Goal: Task Accomplishment & Management: Use online tool/utility

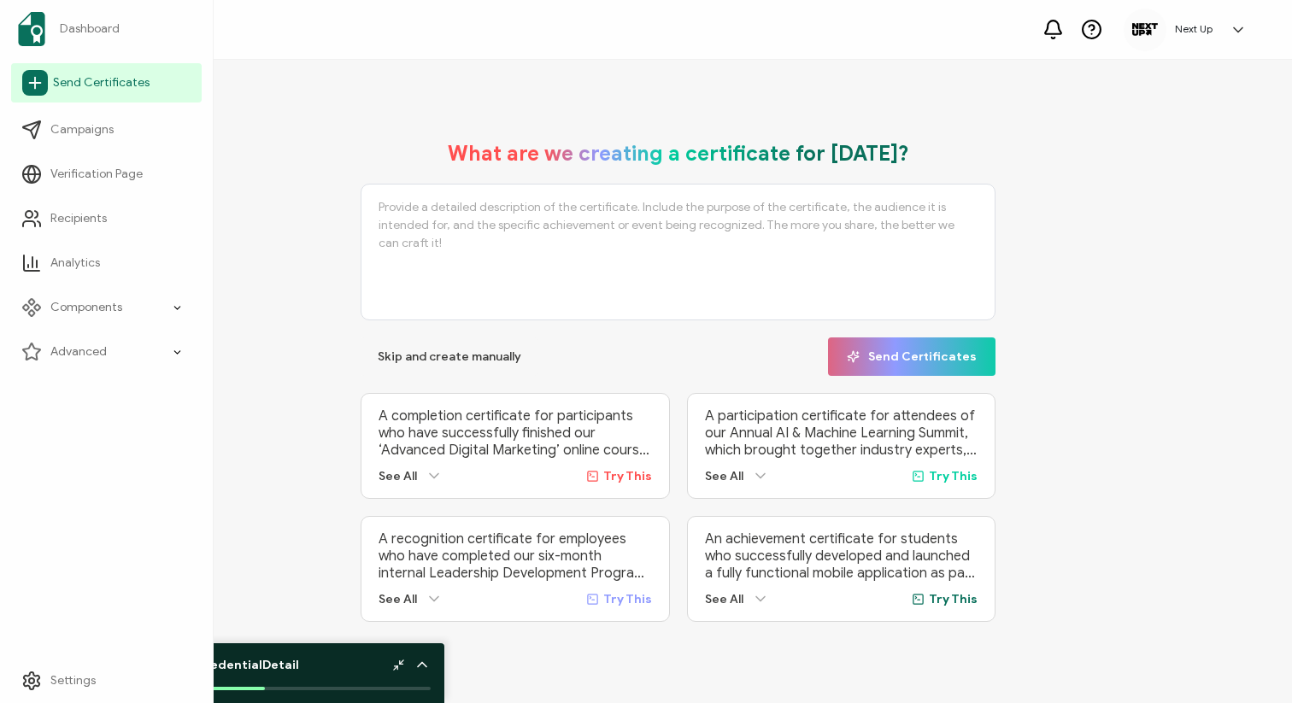
click at [40, 65] on link "Send Certificates" at bounding box center [106, 82] width 191 height 39
click at [62, 79] on span "Send Certificates" at bounding box center [101, 82] width 97 height 17
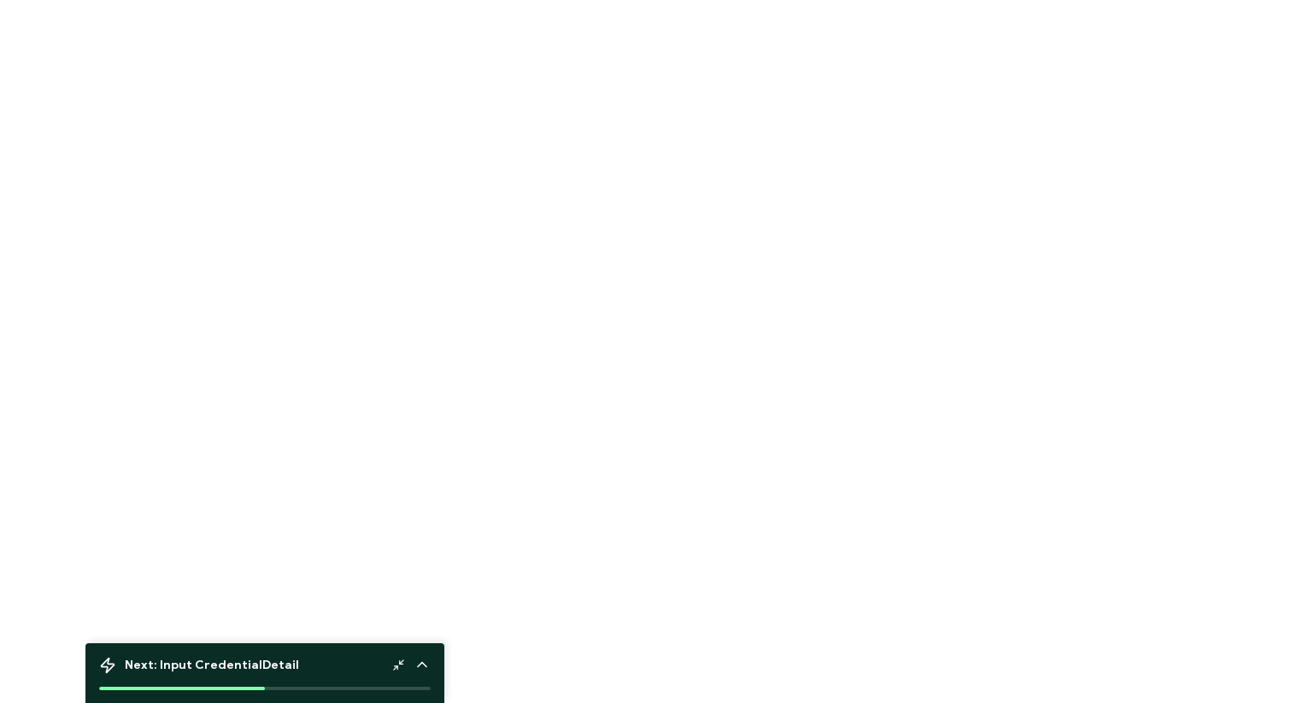
click at [34, 81] on div at bounding box center [646, 351] width 1292 height 703
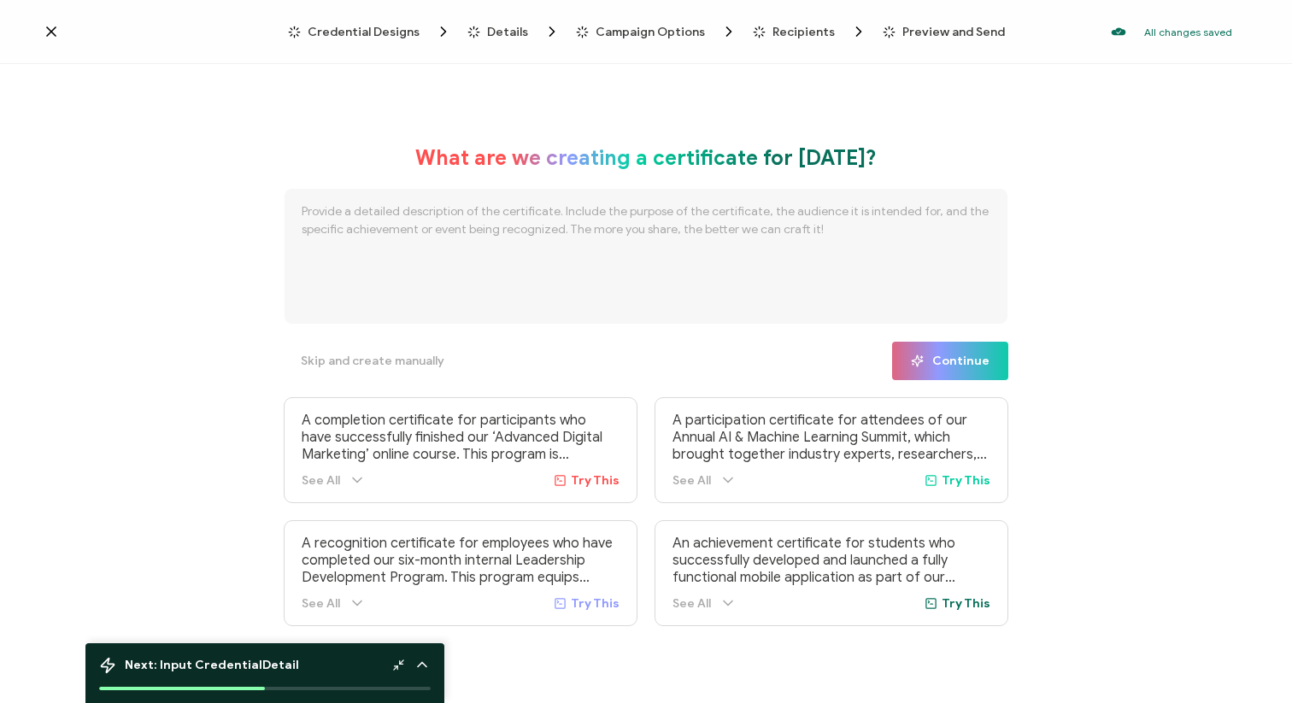
click at [363, 32] on span "Credential Designs" at bounding box center [364, 32] width 112 height 13
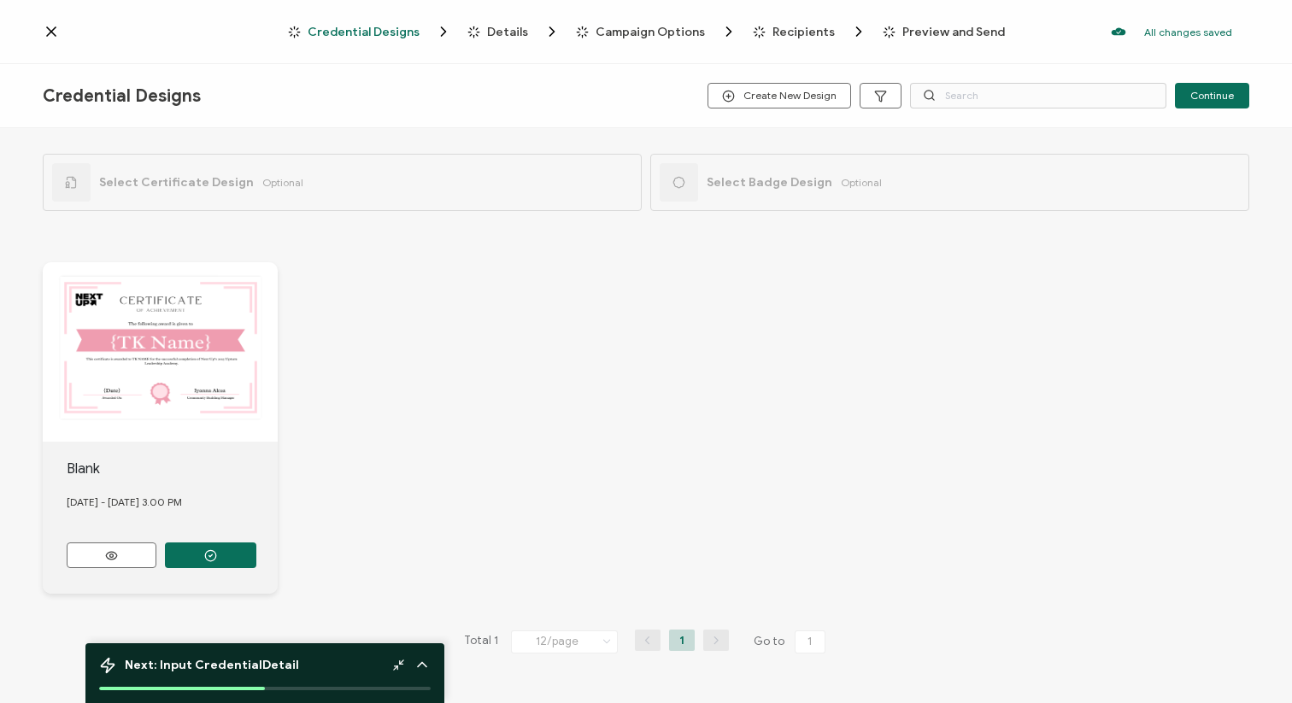
click at [163, 400] on div at bounding box center [160, 351] width 235 height 179
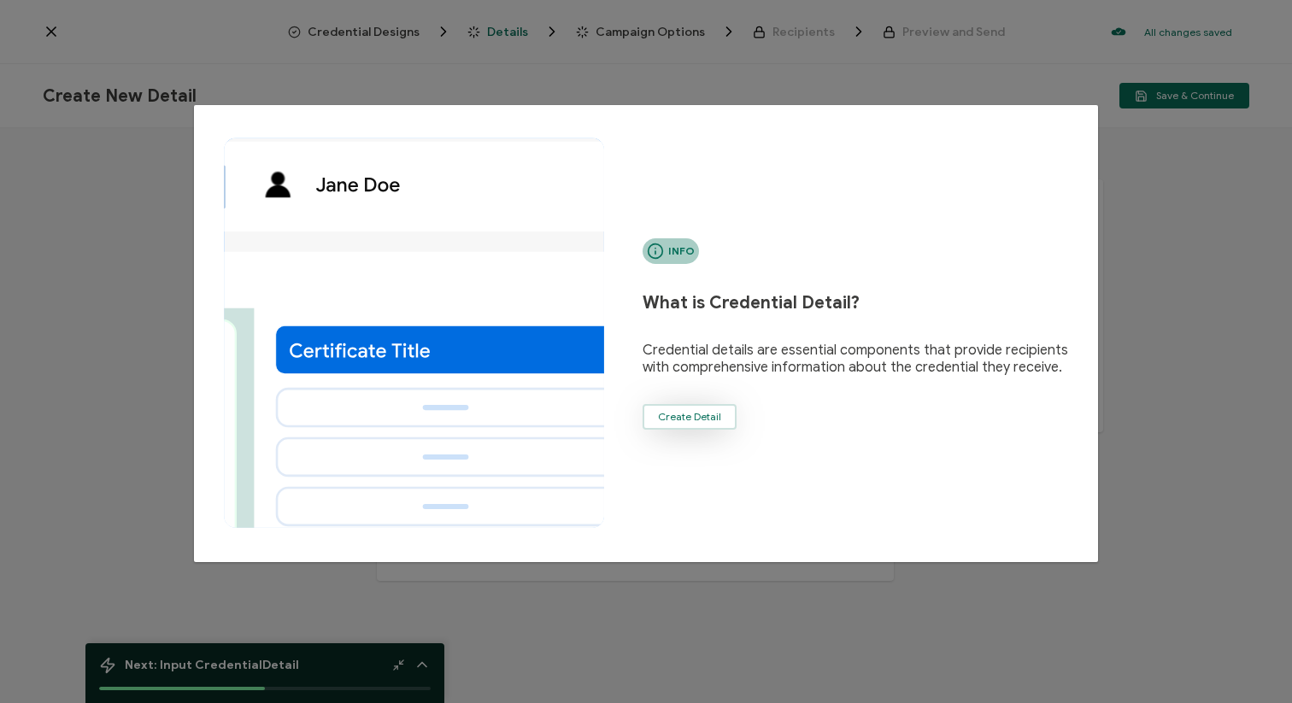
click at [697, 413] on span "Create Detail" at bounding box center [689, 417] width 63 height 10
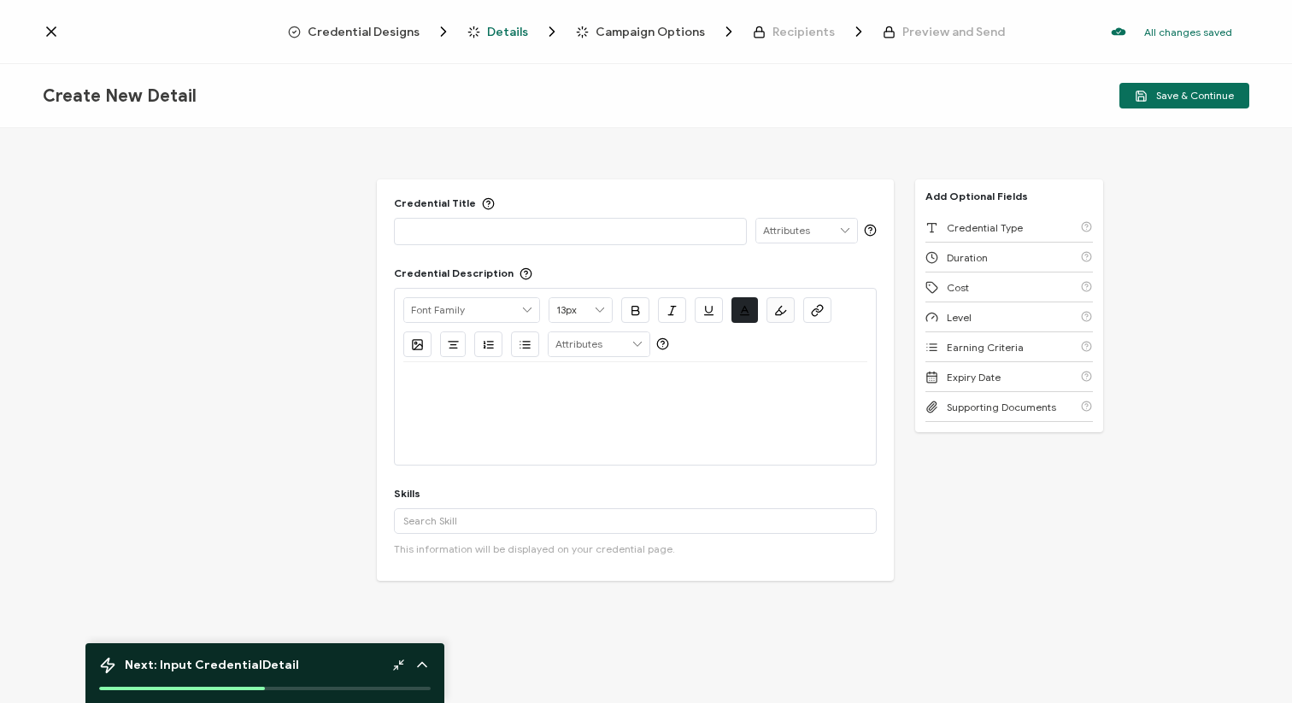
click at [525, 239] on div at bounding box center [570, 231] width 334 height 24
click at [580, 383] on p at bounding box center [635, 382] width 464 height 15
click at [740, 381] on p "This Certificate of Achievement is awarded to individuals who completeted the 4…" at bounding box center [635, 382] width 464 height 15
click at [826, 390] on p "This Certificate of Achievement is awarded to individuals who completed the 4 w…" at bounding box center [635, 382] width 464 height 15
click at [788, 232] on input "text" at bounding box center [806, 231] width 101 height 24
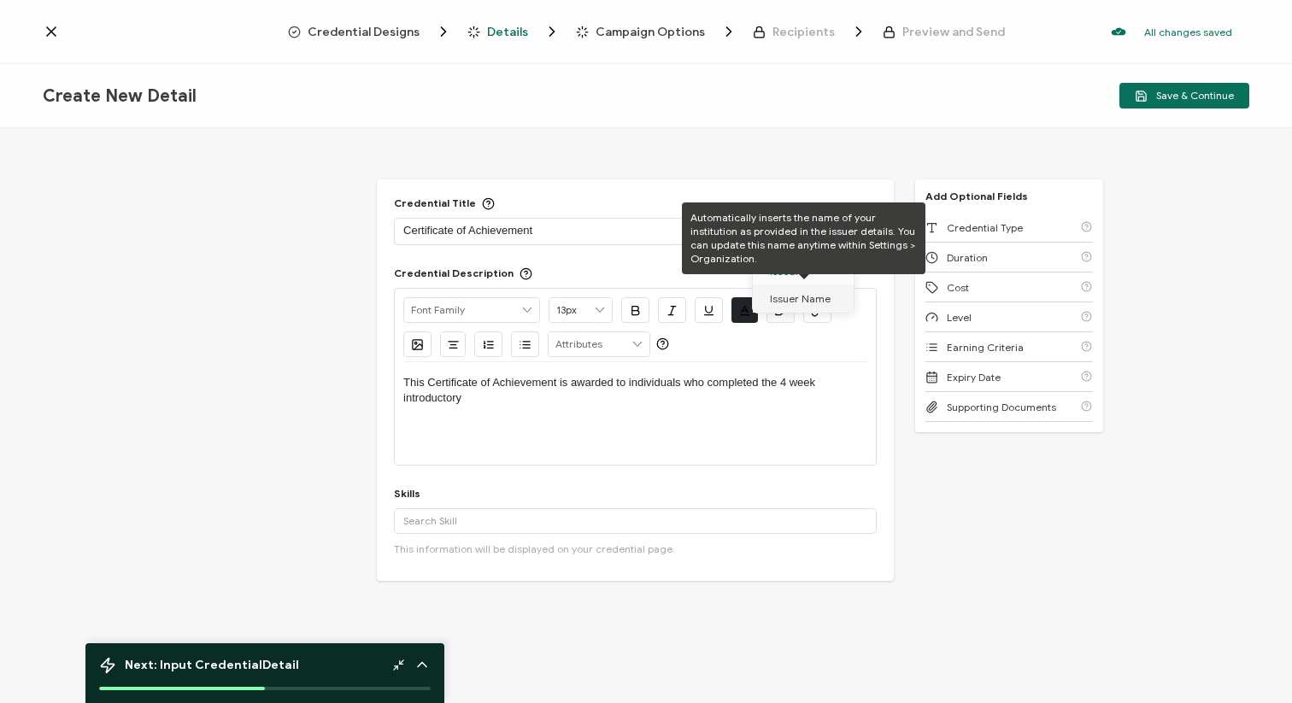
click at [798, 299] on span "Issuer Name" at bounding box center [800, 299] width 61 height 29
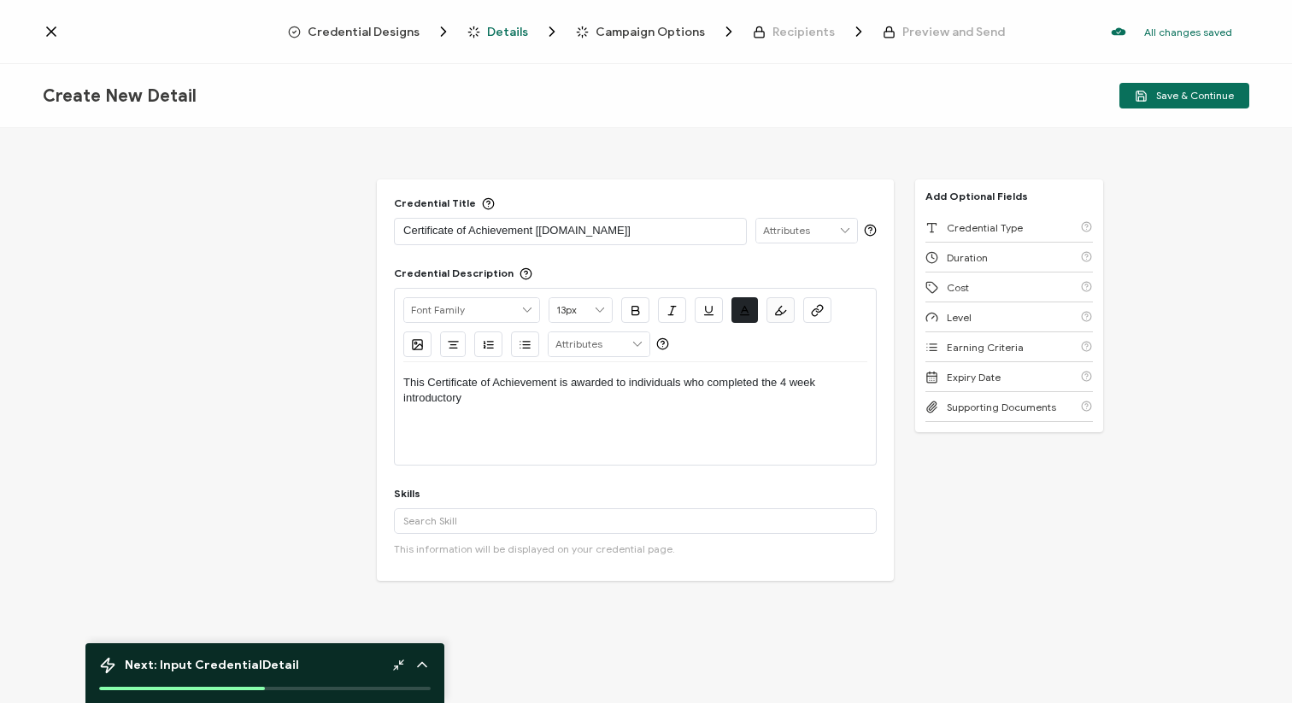
click at [785, 233] on input "text" at bounding box center [806, 231] width 101 height 24
click at [787, 267] on li "ISSUER" at bounding box center [806, 272] width 107 height 26
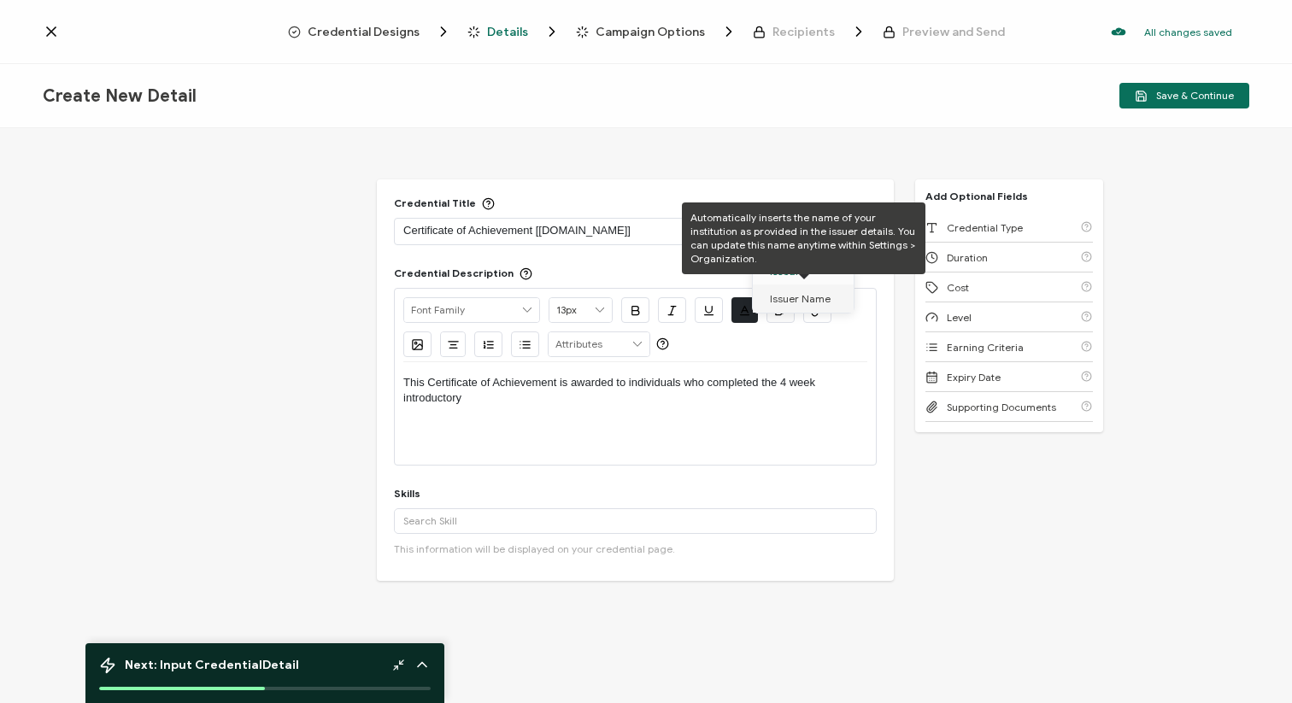
click at [796, 300] on span "Issuer Name" at bounding box center [800, 299] width 61 height 29
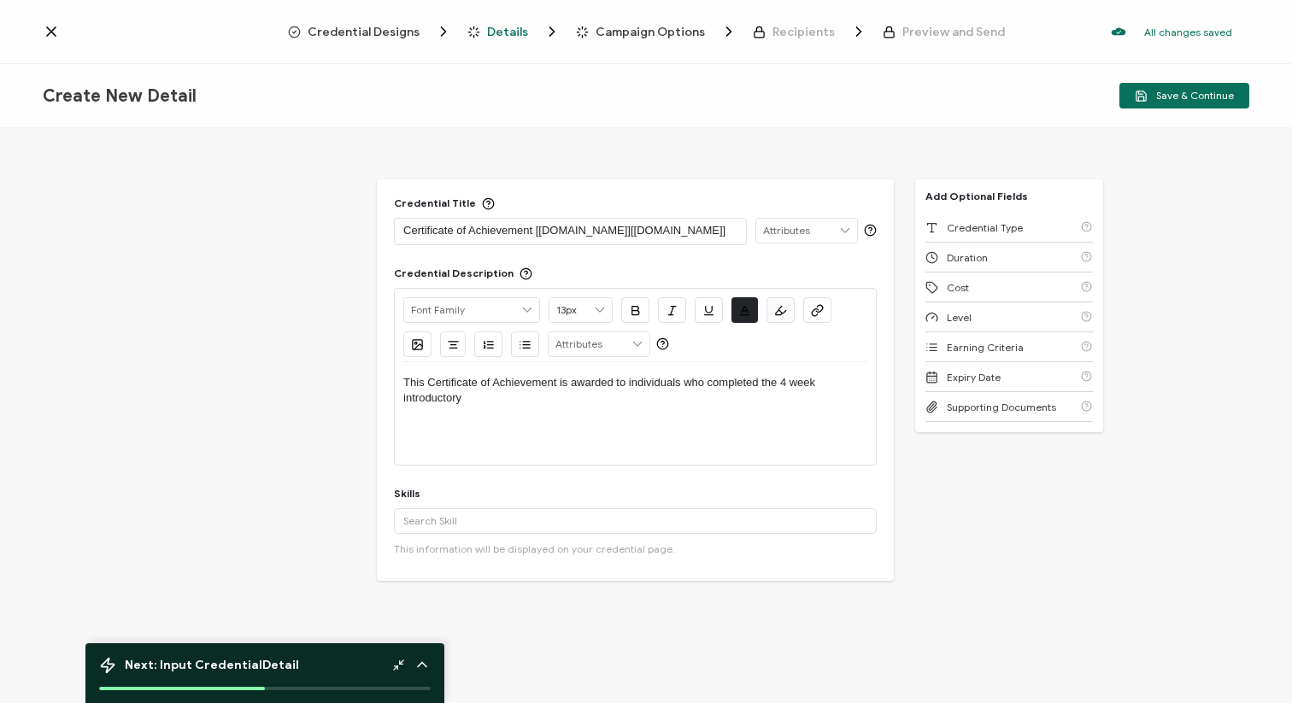
click at [791, 232] on input "text" at bounding box center [806, 231] width 101 height 24
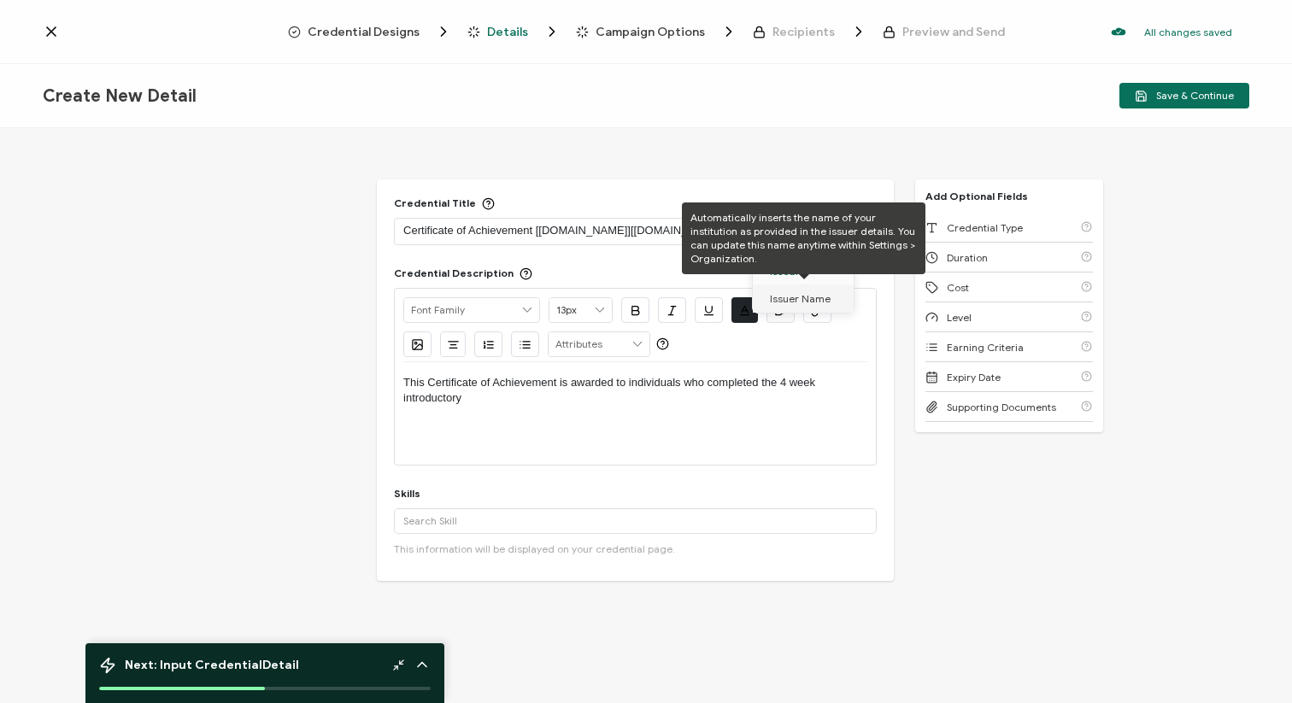
click at [679, 235] on p "Certificate of Achievement [issuer.name][issuer.name]" at bounding box center [570, 230] width 334 height 17
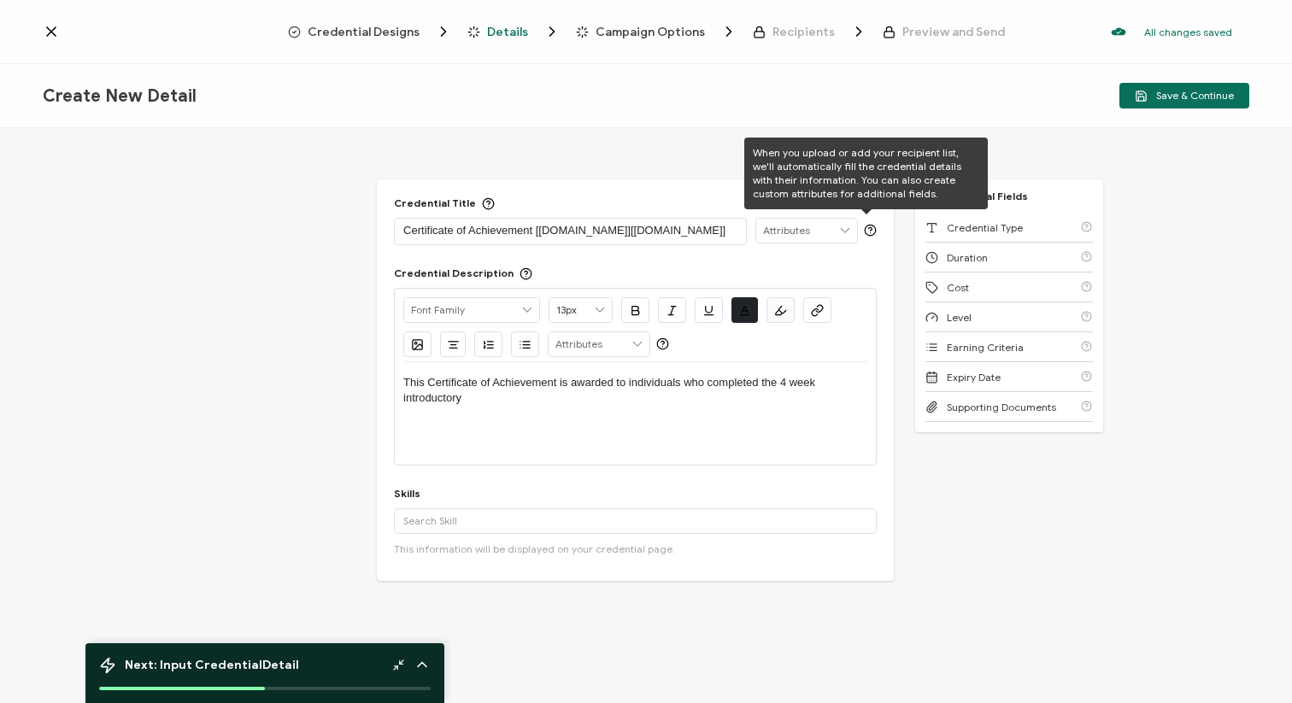
click at [870, 226] on circle at bounding box center [870, 230] width 11 height 11
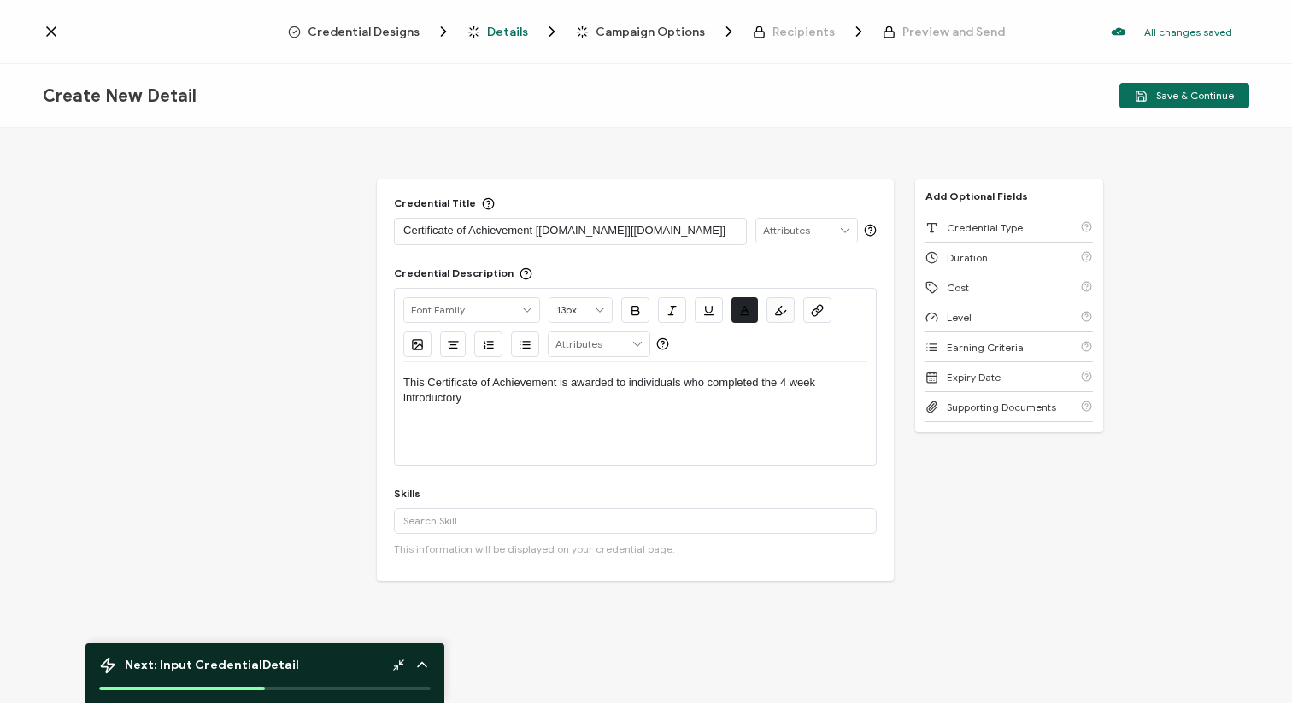
drag, startPoint x: 403, startPoint y: 382, endPoint x: 515, endPoint y: 397, distance: 112.2
click at [515, 397] on p "This Certificate of Achievement is awarded to individuals who completed the 4 w…" at bounding box center [635, 391] width 464 height 32
copy p "This Certificate of Achievement is awarded to individuals who completed the 4 w…"
click at [51, 50] on div "Credential Designs Details Campaign Options Recipients Preview and Send All cha…" at bounding box center [646, 32] width 1292 height 64
click at [50, 39] on icon at bounding box center [51, 31] width 17 height 17
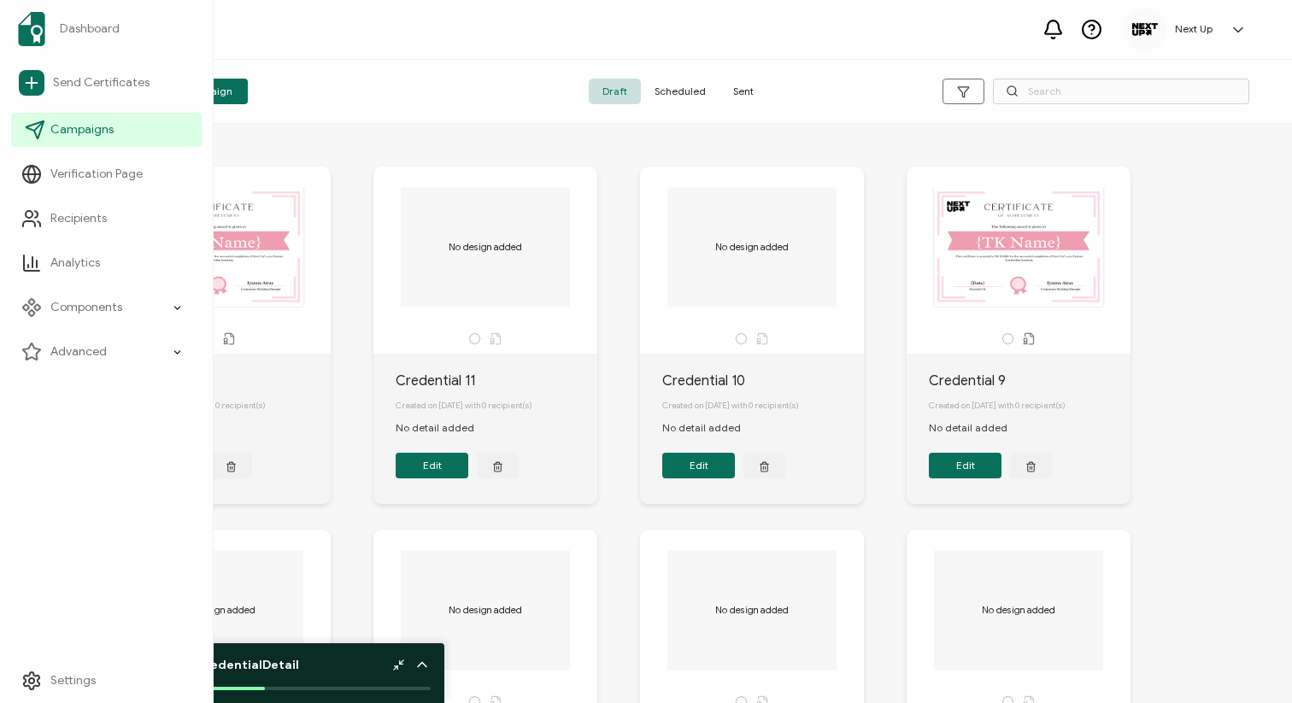
click at [68, 128] on span "Campaigns" at bounding box center [81, 129] width 63 height 17
click at [134, 152] on li "Verification Page" at bounding box center [106, 174] width 191 height 44
click at [113, 138] on link "Campaigns" at bounding box center [106, 130] width 191 height 34
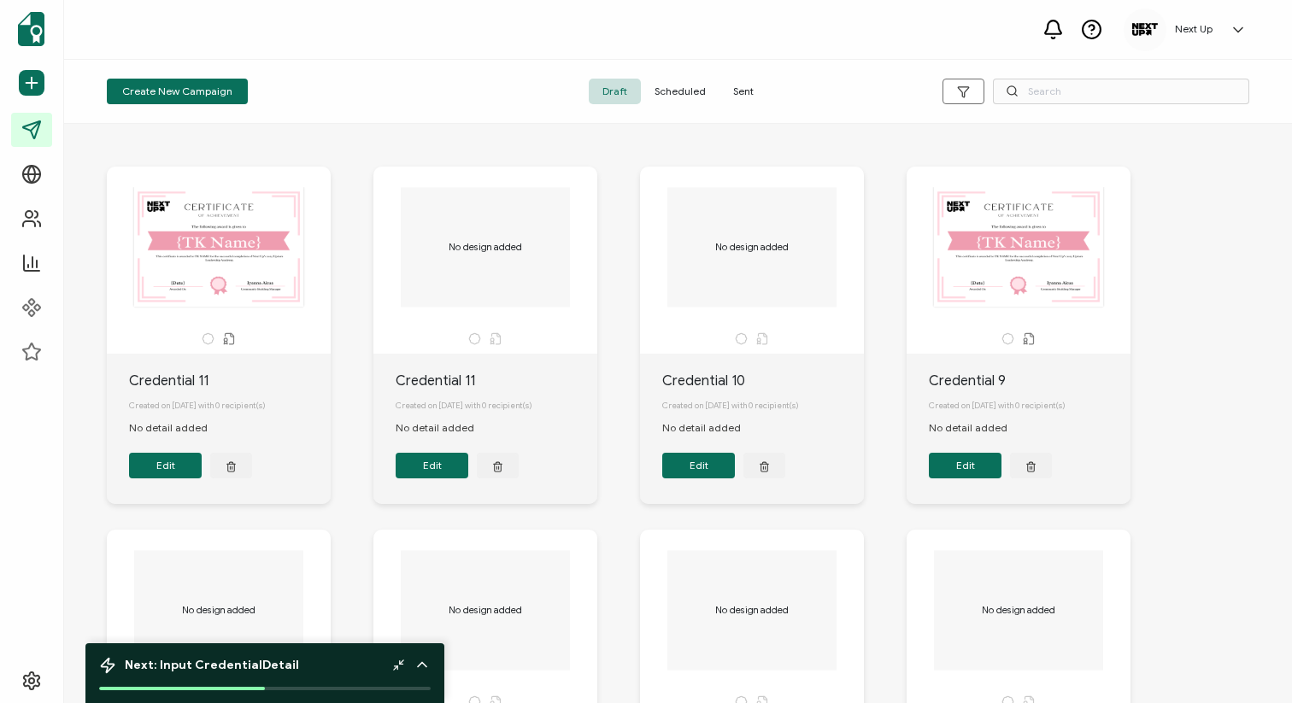
click at [404, 146] on div "Credential 11 Created on 15 September, 2025 with 0 recipient(s) No detail added…" at bounding box center [678, 711] width 1177 height 1159
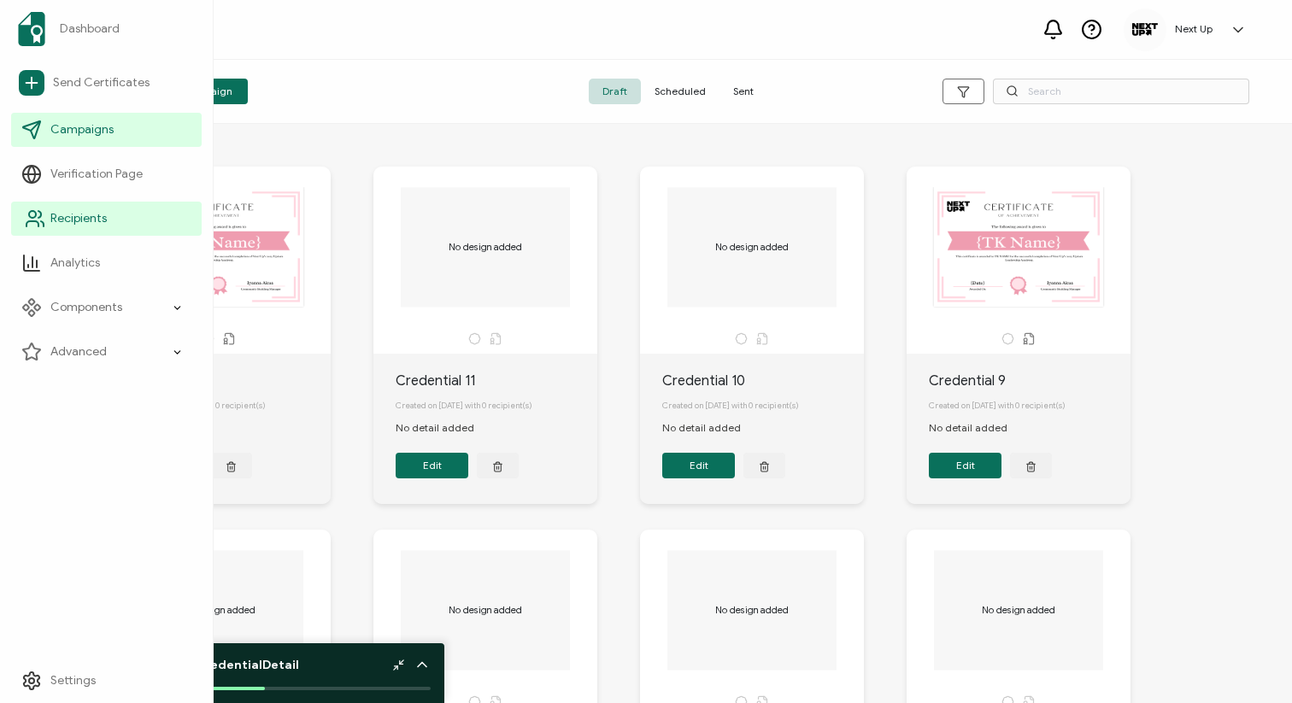
click at [69, 211] on span "Recipients" at bounding box center [78, 218] width 56 height 17
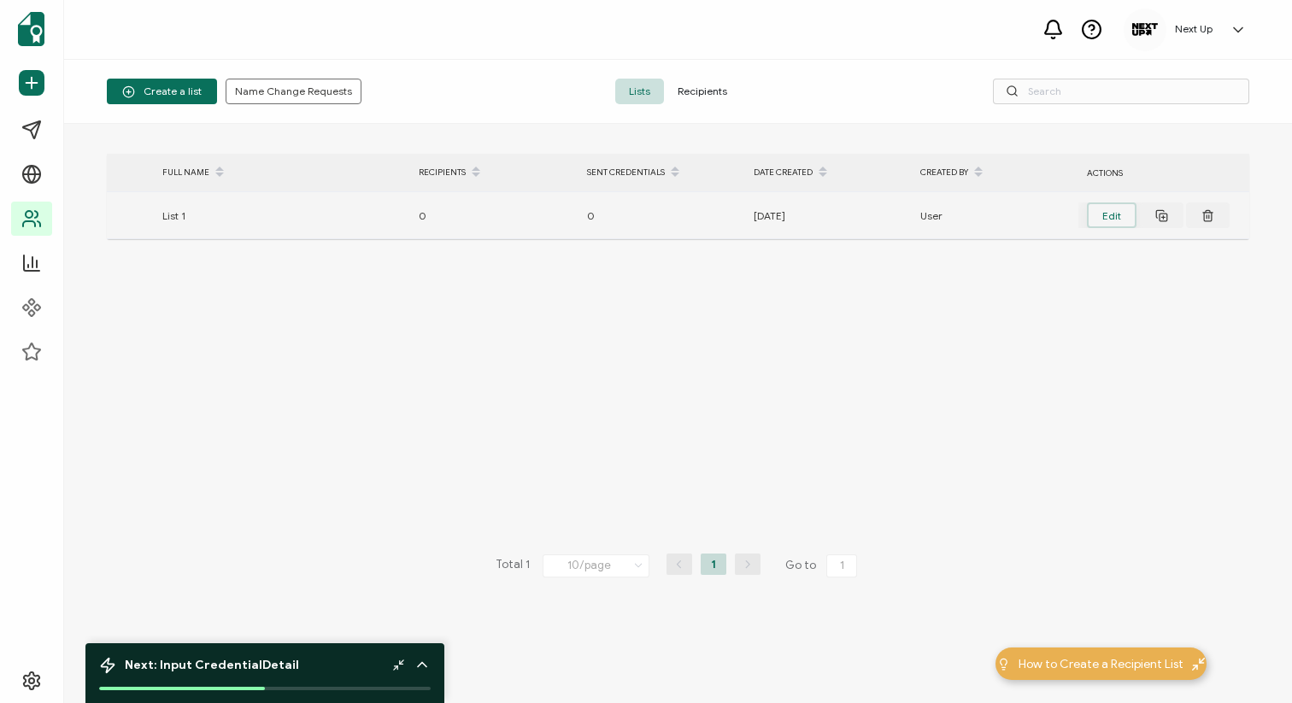
click at [1102, 213] on button "Edit" at bounding box center [1112, 216] width 50 height 26
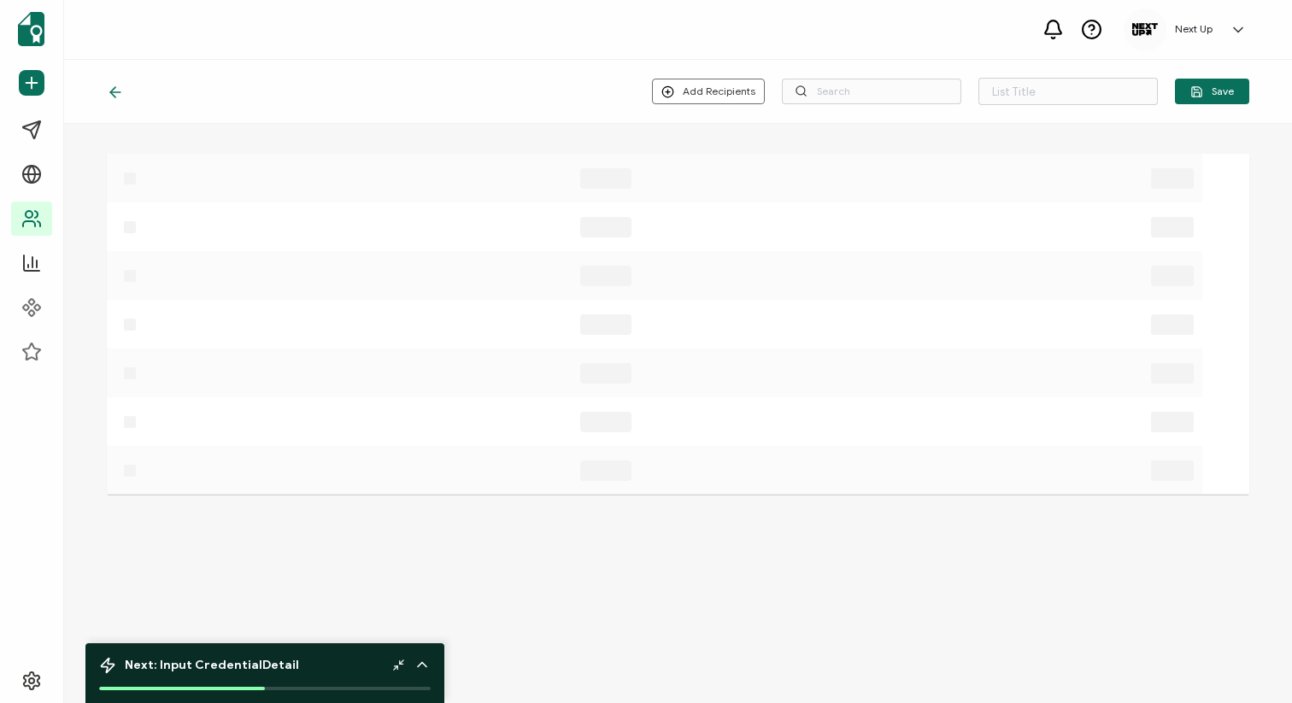
type input "List 1"
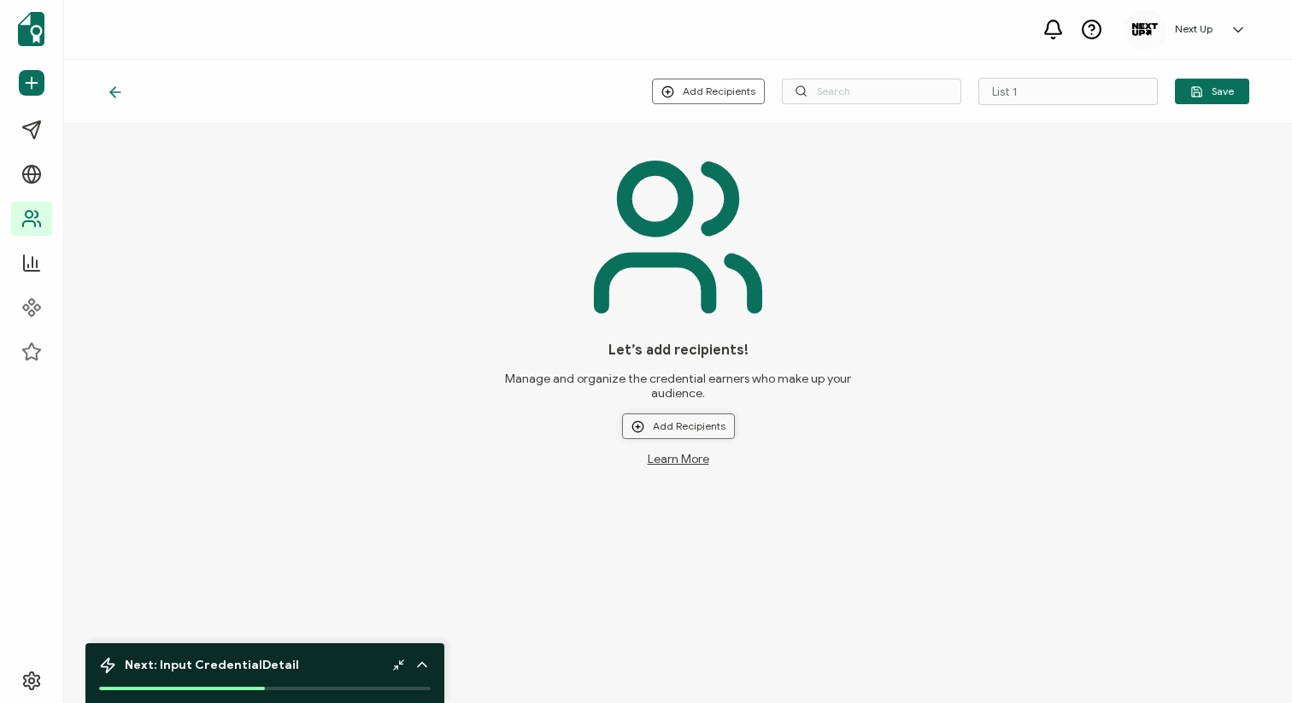
click at [650, 421] on button "Add Recipients" at bounding box center [678, 427] width 113 height 26
click at [674, 468] on span "Upload New Recipients" at bounding box center [714, 472] width 110 height 13
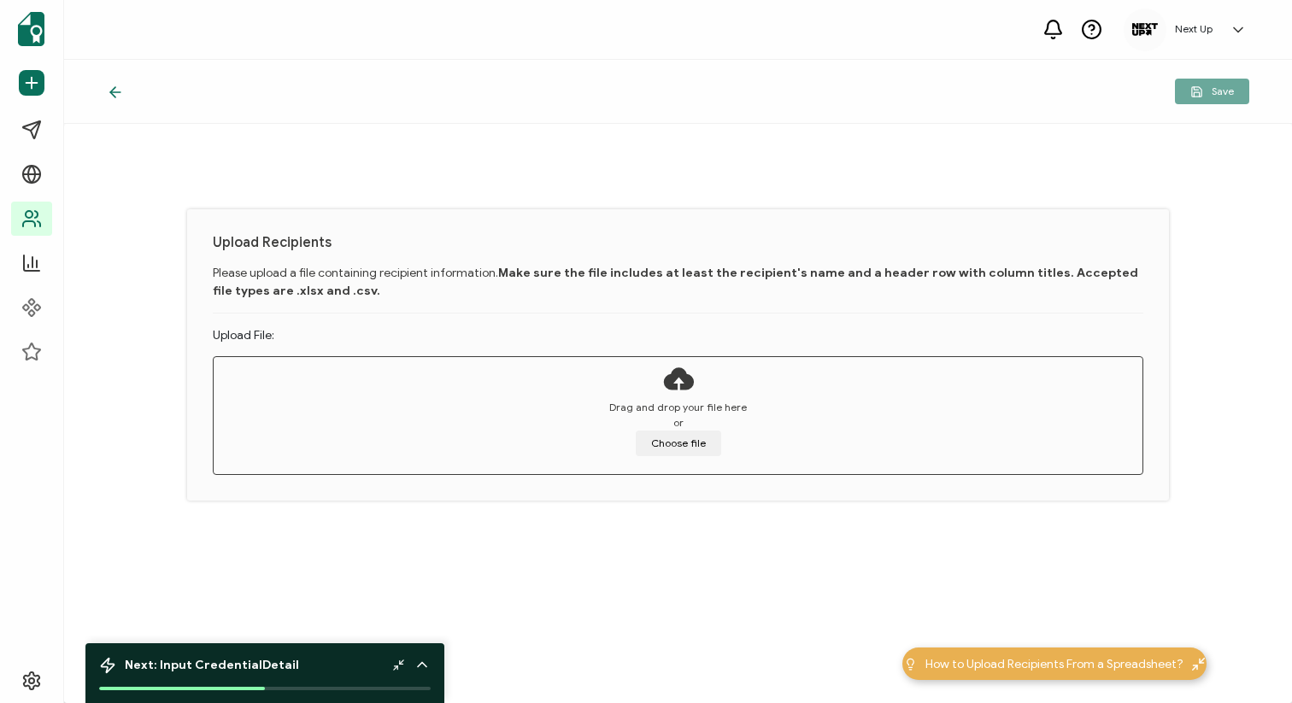
click at [983, 674] on div "How to Upload Recipients From a Spreadsheet?" at bounding box center [1055, 664] width 304 height 32
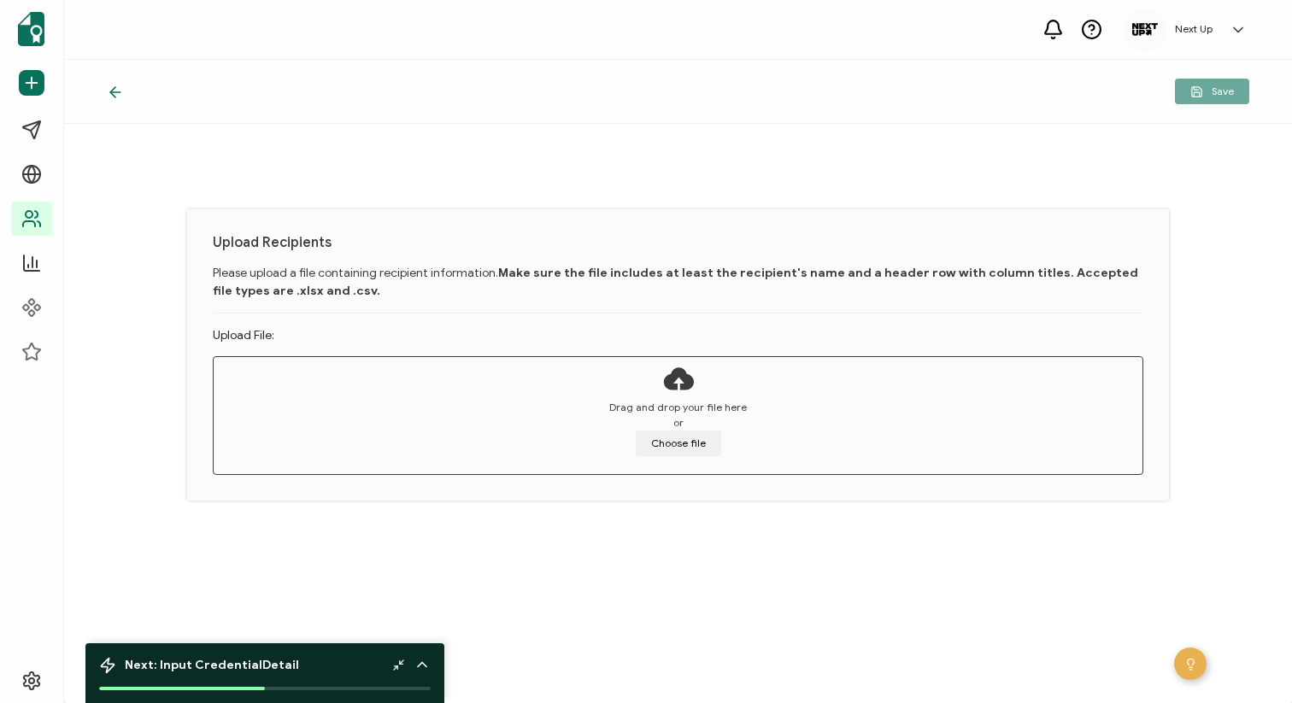
click at [1186, 669] on icon at bounding box center [1191, 664] width 13 height 13
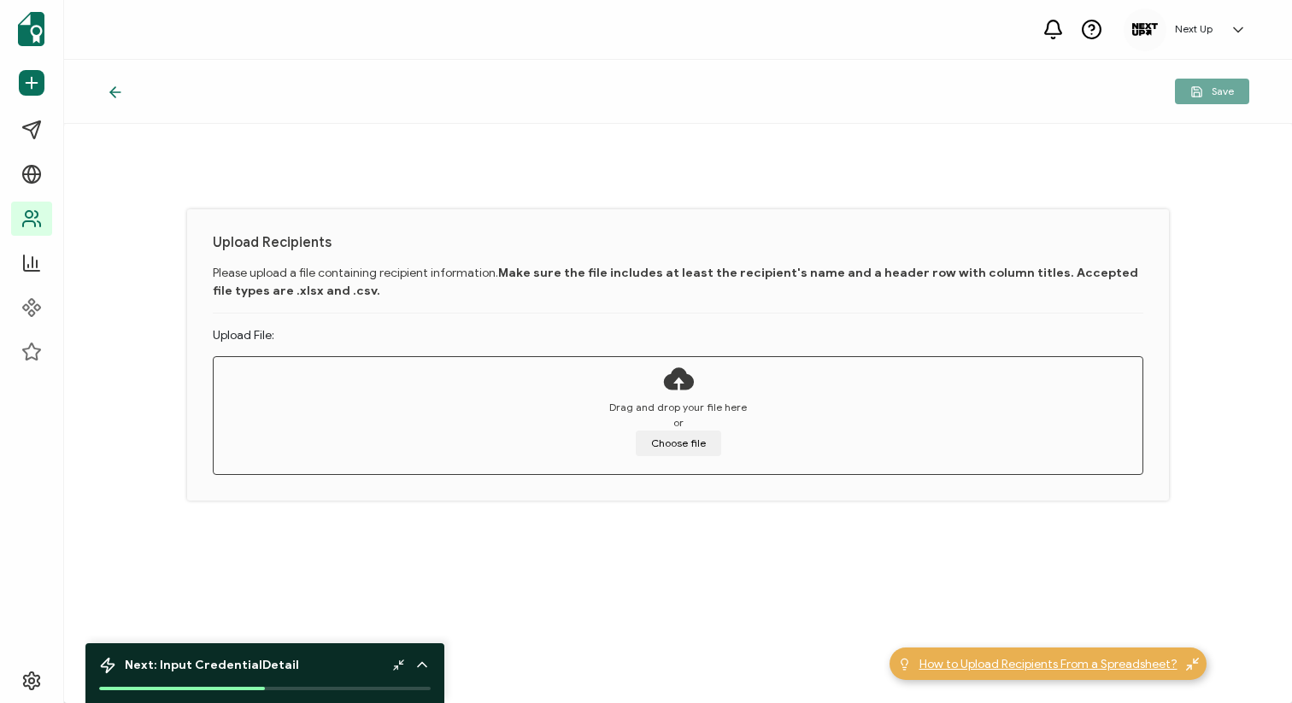
click at [1099, 656] on span "How to Upload Recipients From a Spreadsheet?" at bounding box center [1049, 665] width 258 height 18
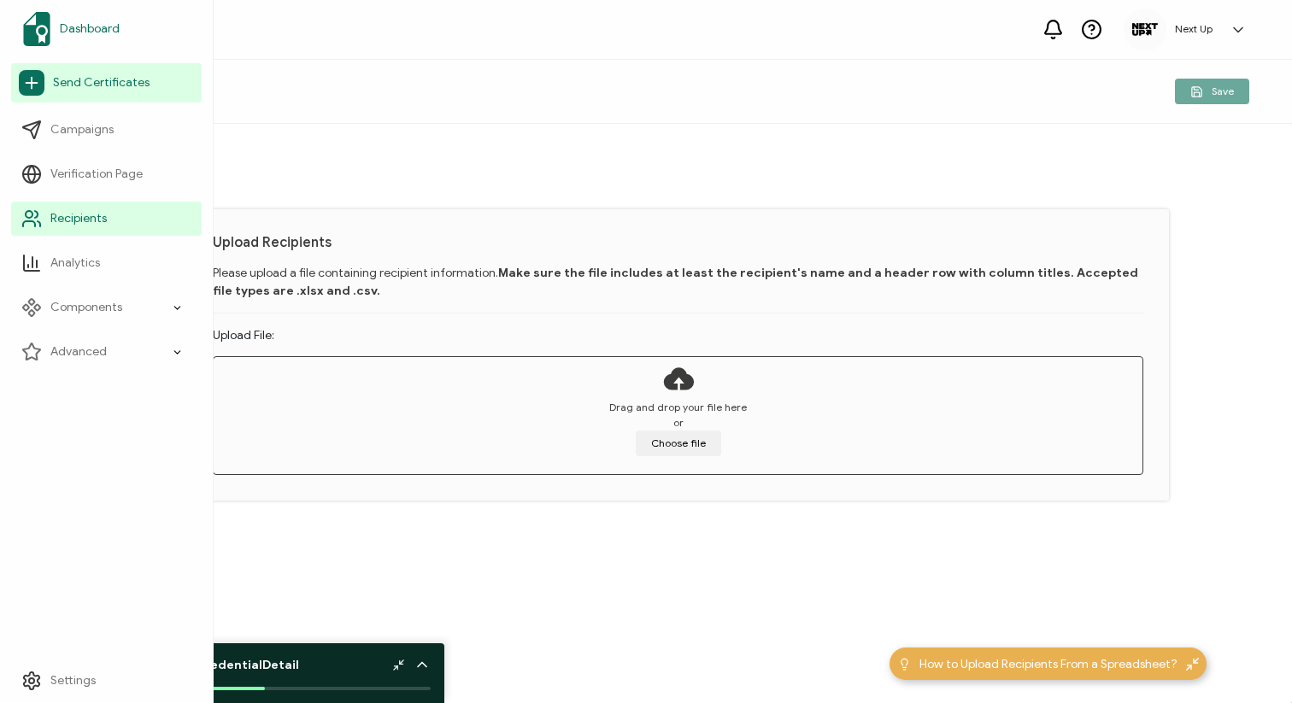
click at [66, 26] on span "Dashboard" at bounding box center [90, 29] width 60 height 17
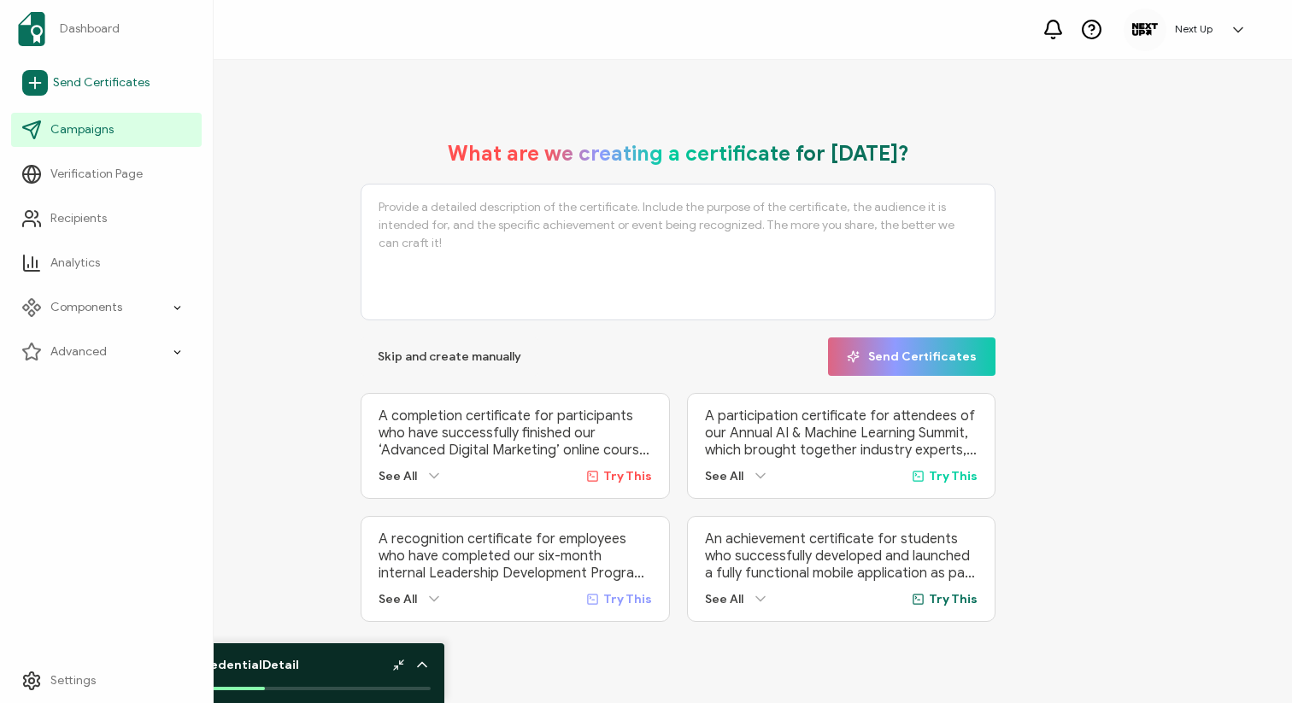
click at [81, 106] on li "Send Certificates" at bounding box center [106, 83] width 191 height 50
click at [78, 131] on span "Campaigns" at bounding box center [81, 129] width 63 height 17
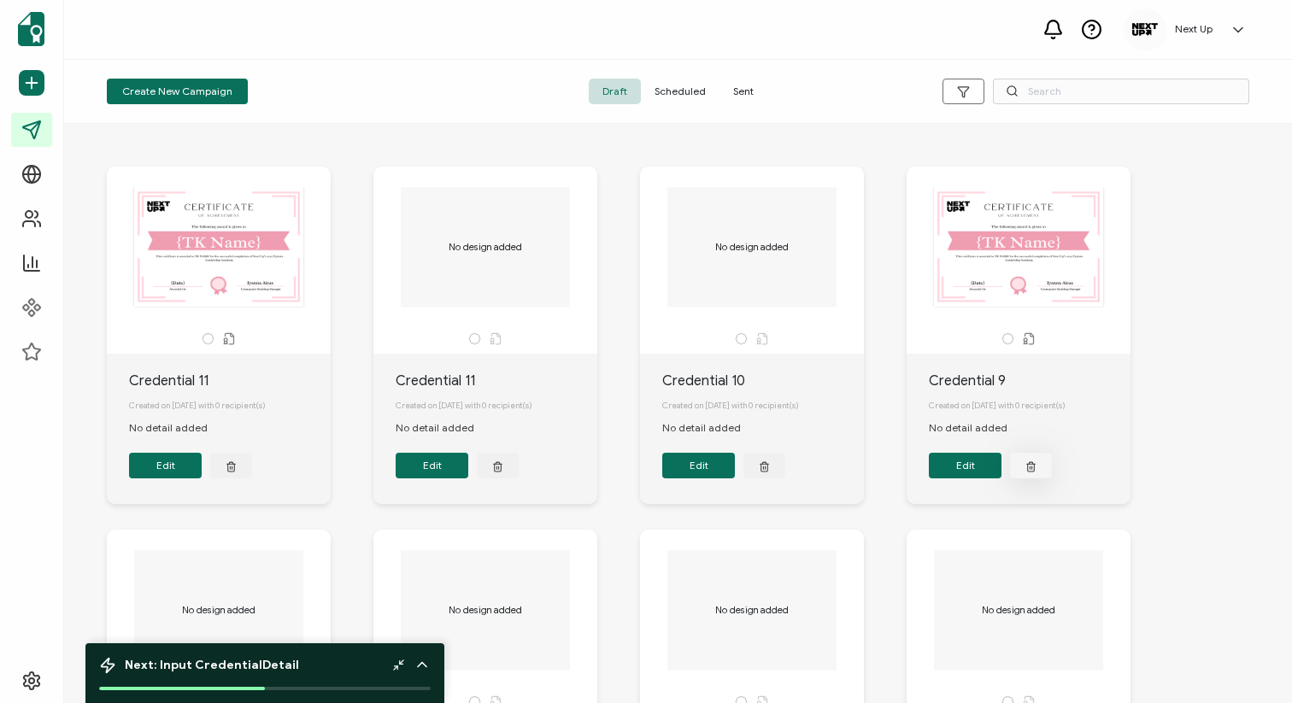
click at [1032, 470] on icon "button" at bounding box center [1031, 466] width 11 height 13
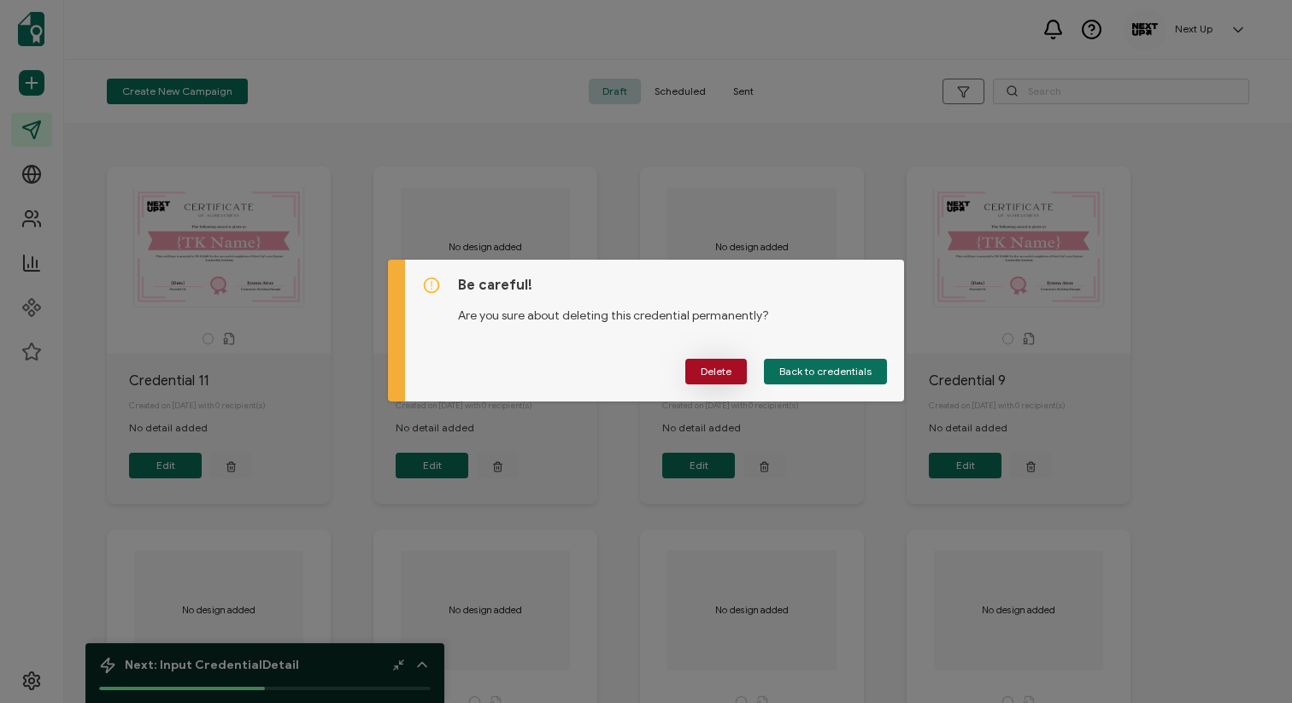
click at [711, 367] on span "Delete" at bounding box center [716, 372] width 31 height 10
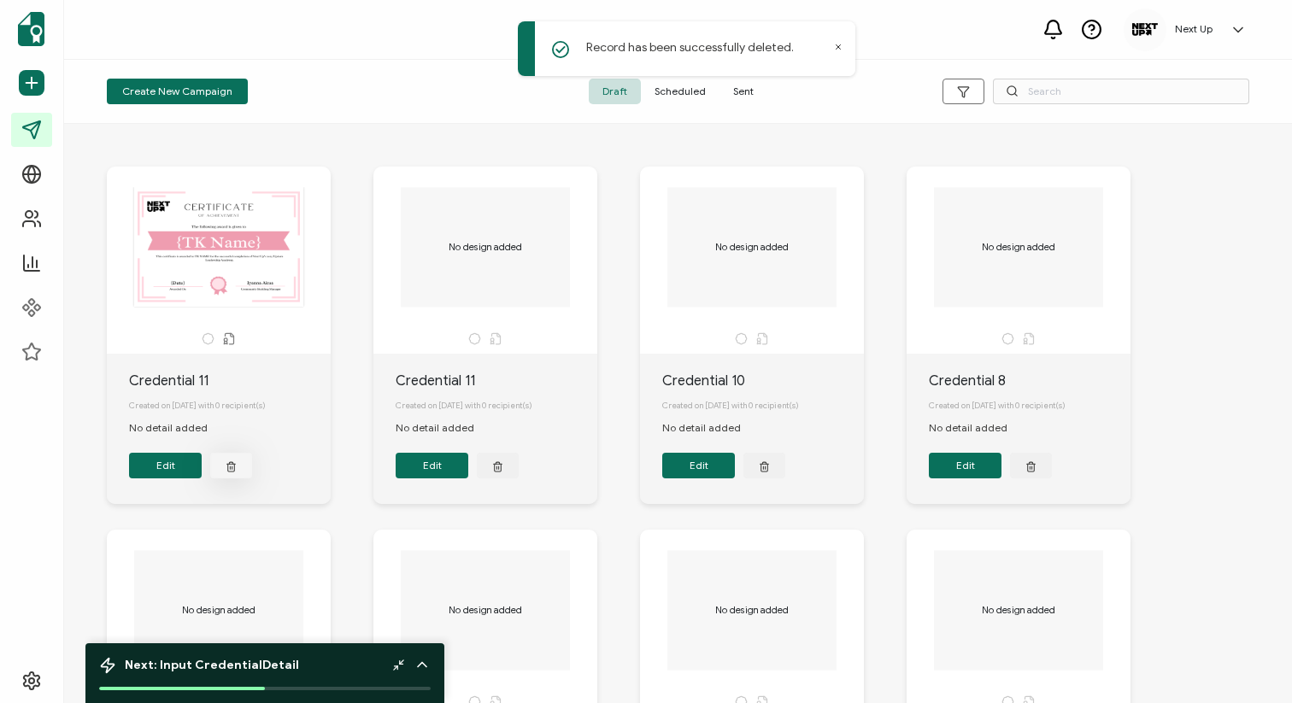
click at [232, 473] on icon "button" at bounding box center [231, 466] width 11 height 13
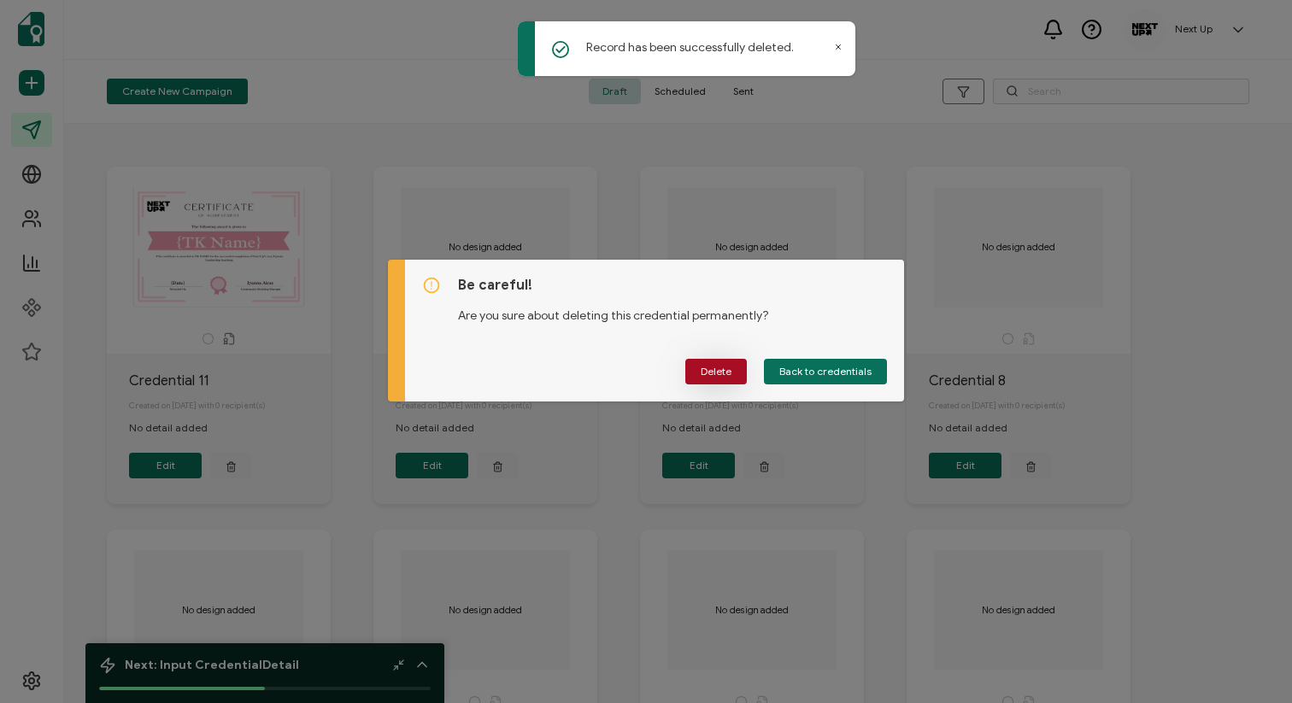
click at [725, 376] on span "Delete" at bounding box center [716, 372] width 31 height 10
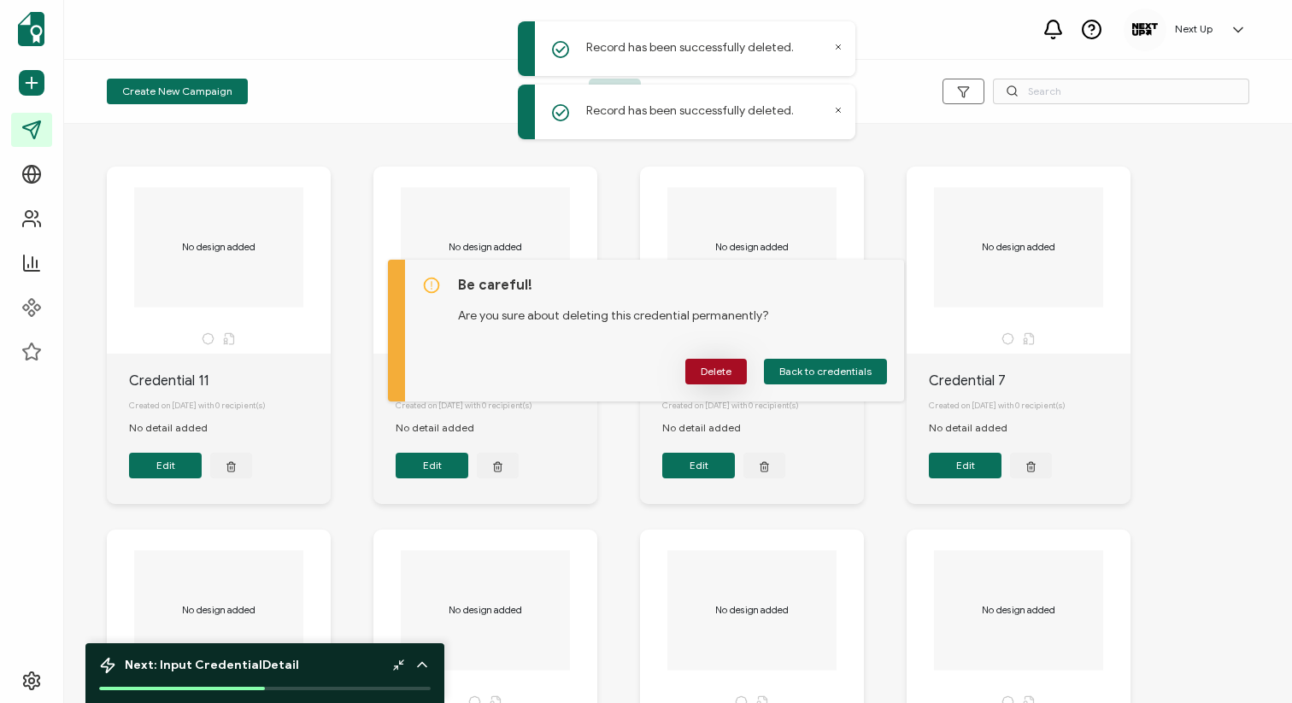
click at [731, 371] on div "Be careful! Are you sure about deleting this credential permanently? Delete Bac…" at bounding box center [655, 331] width 500 height 142
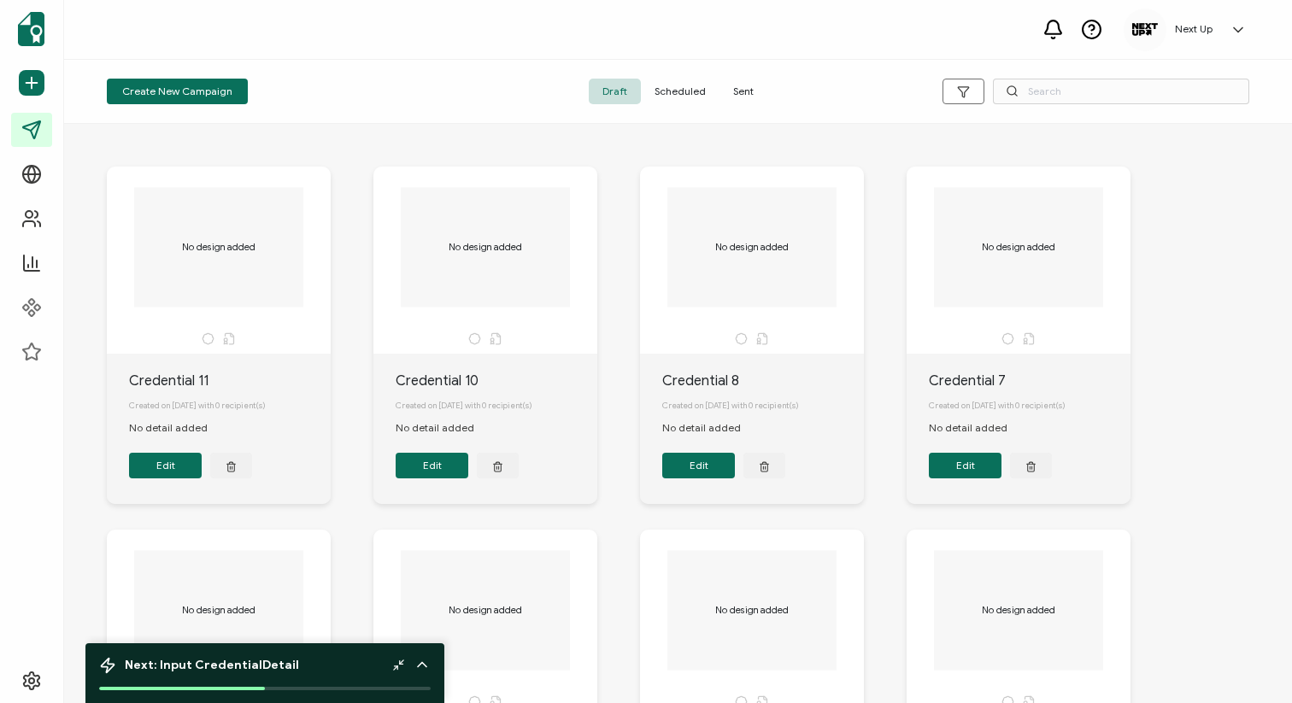
click at [405, 664] on div at bounding box center [411, 664] width 38 height 17
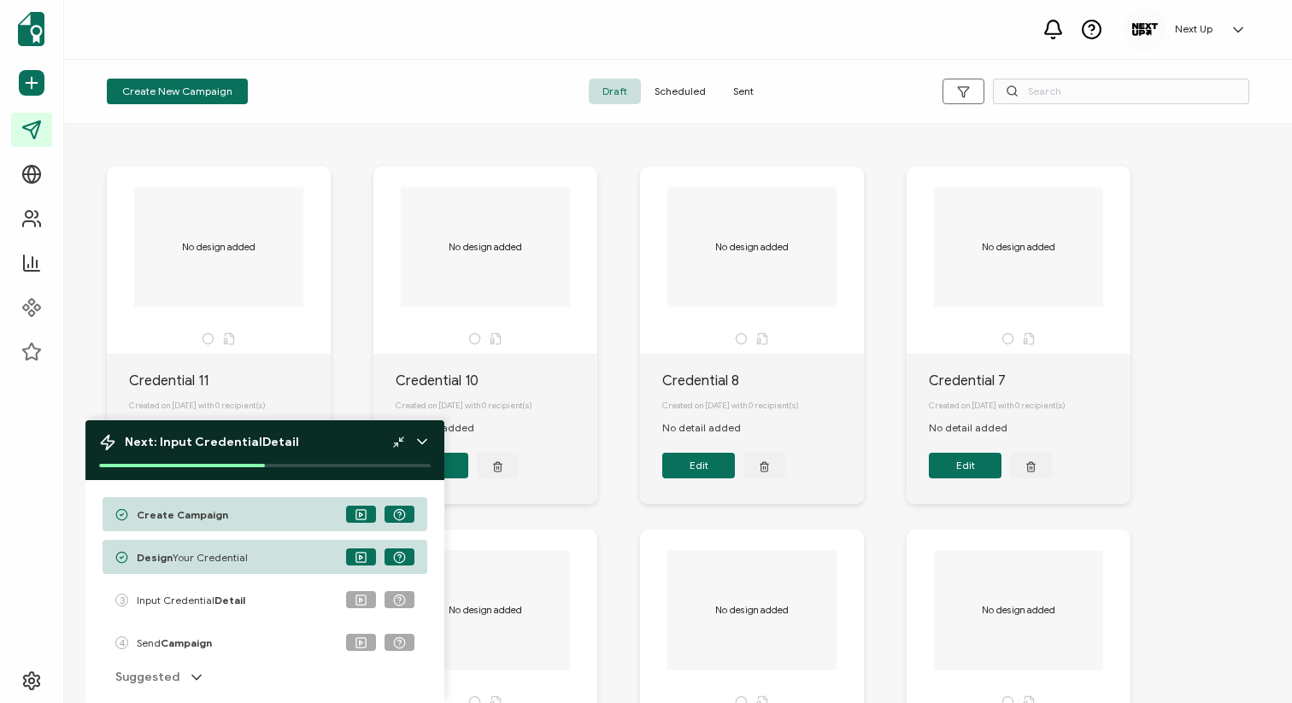
click at [117, 441] on div "Next: Input Credential Detail" at bounding box center [199, 442] width 200 height 21
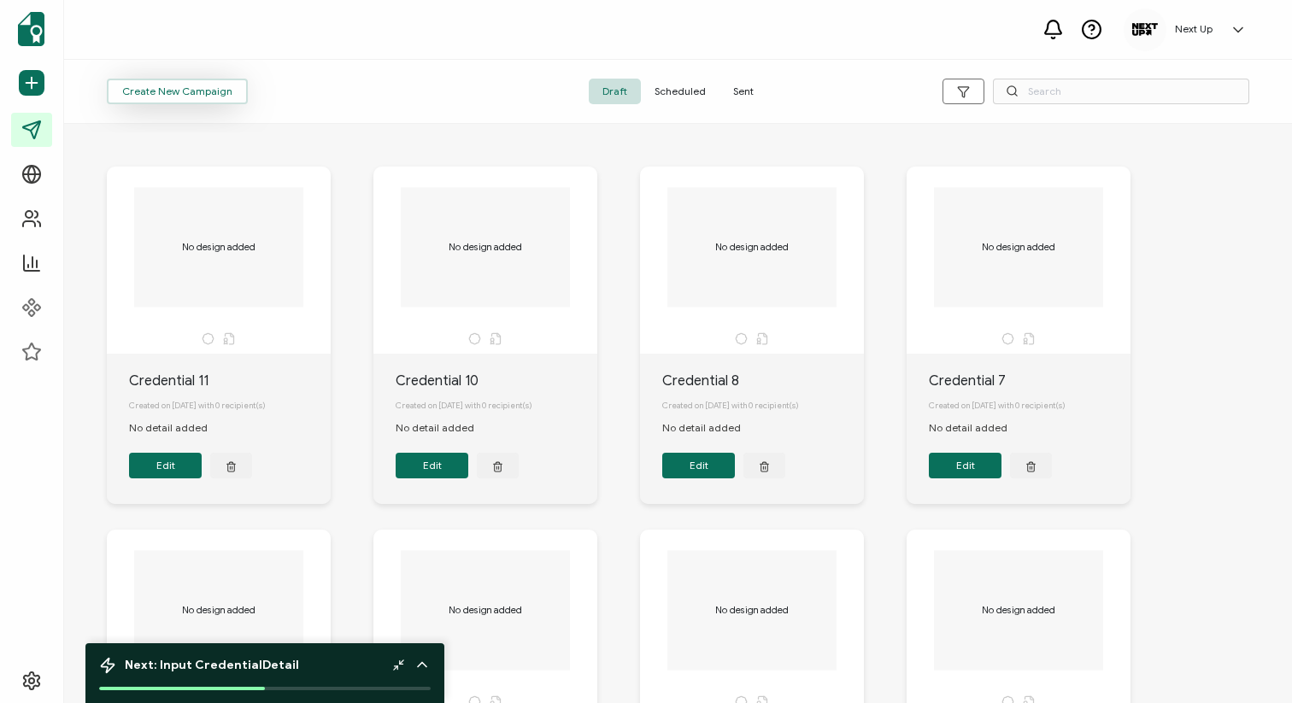
click at [202, 86] on span "Create New Campaign" at bounding box center [177, 91] width 110 height 10
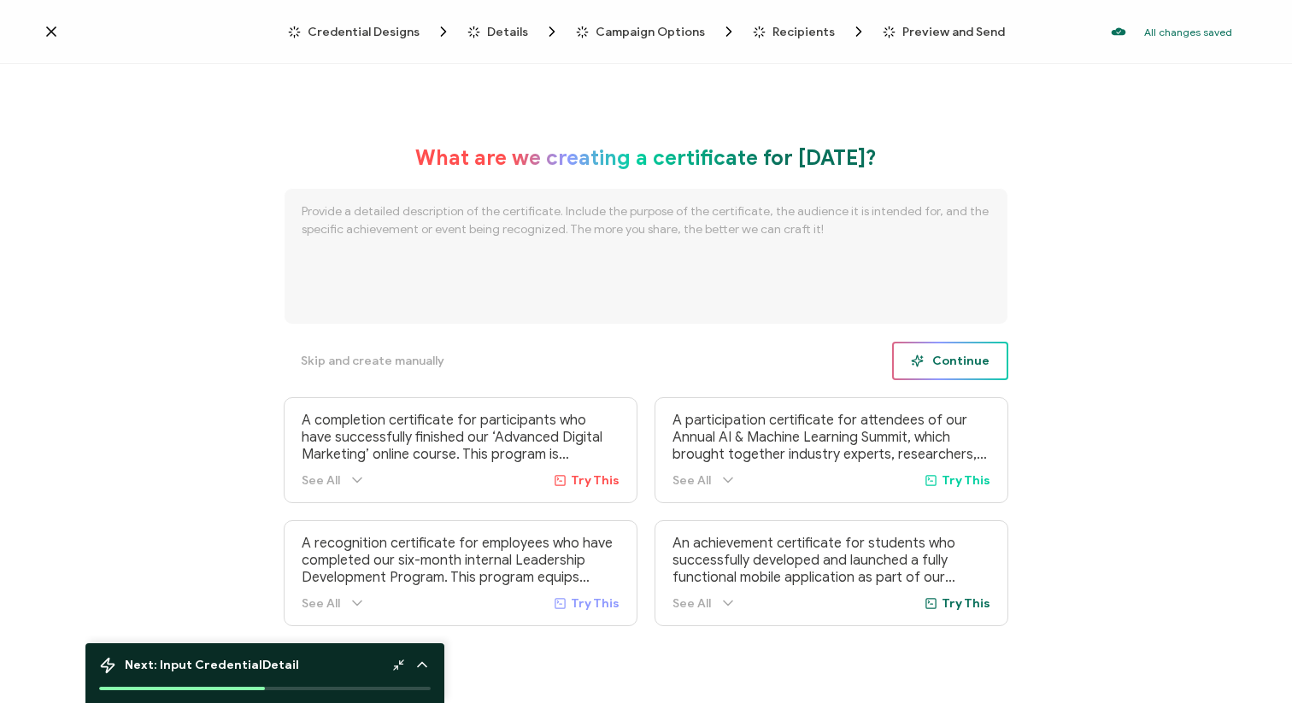
click at [944, 359] on span "Continue" at bounding box center [950, 361] width 79 height 13
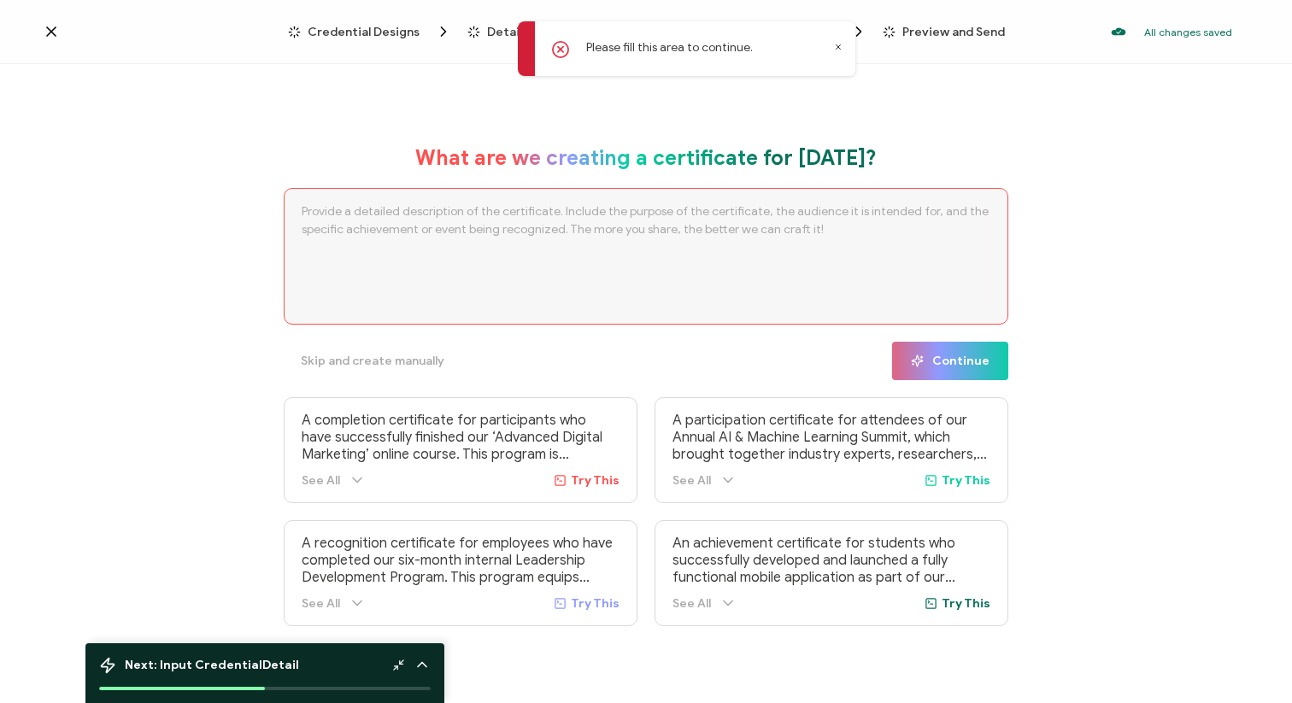
click at [345, 43] on div "Credential Designs Details Campaign Options Recipients Preview and Send All cha…" at bounding box center [646, 32] width 1292 height 64
click at [356, 26] on span "Credential Designs" at bounding box center [364, 32] width 112 height 13
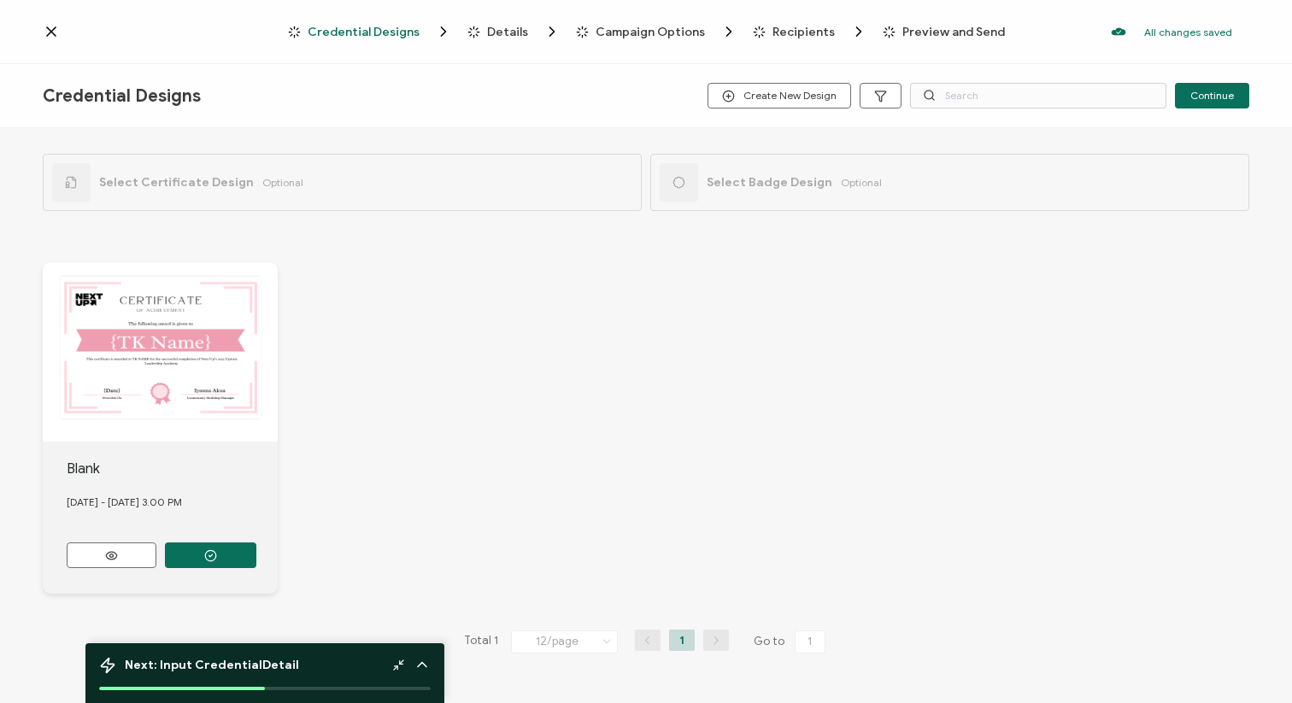
click at [567, 367] on div "Blank 08 September, 2025 - Monday 3.00 PM" at bounding box center [646, 428] width 1207 height 400
click at [417, 656] on icon at bounding box center [422, 664] width 17 height 17
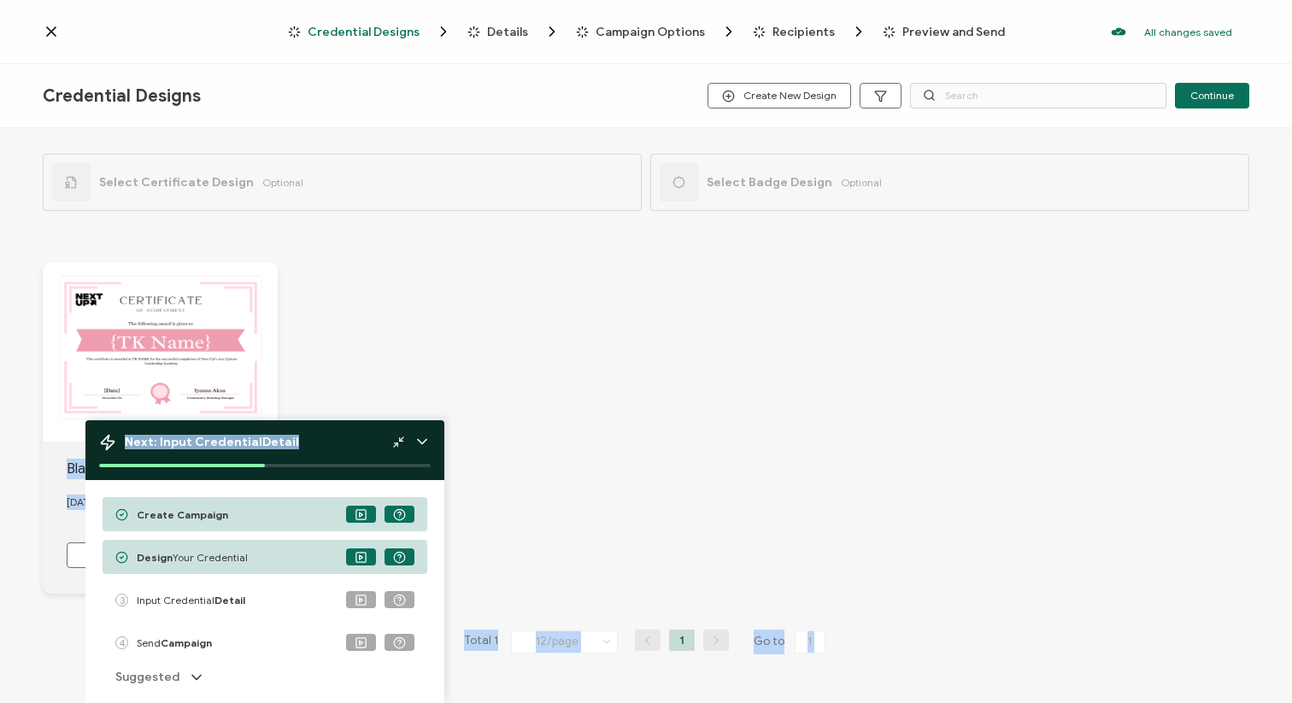
drag, startPoint x: 299, startPoint y: 448, endPoint x: 809, endPoint y: 450, distance: 509.4
click at [813, 450] on div "Credential Designs Details Campaign Options Recipients Preview and Send All cha…" at bounding box center [646, 351] width 1292 height 703
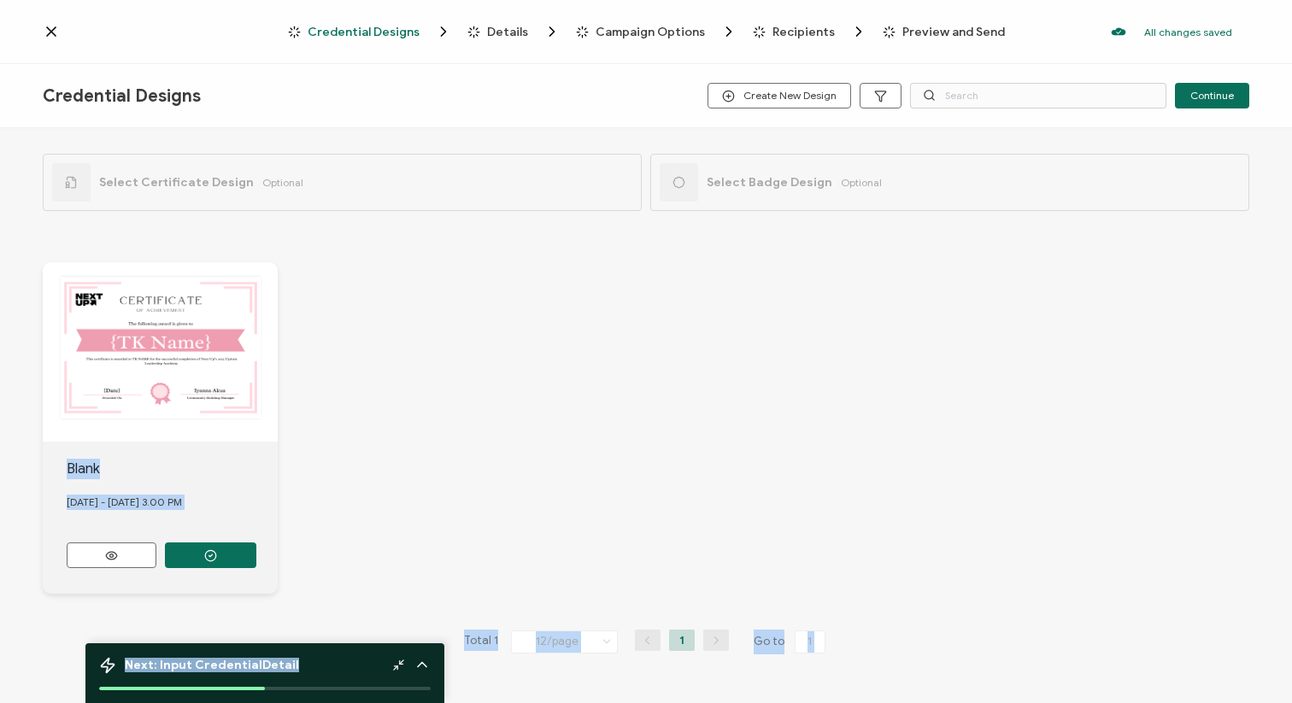
click at [443, 472] on div "Blank 08 September, 2025 - Monday 3.00 PM" at bounding box center [646, 428] width 1207 height 400
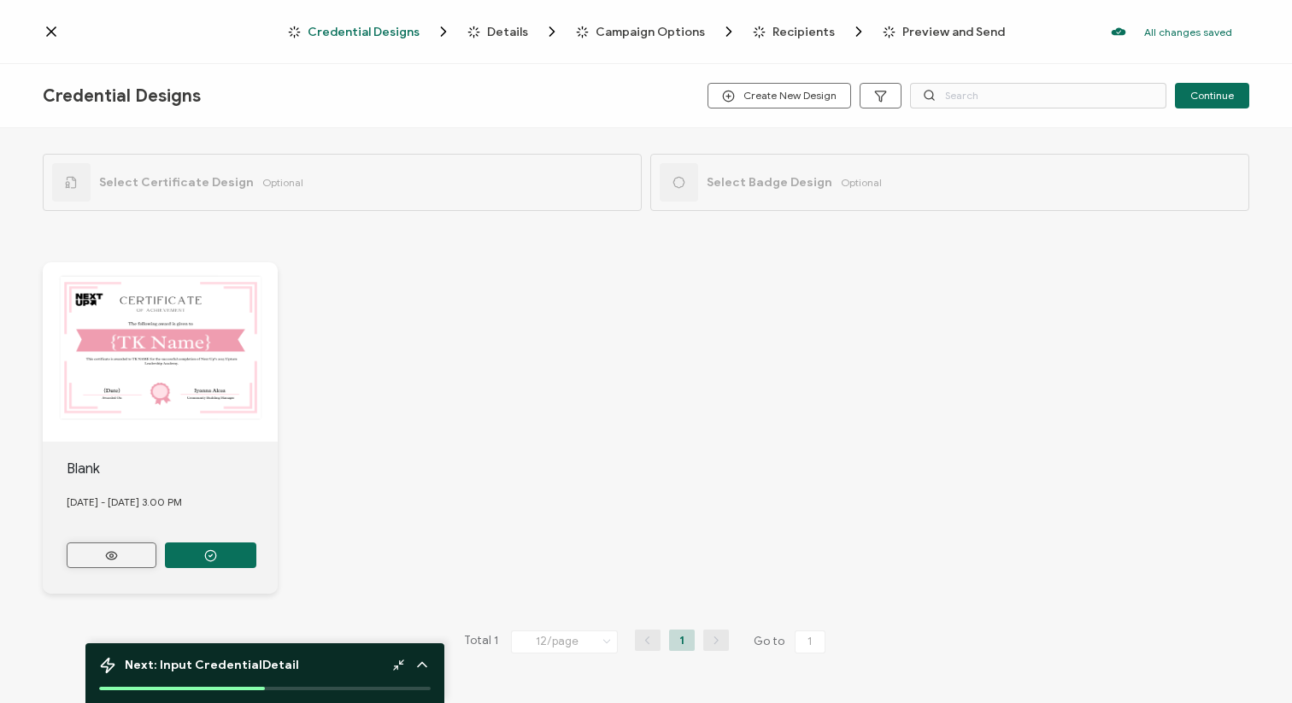
click at [117, 551] on icon at bounding box center [111, 556] width 21 height 13
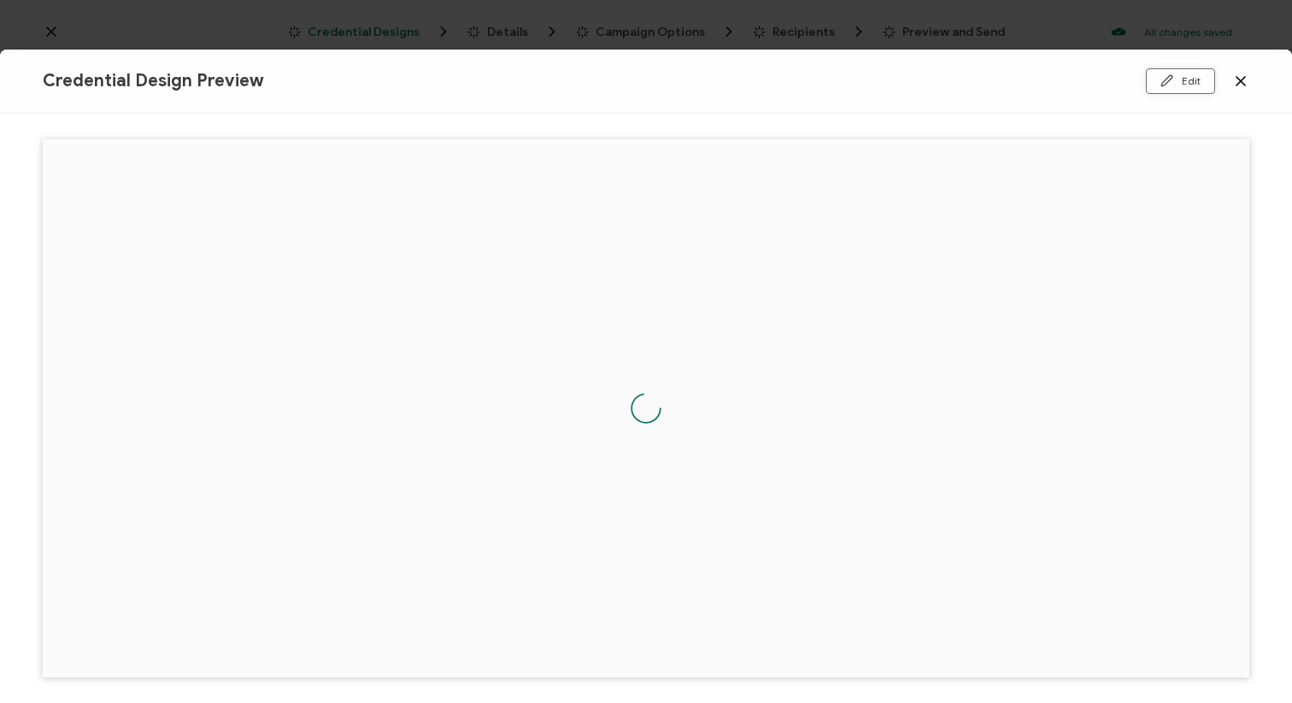
click at [1199, 81] on button "Edit" at bounding box center [1180, 81] width 69 height 26
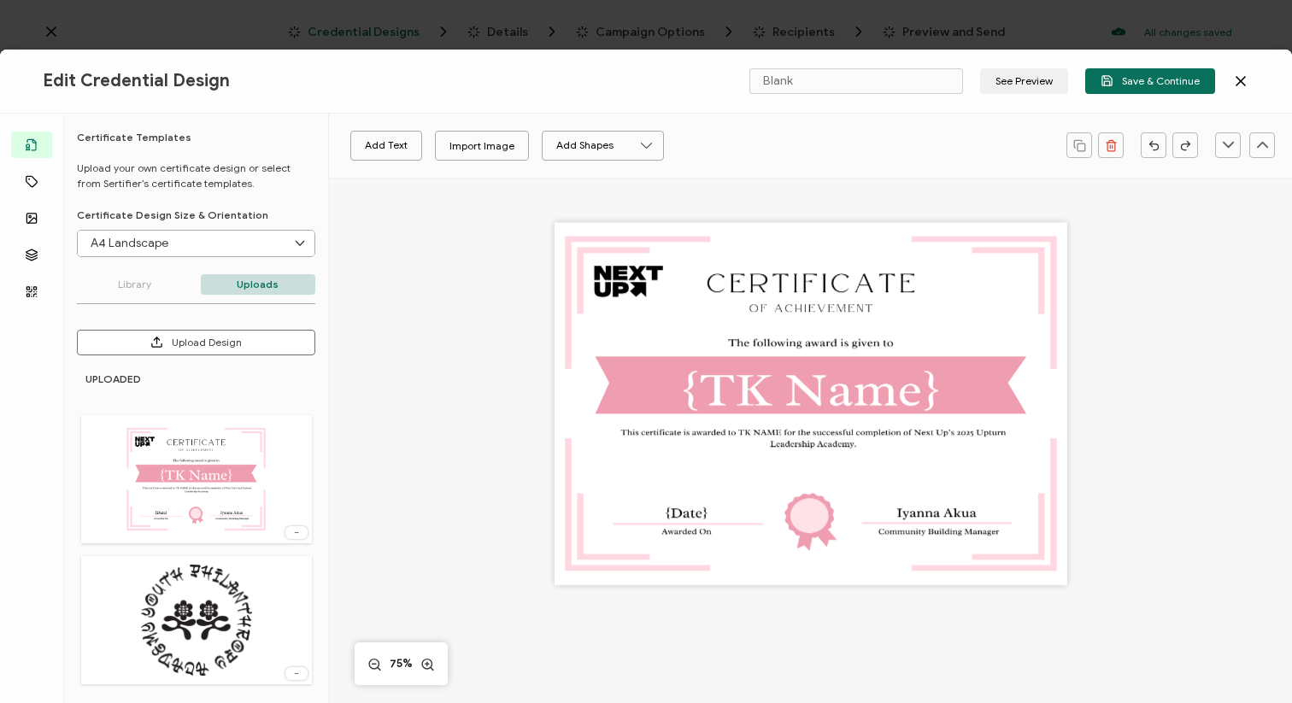
click at [850, 377] on div at bounding box center [811, 403] width 513 height 363
drag, startPoint x: 833, startPoint y: 394, endPoint x: 816, endPoint y: 394, distance: 17.1
click at [826, 394] on div at bounding box center [811, 403] width 513 height 363
click at [816, 394] on div at bounding box center [811, 403] width 513 height 363
click at [1241, 75] on icon at bounding box center [1240, 81] width 17 height 17
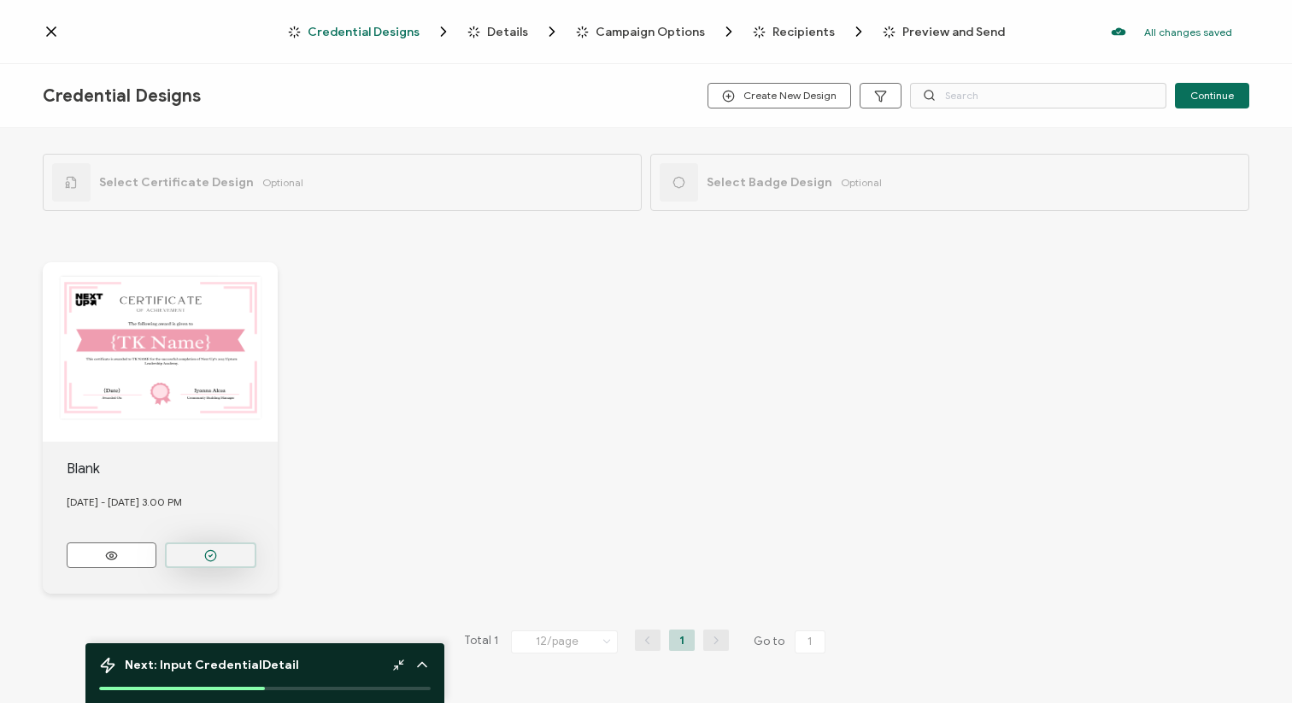
click at [211, 550] on icon "button" at bounding box center [210, 556] width 13 height 13
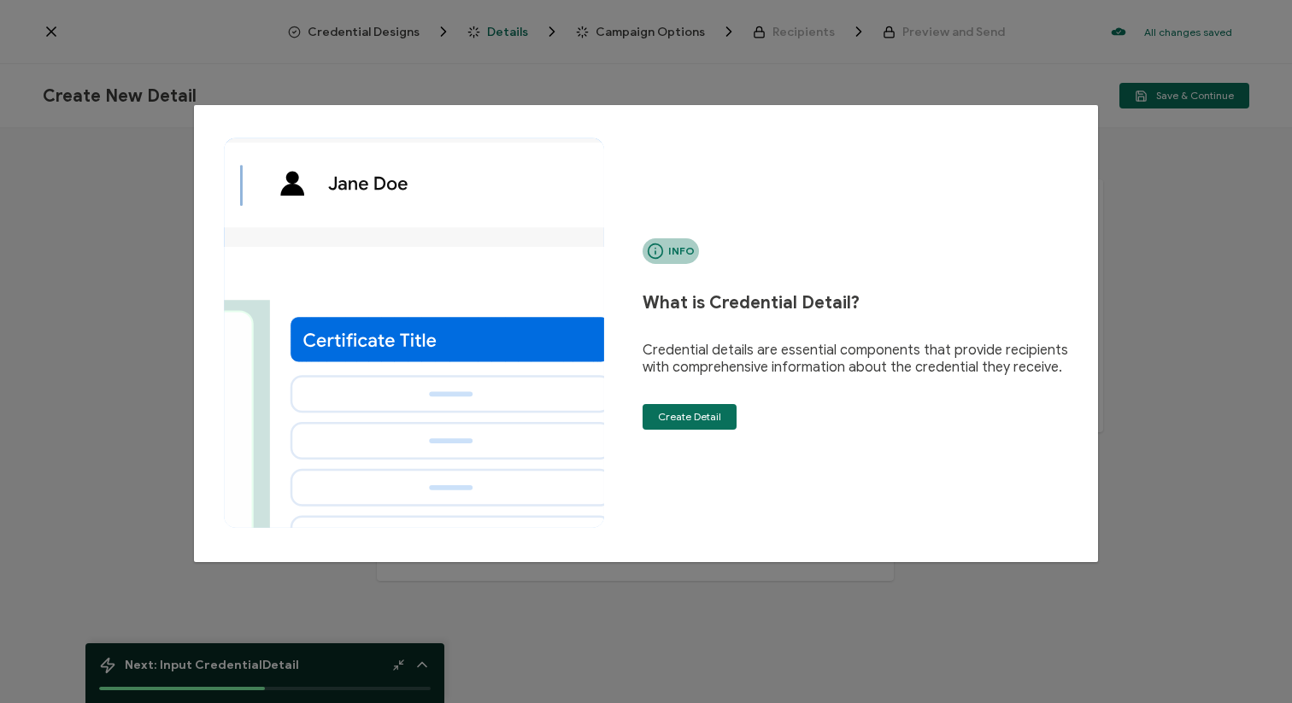
click at [734, 115] on div "Info What is Credential Detail? Credential details are essential components tha…" at bounding box center [646, 333] width 904 height 457
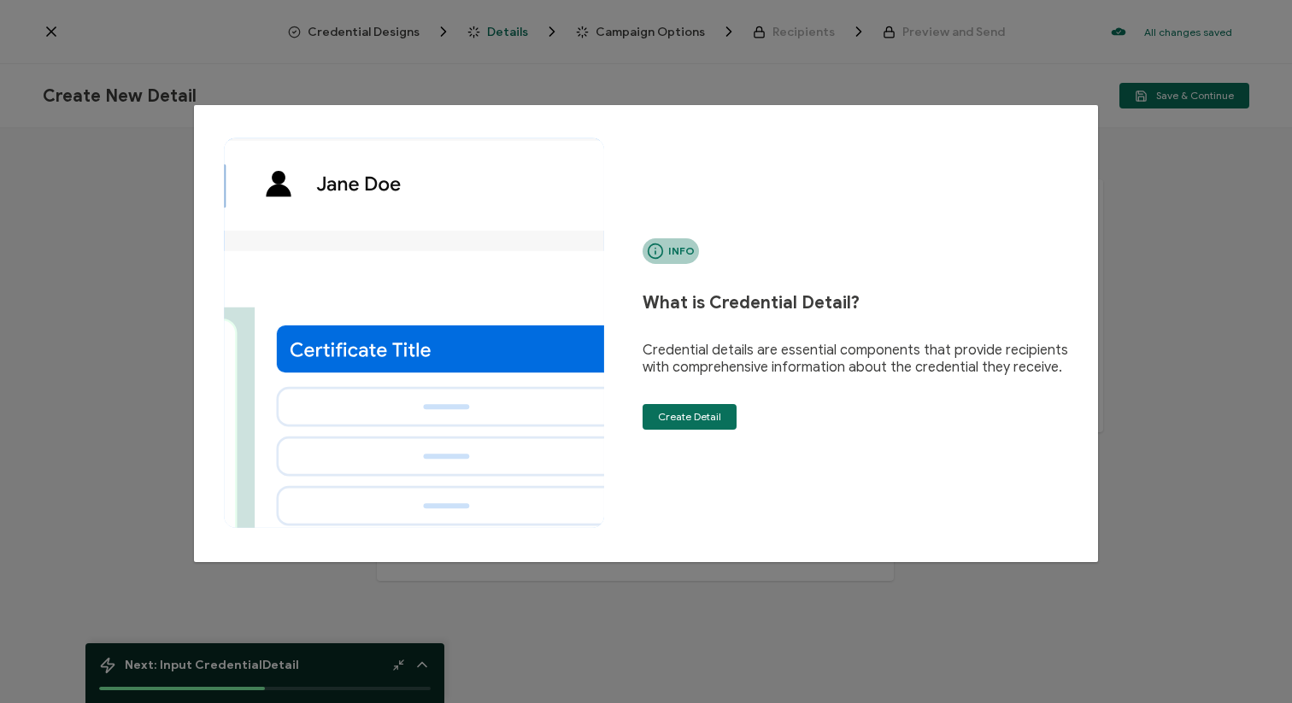
click at [515, 179] on icon "dialog" at bounding box center [223, 186] width 865 height 90
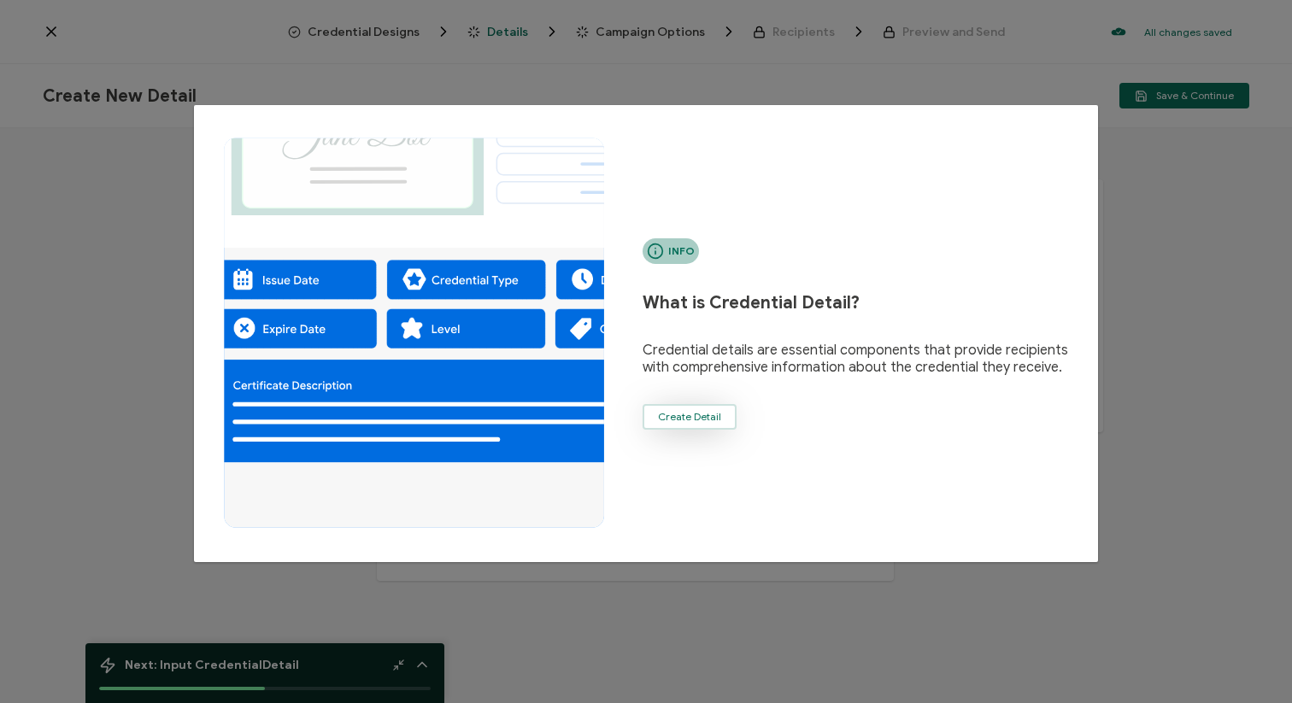
click at [686, 412] on span "Create Detail" at bounding box center [689, 417] width 63 height 10
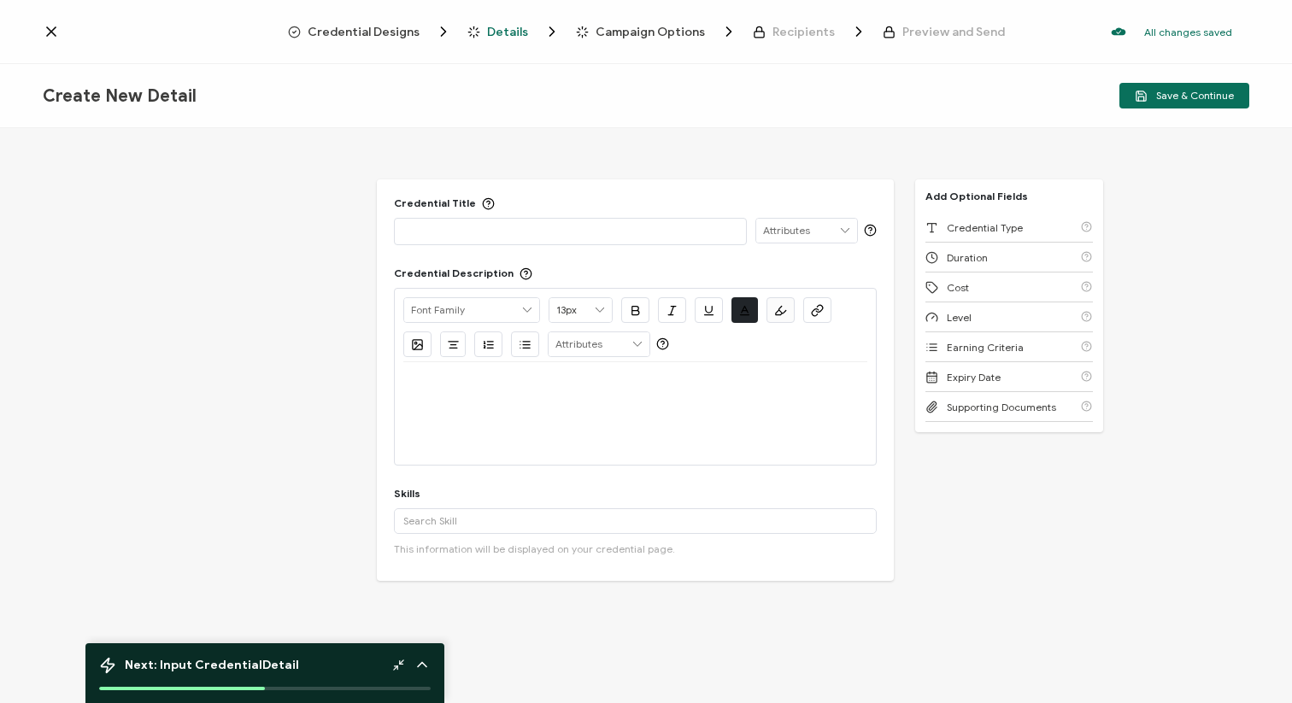
click at [550, 240] on div at bounding box center [570, 231] width 334 height 24
click at [528, 312] on icon at bounding box center [527, 310] width 15 height 24
click at [962, 213] on div "Credential Type" at bounding box center [1010, 228] width 168 height 30
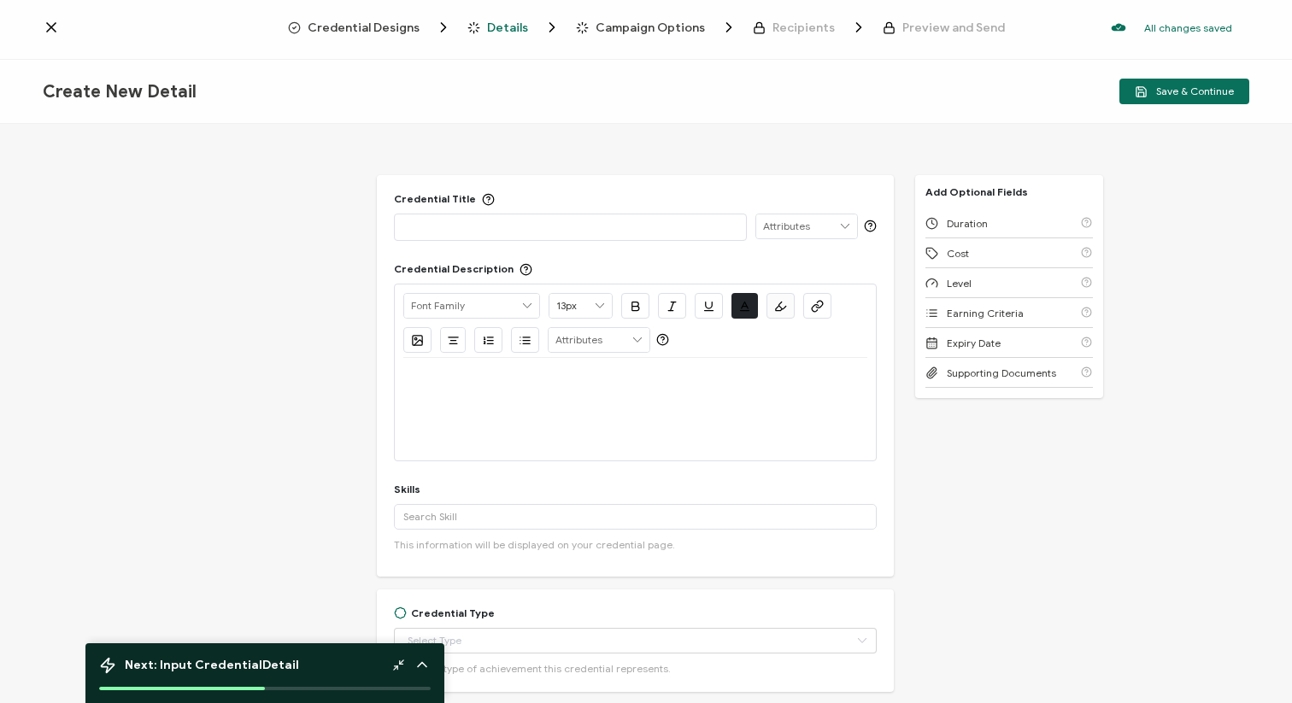
click at [49, 29] on icon at bounding box center [51, 27] width 9 height 9
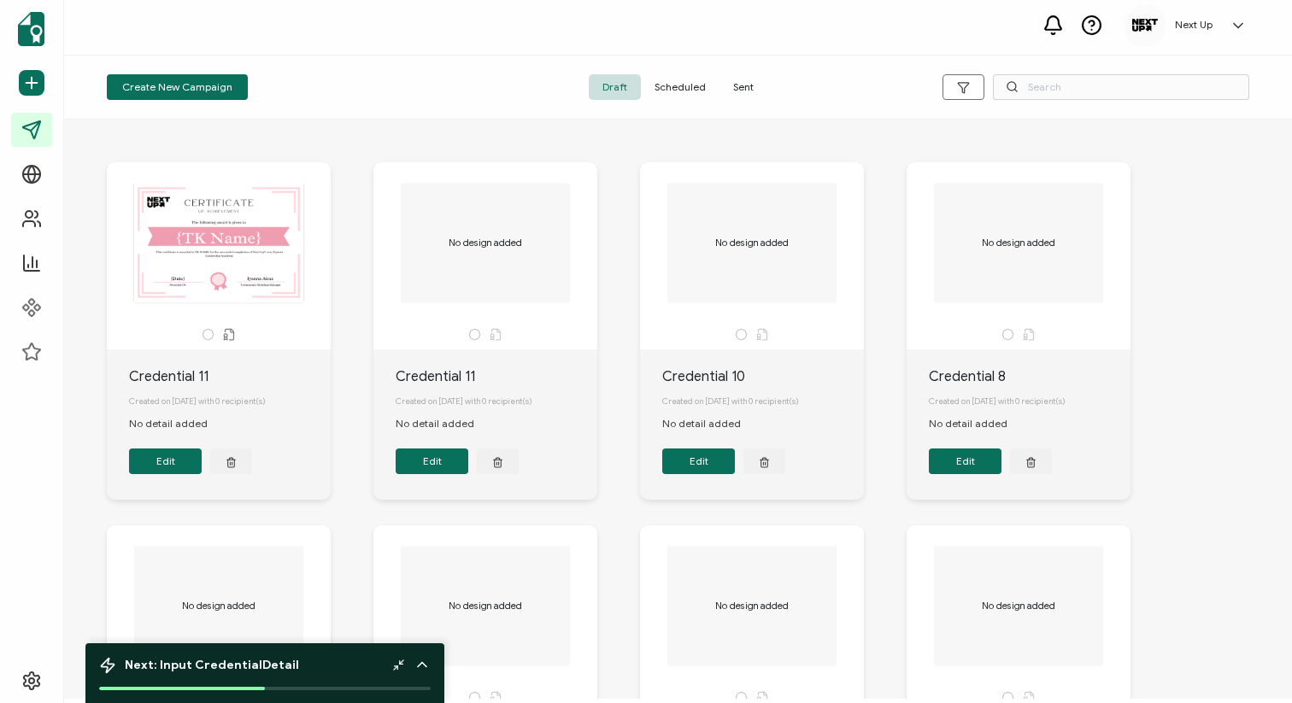
click at [356, 138] on div "Credential 11 Created on 15 September, 2025 with 0 recipient(s) No detail added…" at bounding box center [678, 707] width 1177 height 1159
click at [229, 468] on icon "button" at bounding box center [231, 462] width 11 height 13
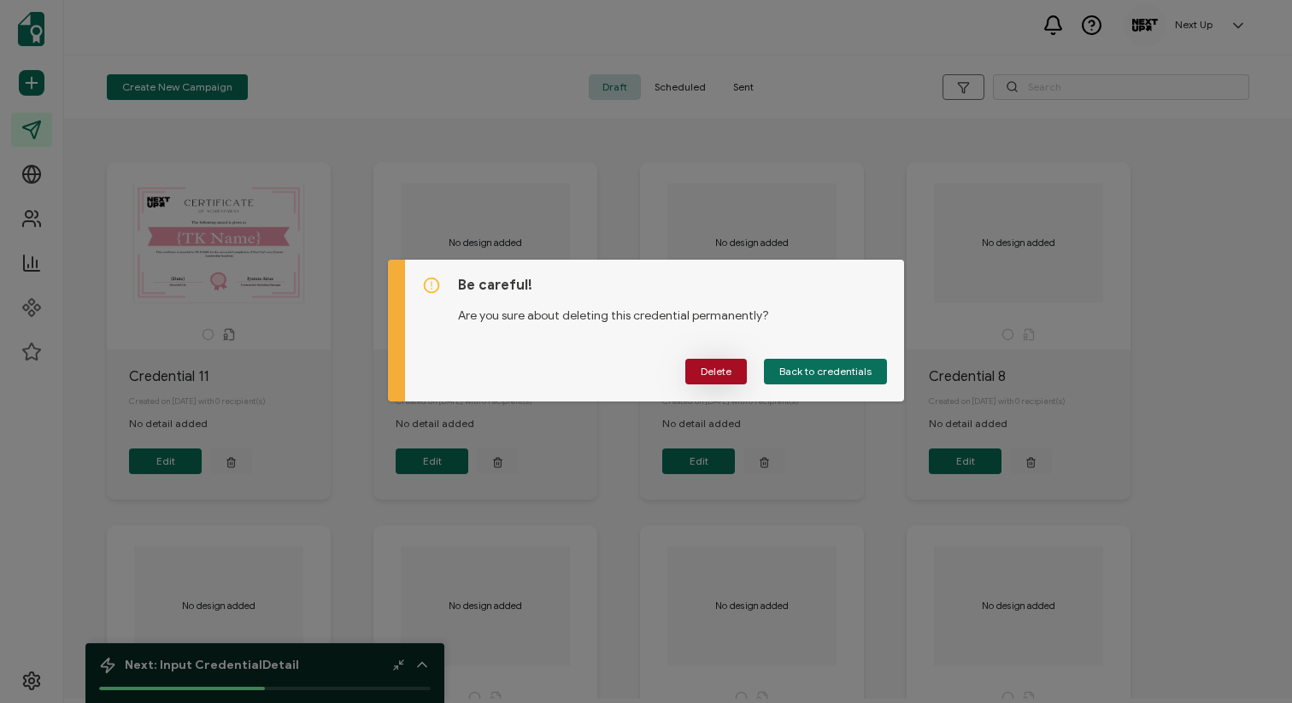
click at [736, 368] on button "Delete" at bounding box center [716, 372] width 62 height 26
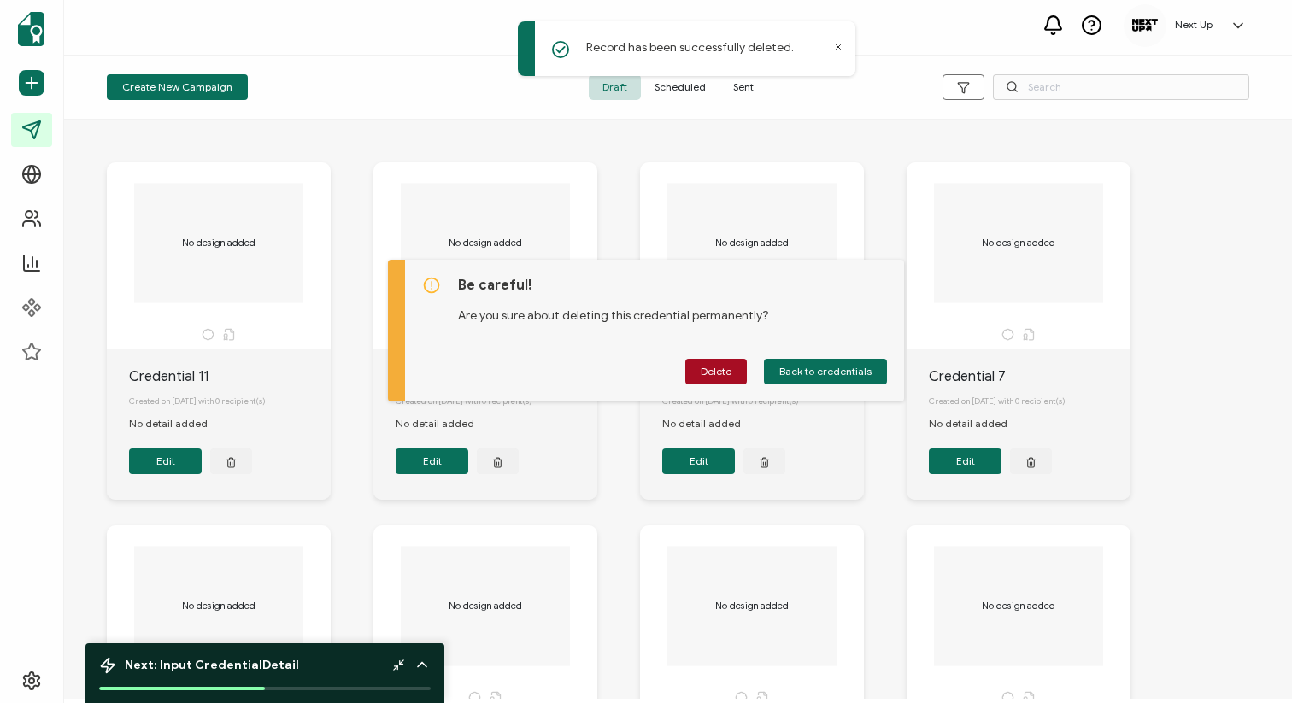
click at [714, 370] on div "Be careful! Are you sure about deleting this credential permanently? Delete Bac…" at bounding box center [655, 331] width 500 height 142
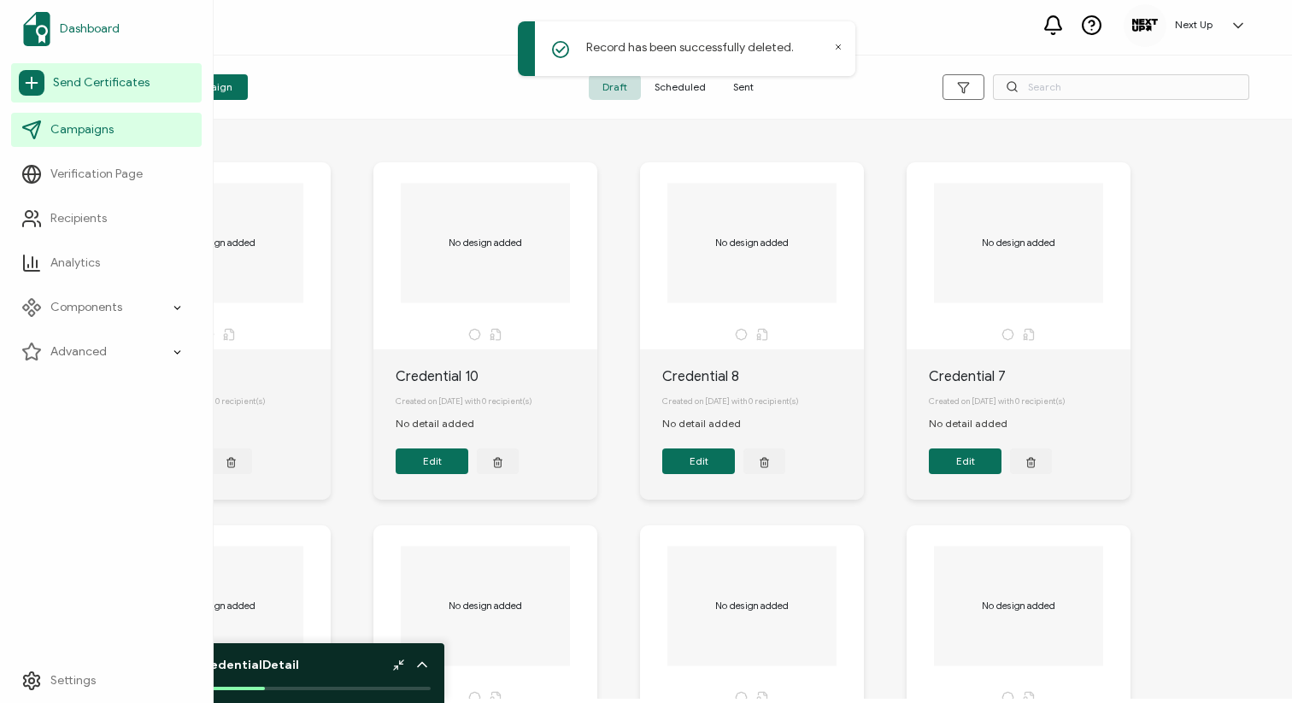
click at [65, 14] on link "Dashboard" at bounding box center [106, 29] width 191 height 48
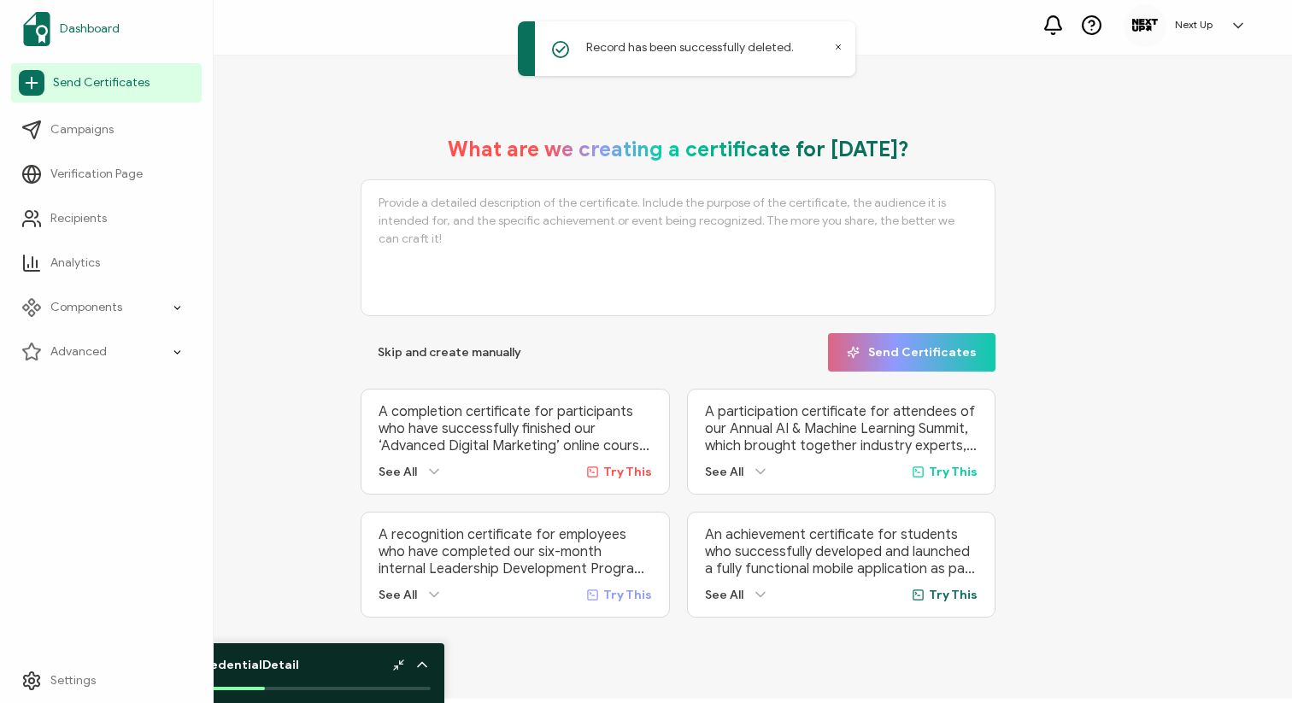
click at [68, 23] on span "Dashboard" at bounding box center [90, 29] width 60 height 17
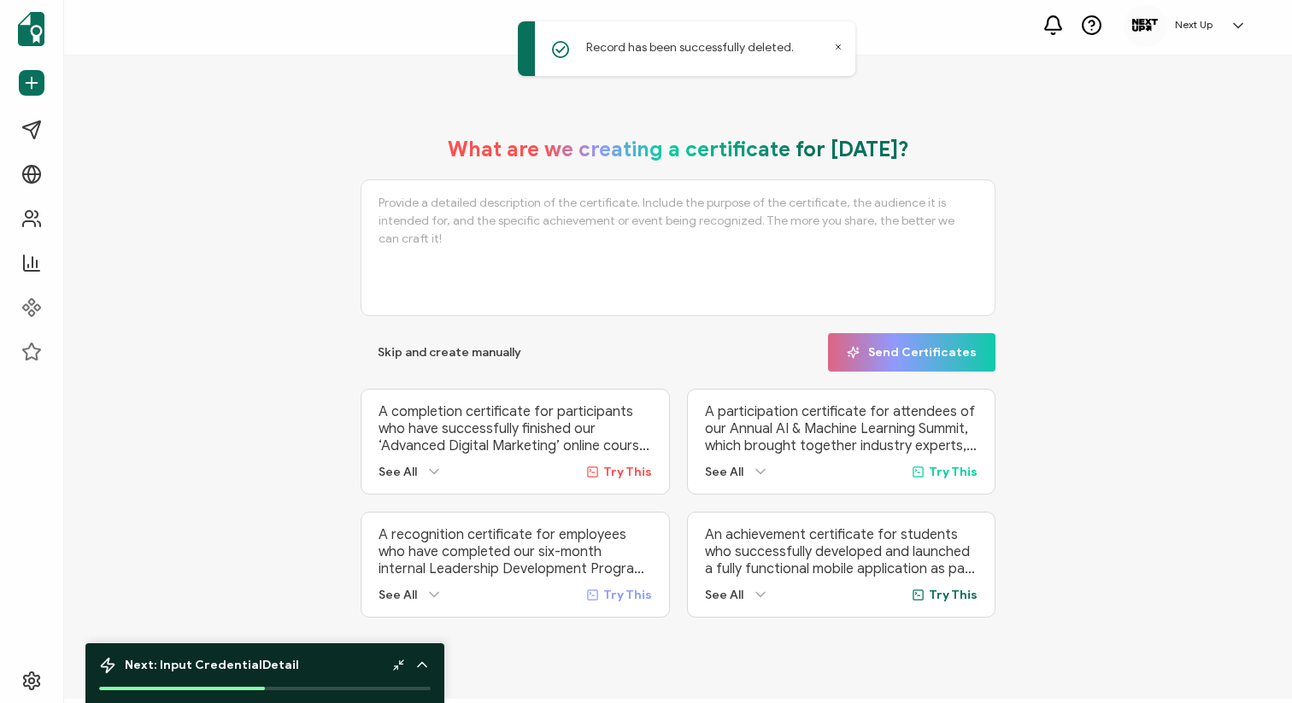
click at [838, 54] on div "Record has been successfully deleted." at bounding box center [687, 48] width 338 height 55
click at [837, 49] on icon at bounding box center [839, 47] width 4 height 4
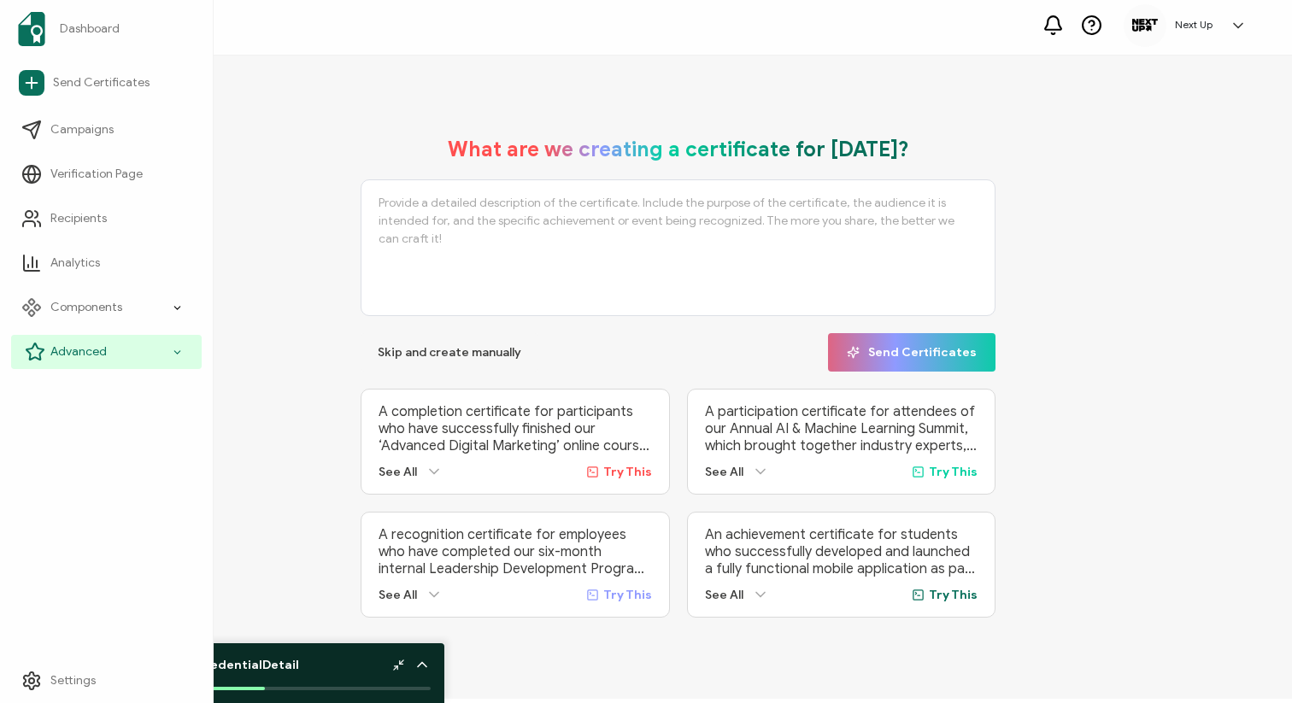
click at [123, 363] on div "Advanced" at bounding box center [106, 352] width 191 height 34
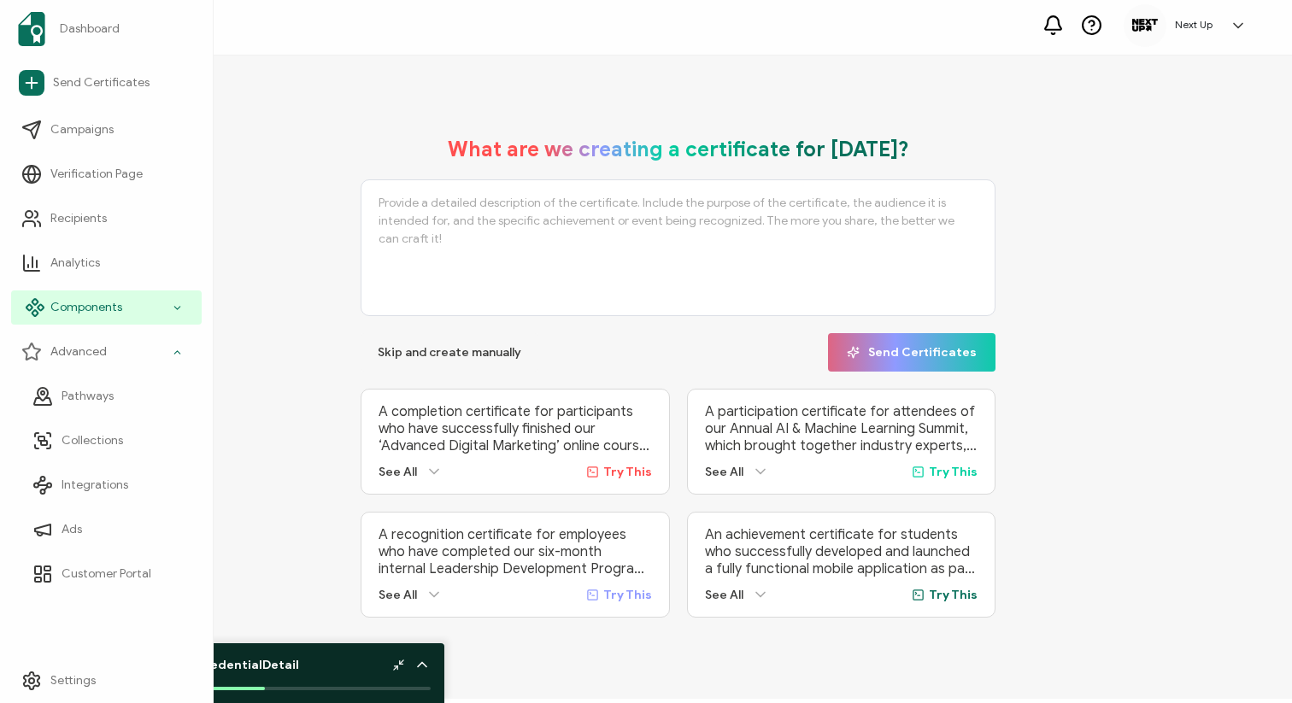
click at [121, 293] on div "Components" at bounding box center [106, 308] width 191 height 34
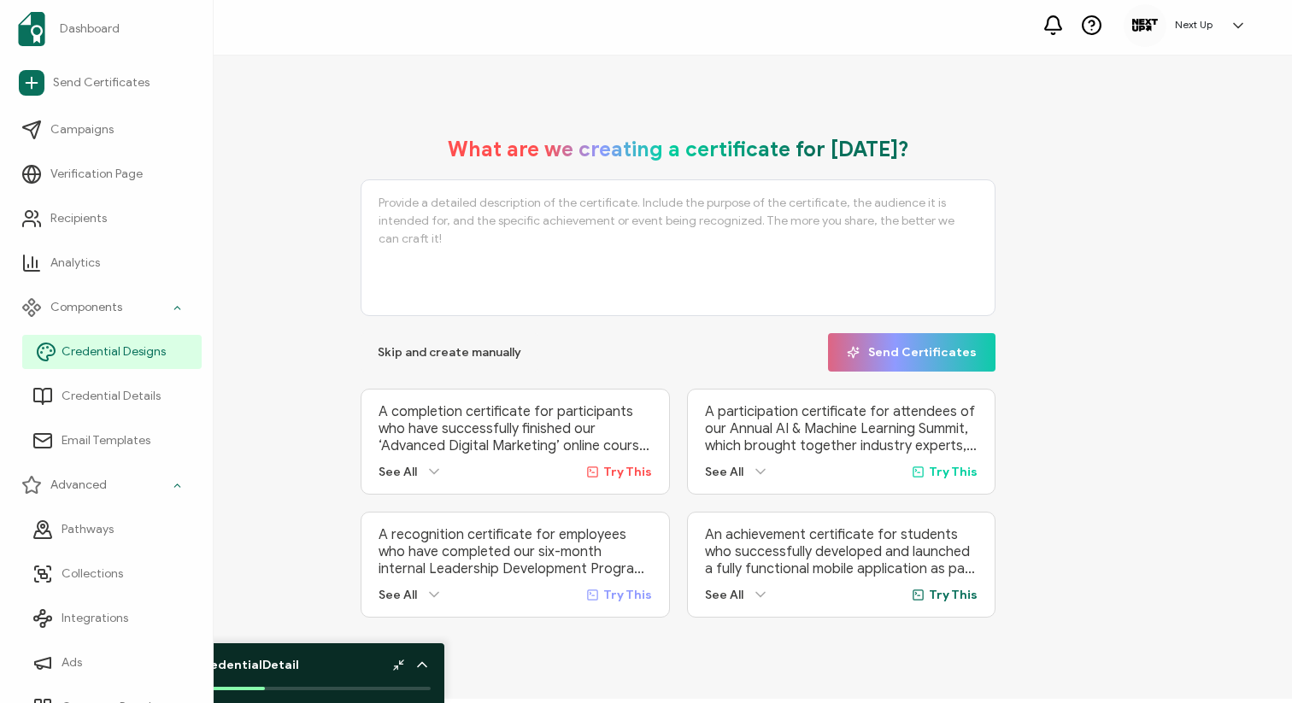
click at [133, 346] on span "Credential Designs" at bounding box center [114, 352] width 104 height 17
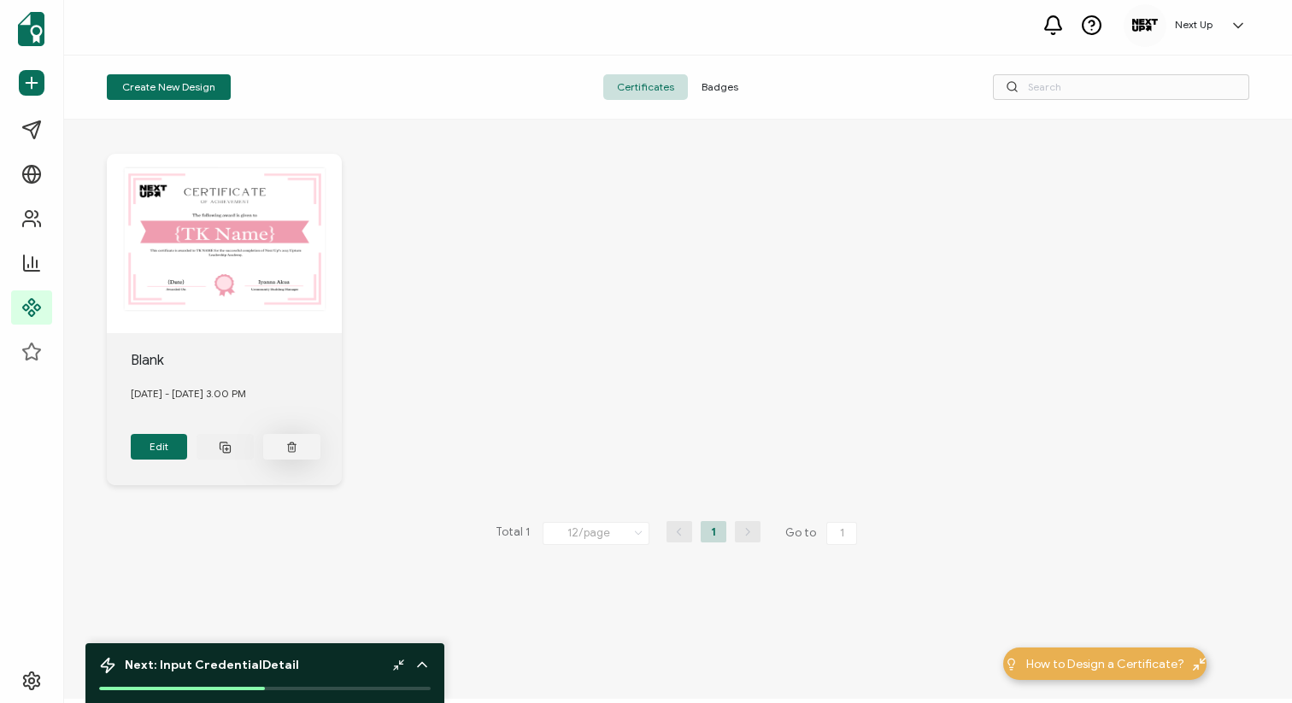
click at [285, 449] on button at bounding box center [291, 447] width 57 height 26
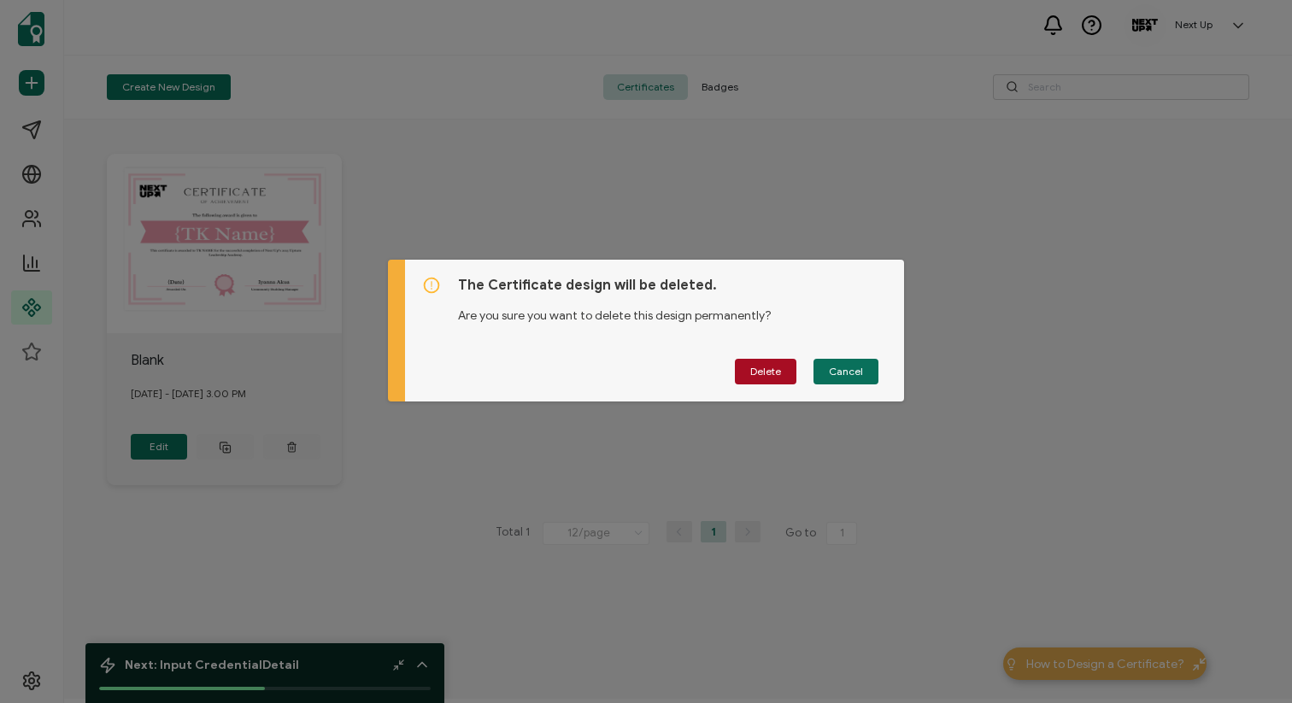
click at [773, 357] on div "The Certificate design will be deleted. Are you sure you want to delete this de…" at bounding box center [655, 331] width 500 height 142
click at [767, 370] on span "Delete" at bounding box center [765, 372] width 31 height 10
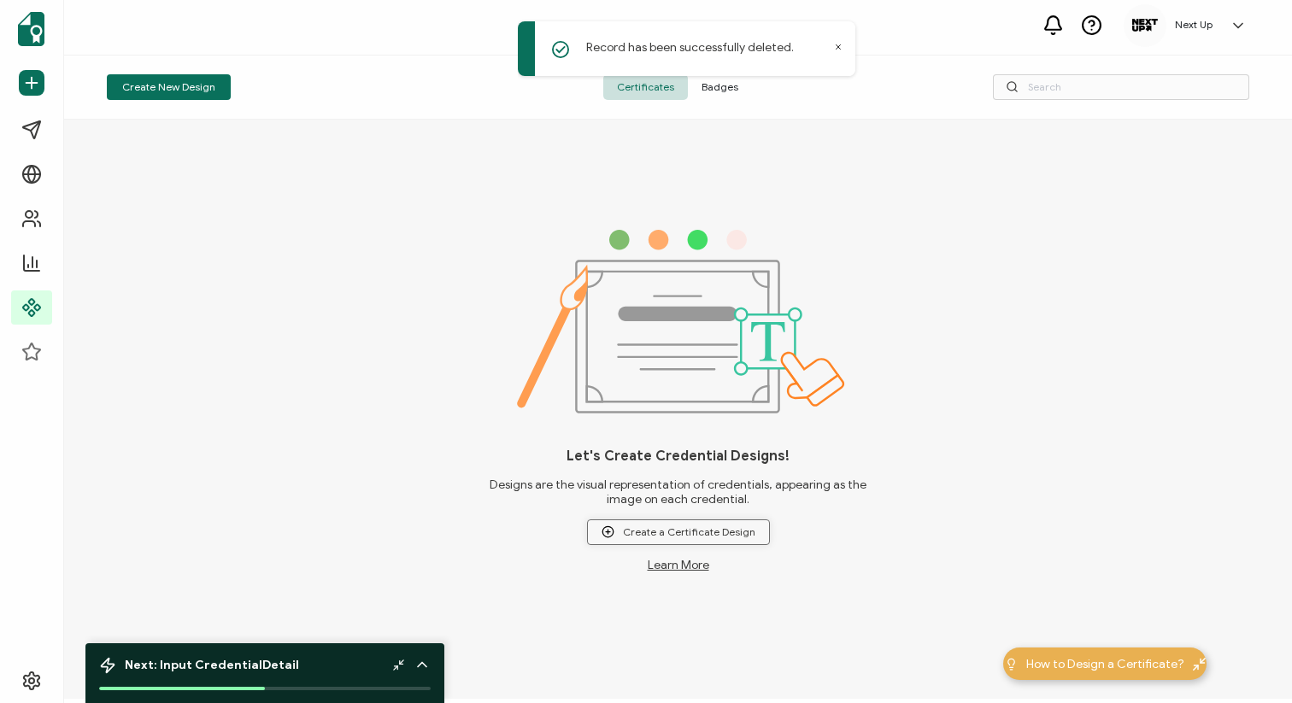
click at [628, 538] on button "Create a Certificate Design" at bounding box center [678, 533] width 183 height 26
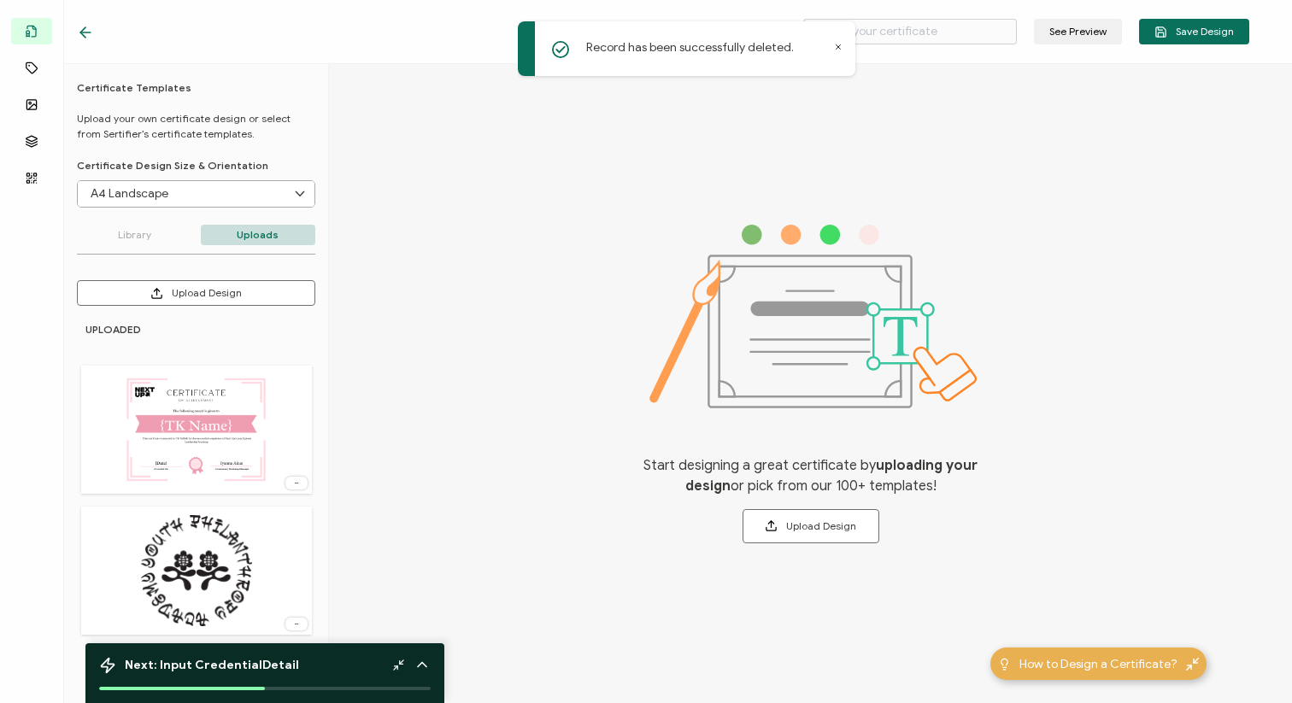
click at [244, 241] on p "Uploads" at bounding box center [258, 235] width 115 height 21
click at [219, 279] on div "Certificate Templates Upload your own certificate design or select from Sertifi…" at bounding box center [196, 388] width 264 height 614
click at [218, 288] on button "Upload Design" at bounding box center [196, 293] width 238 height 26
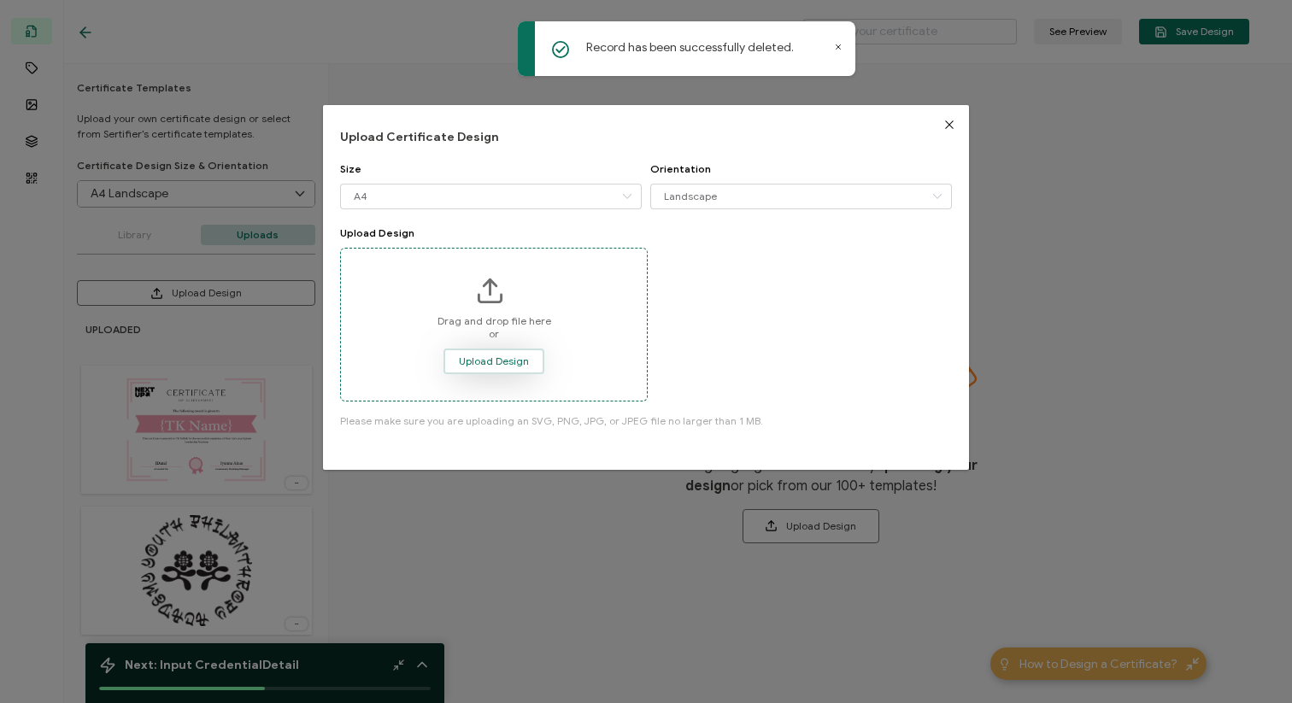
click at [496, 371] on button "Upload Design" at bounding box center [494, 362] width 101 height 26
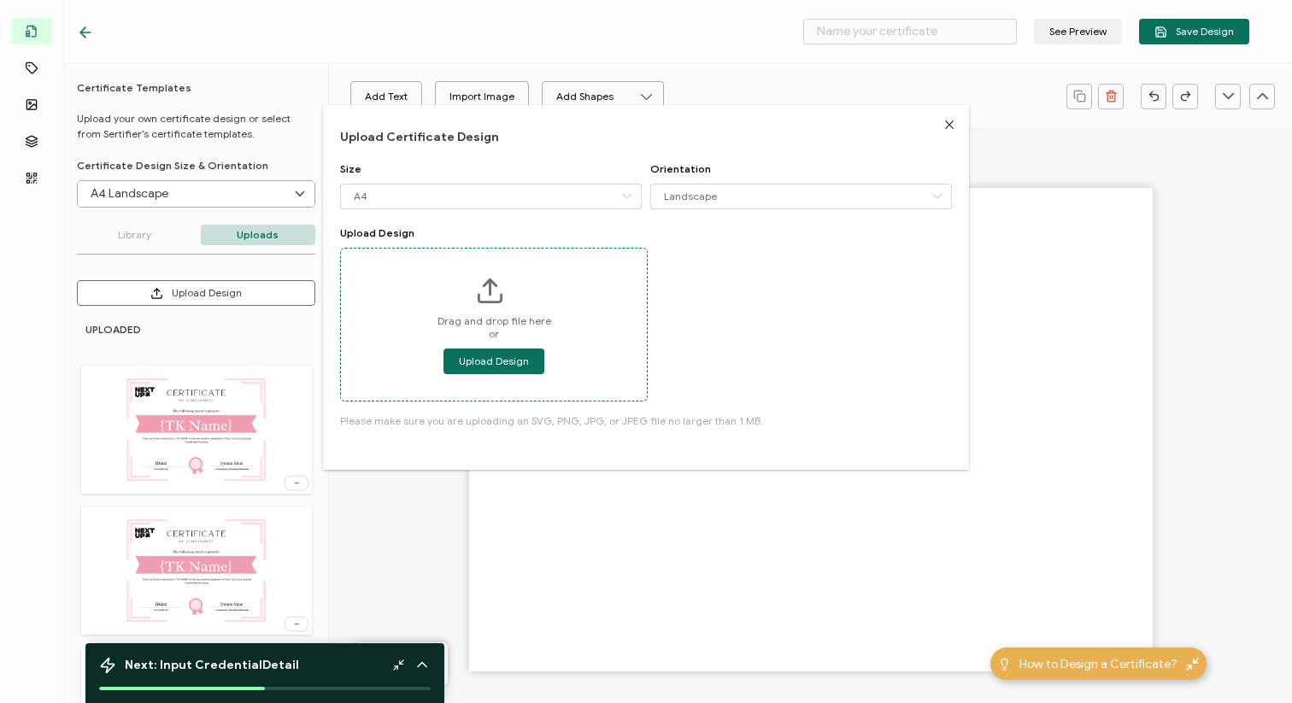
type input "Blank"
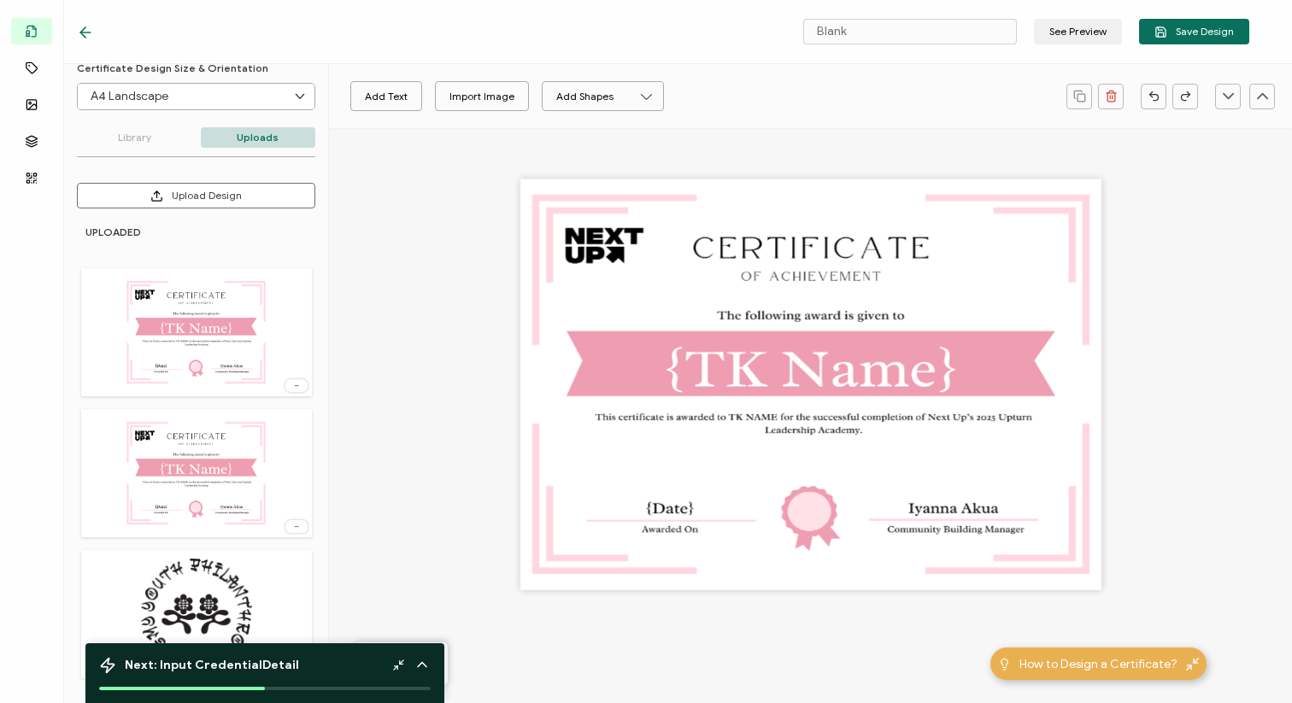
click at [179, 369] on img at bounding box center [196, 332] width 144 height 111
click at [292, 358] on div at bounding box center [196, 332] width 231 height 128
click at [288, 384] on icon at bounding box center [296, 386] width 17 height 4
click at [209, 299] on img at bounding box center [196, 332] width 144 height 111
click at [211, 346] on img at bounding box center [196, 332] width 144 height 111
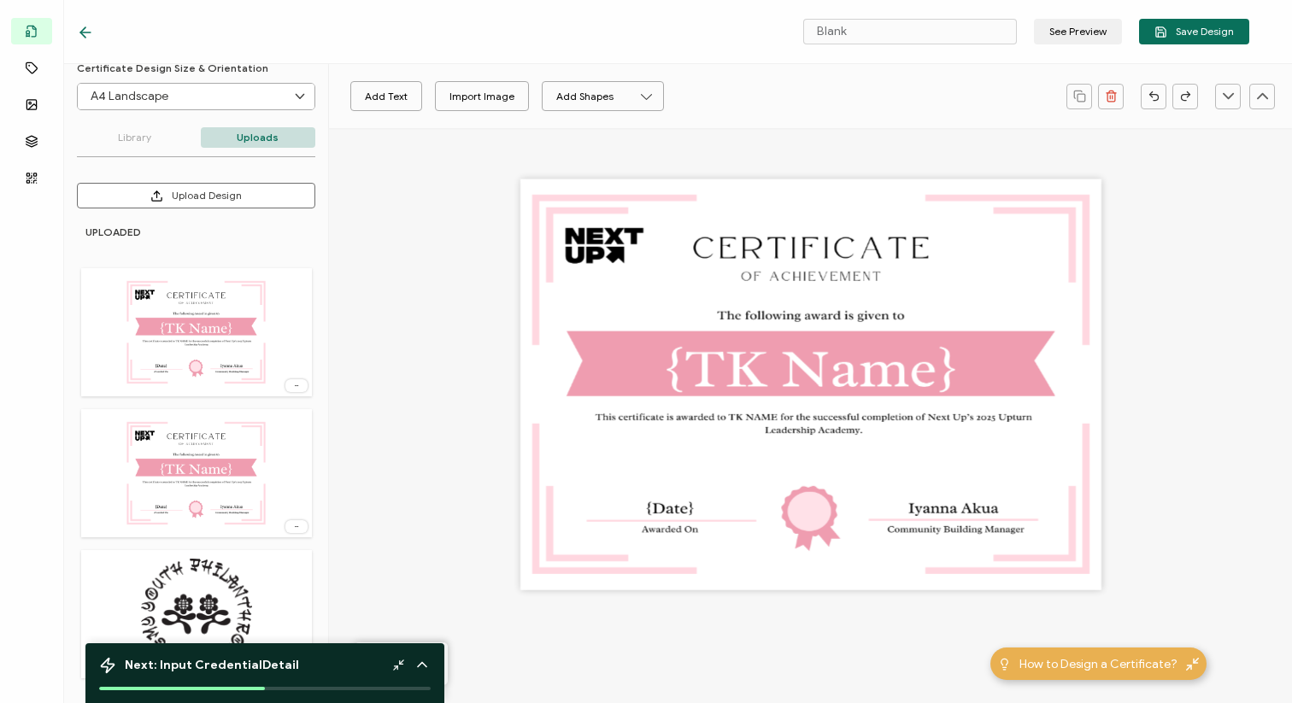
click at [243, 428] on img at bounding box center [196, 473] width 144 height 111
click at [278, 503] on div at bounding box center [196, 473] width 231 height 128
click at [289, 525] on icon at bounding box center [296, 527] width 17 height 4
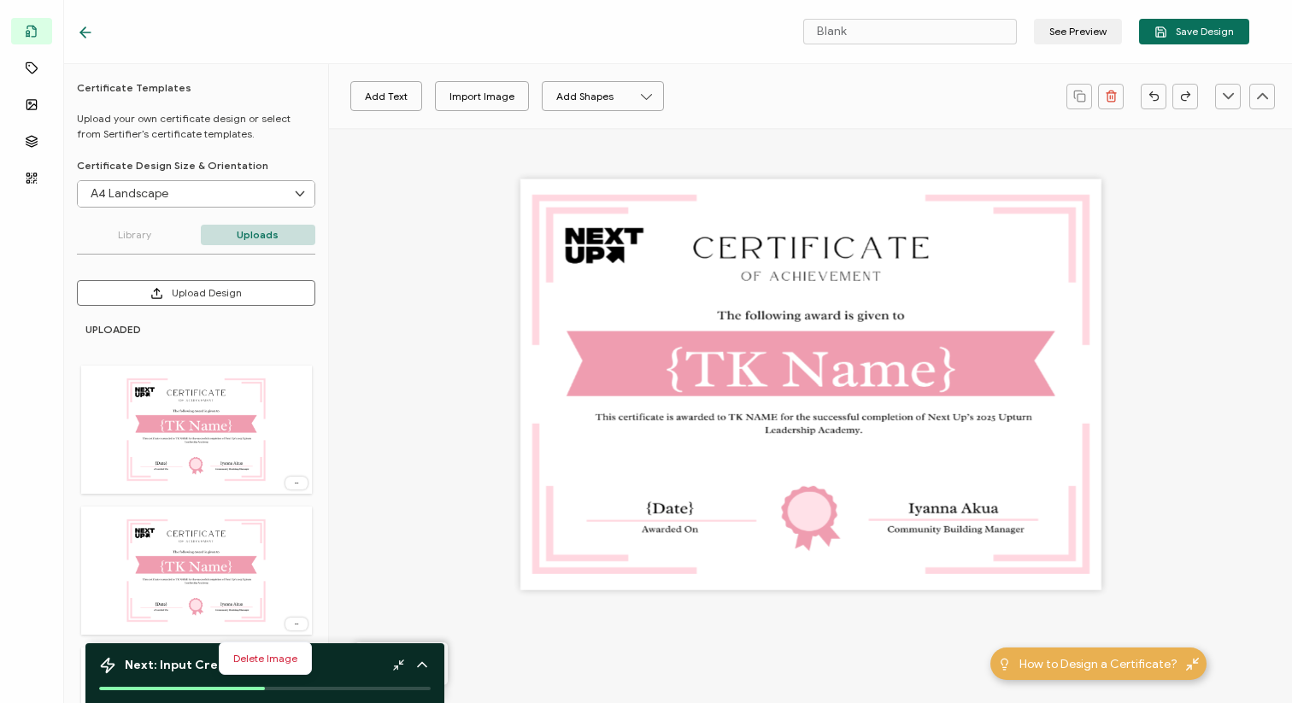
scroll to position [97, 0]
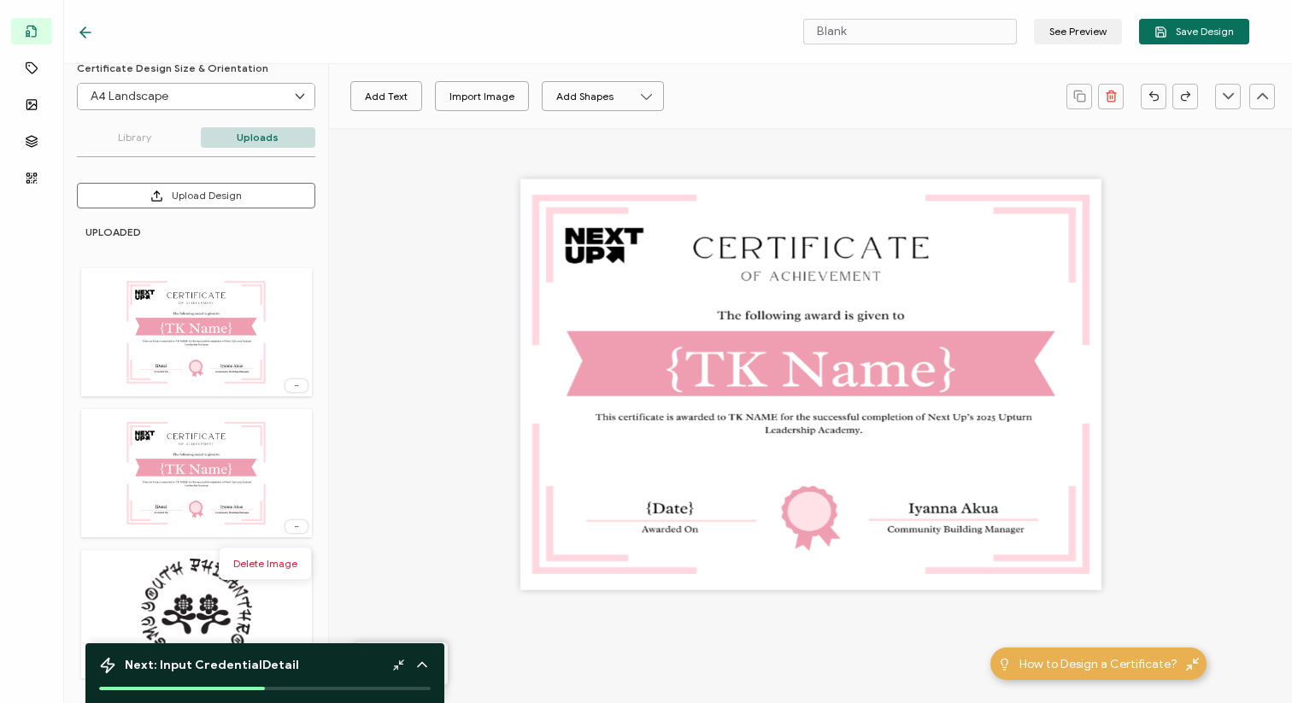
click at [1112, 109] on div "Add Text Import Image Add Shapes Rectangle Ellipse" at bounding box center [810, 96] width 963 height 64
click at [82, 36] on icon at bounding box center [85, 32] width 17 height 17
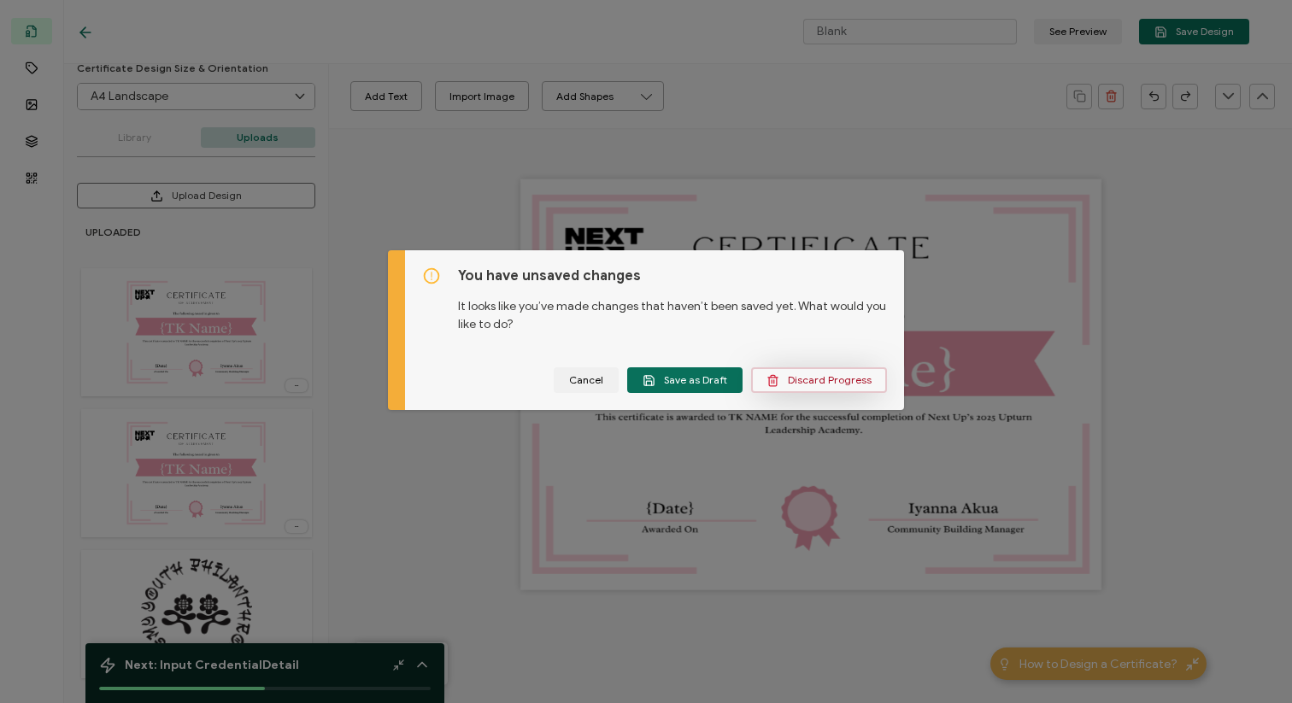
click at [762, 379] on button "Discard Progress" at bounding box center [819, 381] width 136 height 26
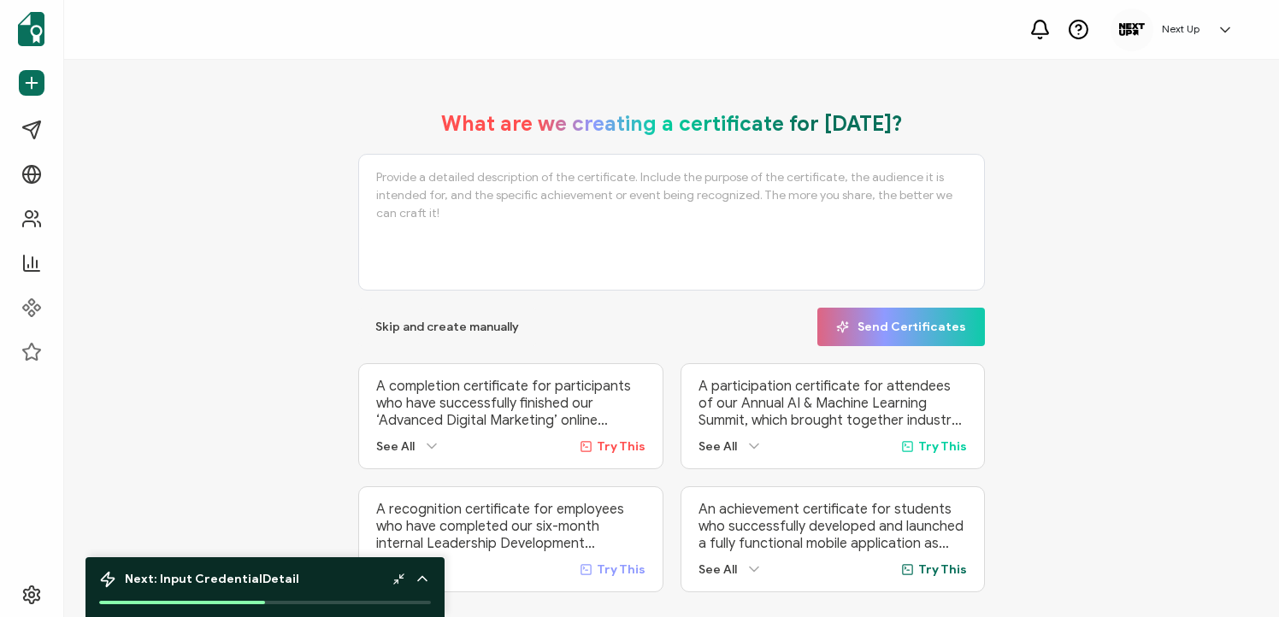
click at [421, 577] on icon at bounding box center [422, 579] width 9 height 4
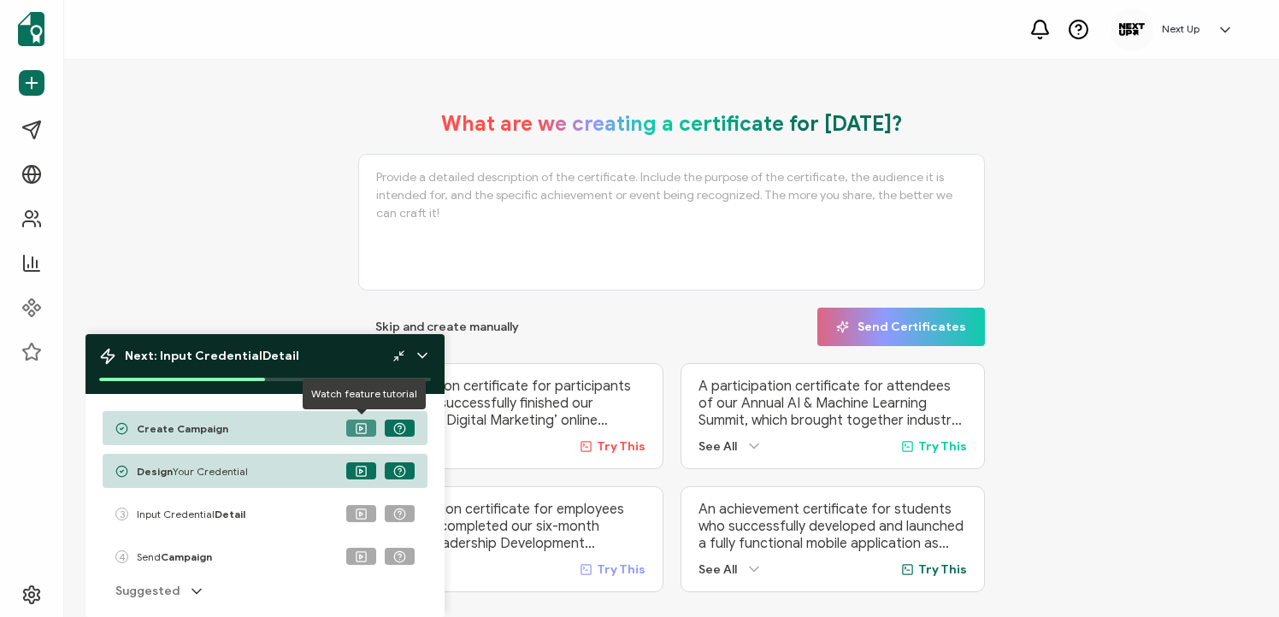
click at [368, 430] on button at bounding box center [361, 428] width 30 height 17
click at [352, 426] on button at bounding box center [361, 428] width 30 height 17
click at [370, 426] on button at bounding box center [361, 428] width 30 height 17
click at [350, 426] on button at bounding box center [361, 428] width 30 height 17
click at [268, 421] on div "Create Campaign" at bounding box center [265, 428] width 325 height 34
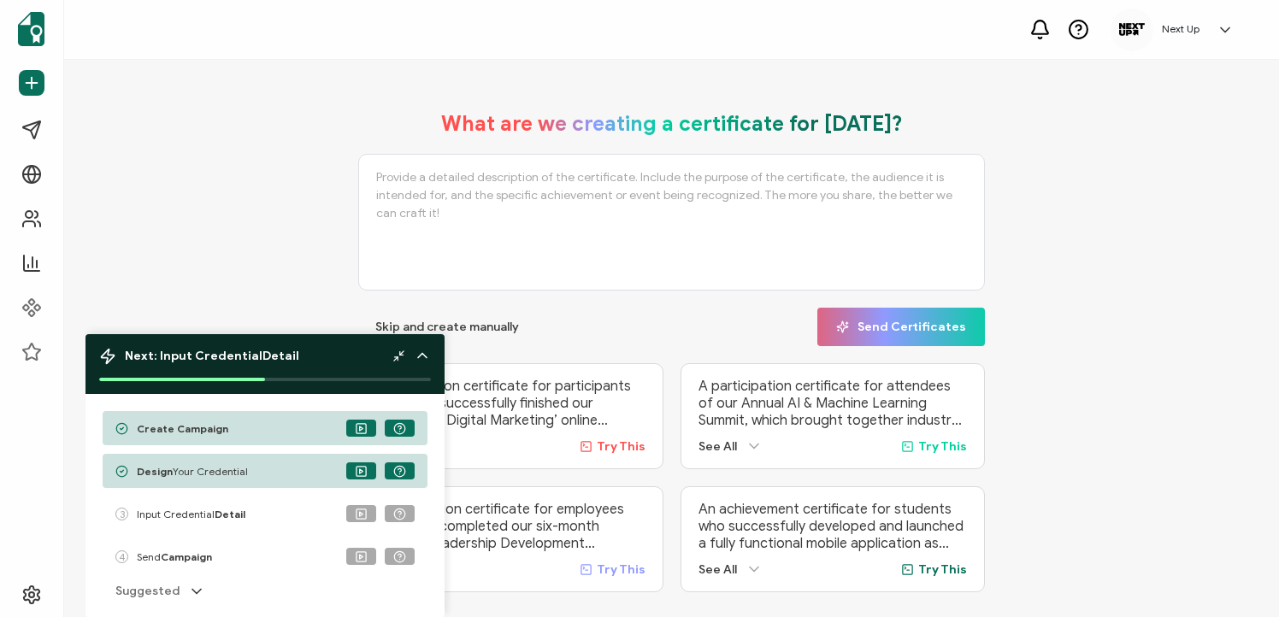
click at [256, 426] on div "Create Campaign" at bounding box center [265, 428] width 325 height 34
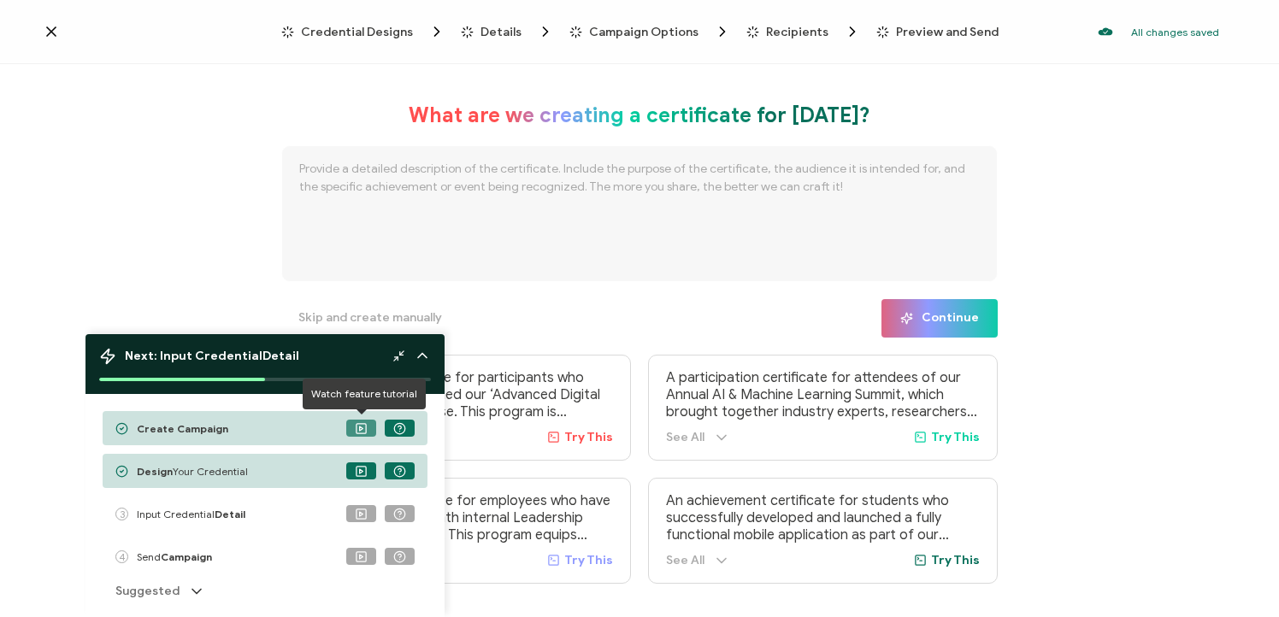
click at [363, 423] on rect at bounding box center [360, 427] width 9 height 9
click at [403, 428] on icon at bounding box center [399, 428] width 13 height 13
click at [262, 463] on div "Design Your Credential" at bounding box center [265, 471] width 325 height 34
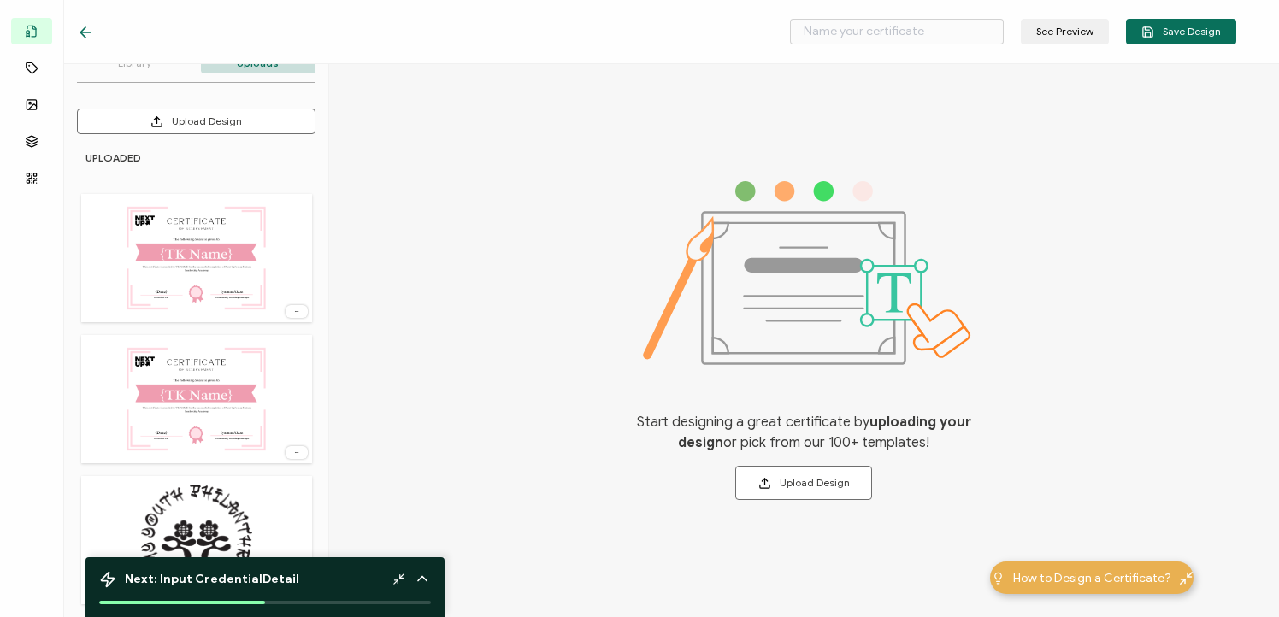
scroll to position [184, 0]
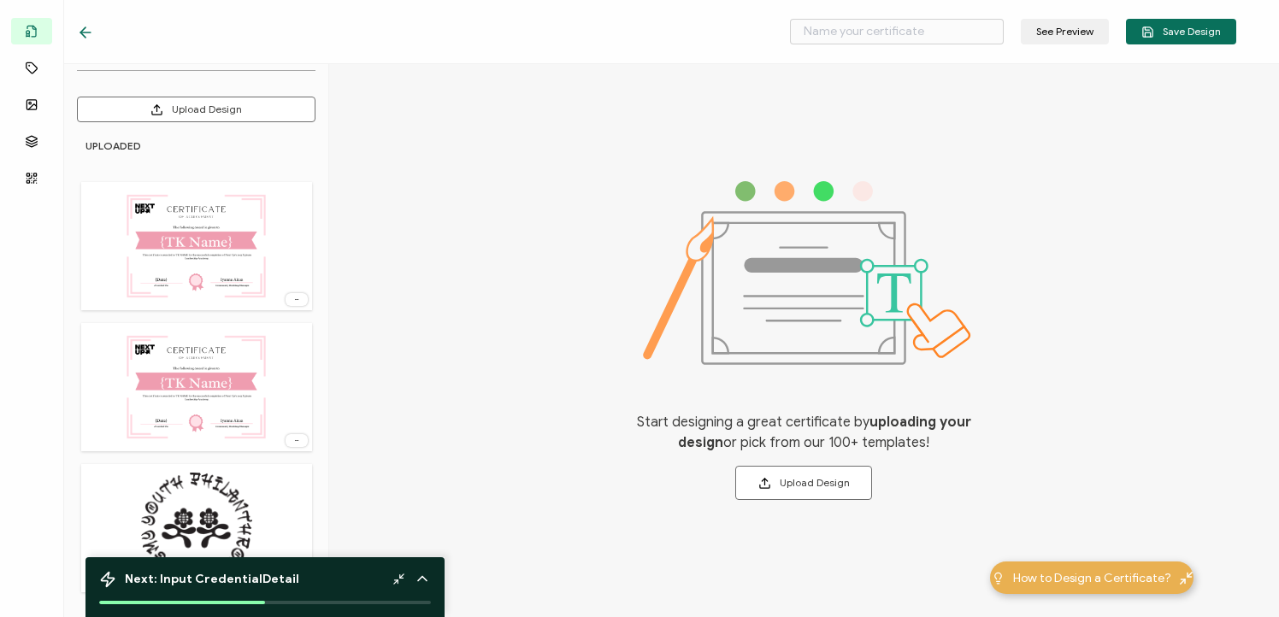
click at [232, 407] on img at bounding box center [196, 387] width 144 height 111
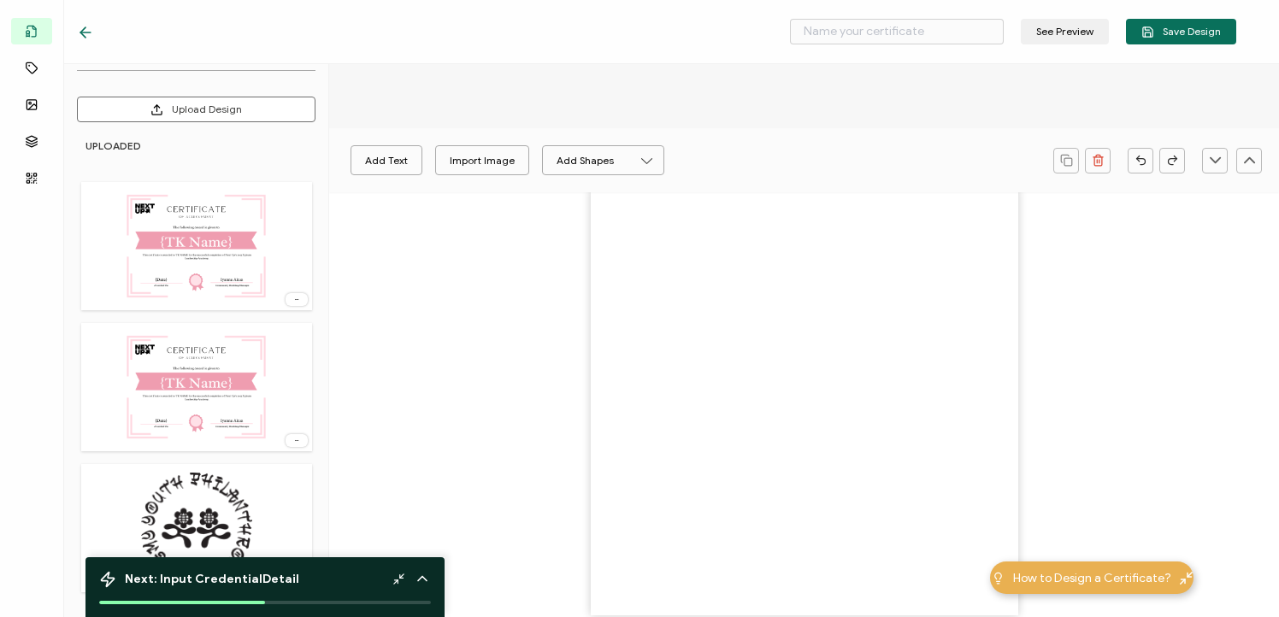
type input "Blank"
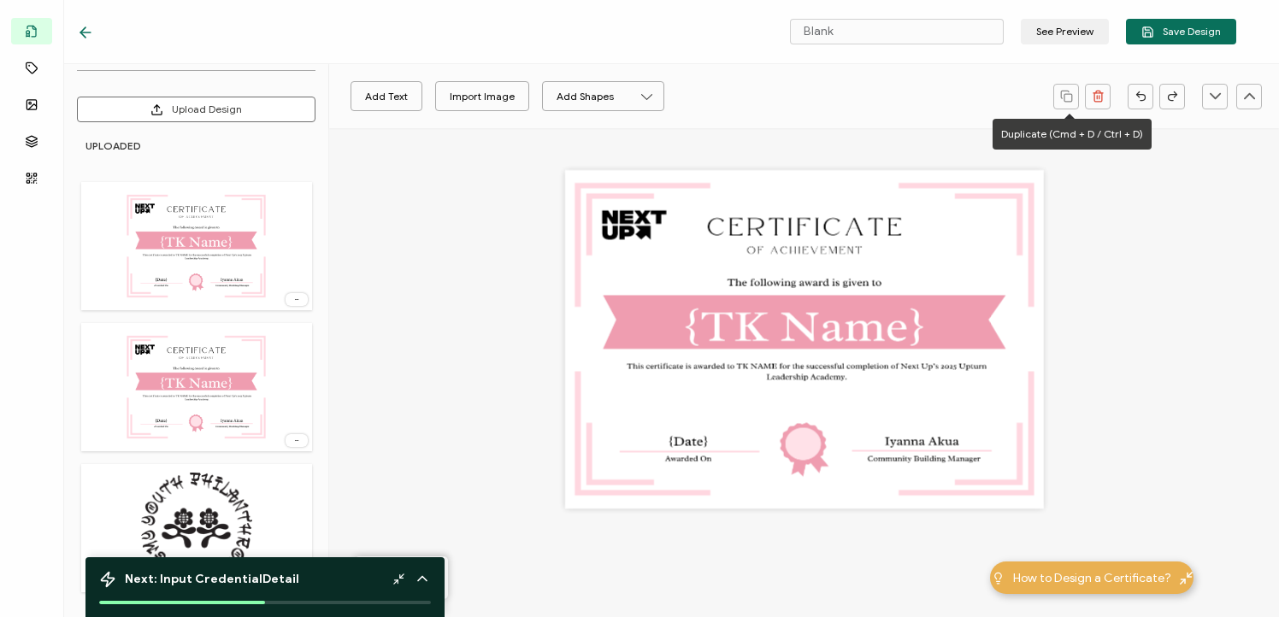
click at [846, 98] on div "Add Text Import Image Add Shapes Rectangle Ellipse" at bounding box center [691, 96] width 707 height 43
click at [170, 256] on img at bounding box center [196, 246] width 144 height 111
click at [206, 382] on img at bounding box center [196, 387] width 144 height 111
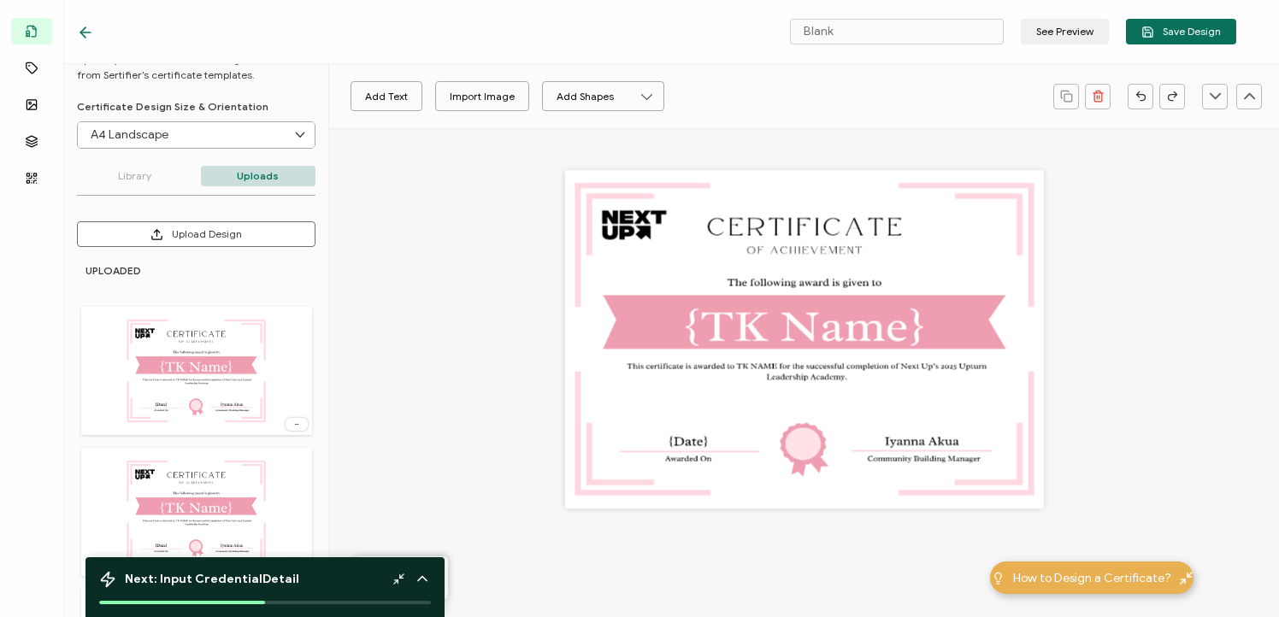
scroll to position [0, 0]
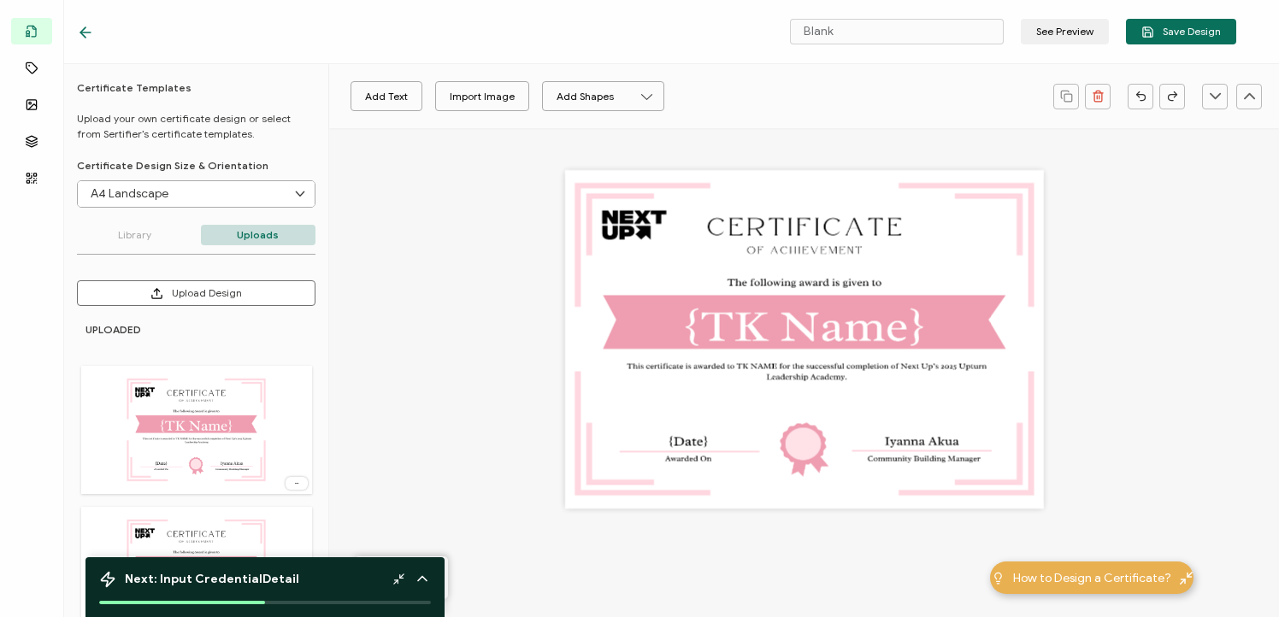
click at [245, 232] on p "Uploads" at bounding box center [258, 235] width 115 height 21
click at [215, 290] on button "Upload Design" at bounding box center [196, 293] width 238 height 26
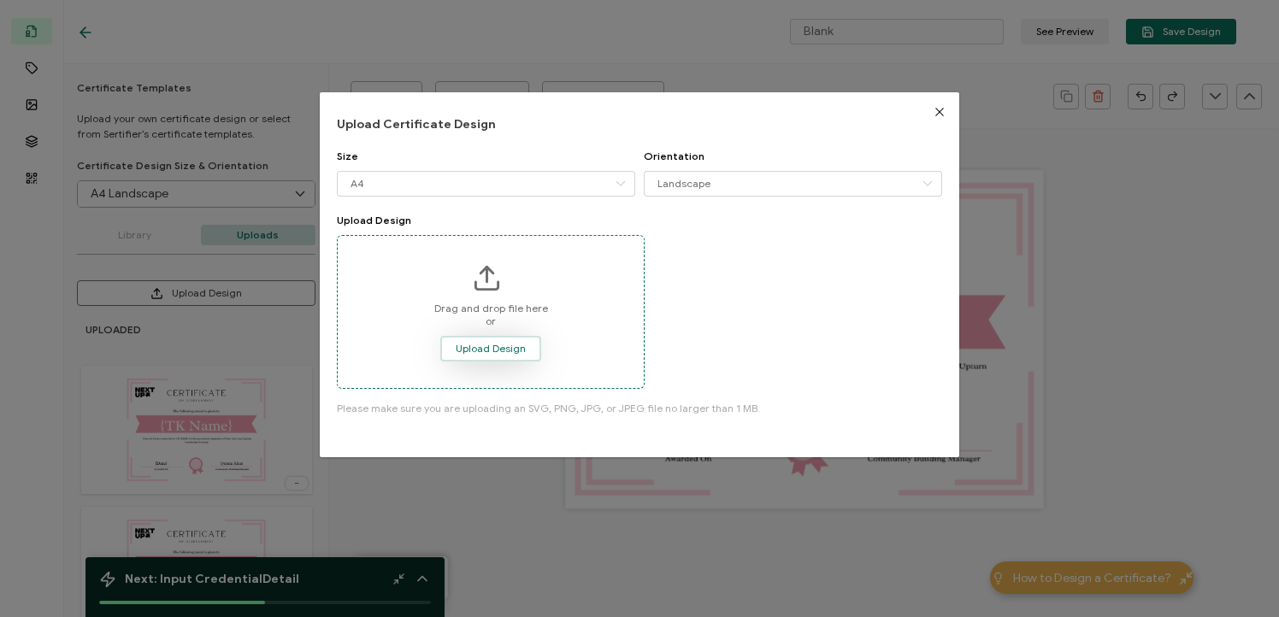
click at [498, 354] on span "Upload Design" at bounding box center [491, 349] width 70 height 10
click at [932, 117] on icon "Close" at bounding box center [939, 112] width 14 height 14
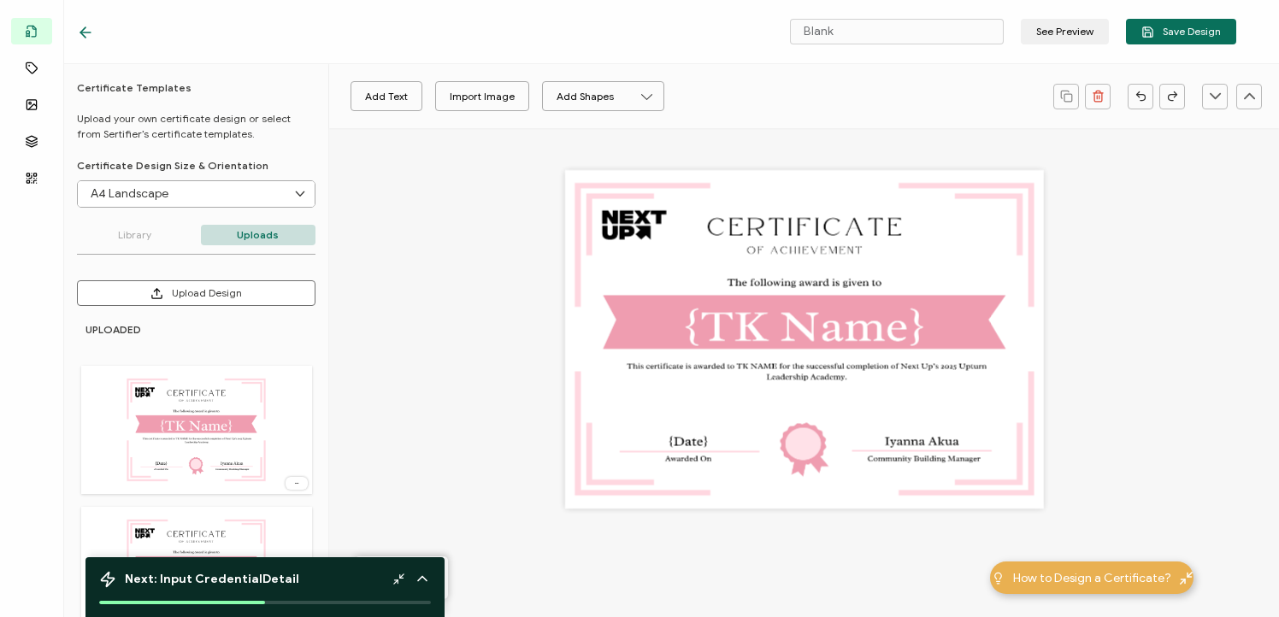
click at [243, 226] on p "Uploads" at bounding box center [258, 235] width 115 height 21
click at [230, 287] on button "Upload Design" at bounding box center [196, 293] width 238 height 26
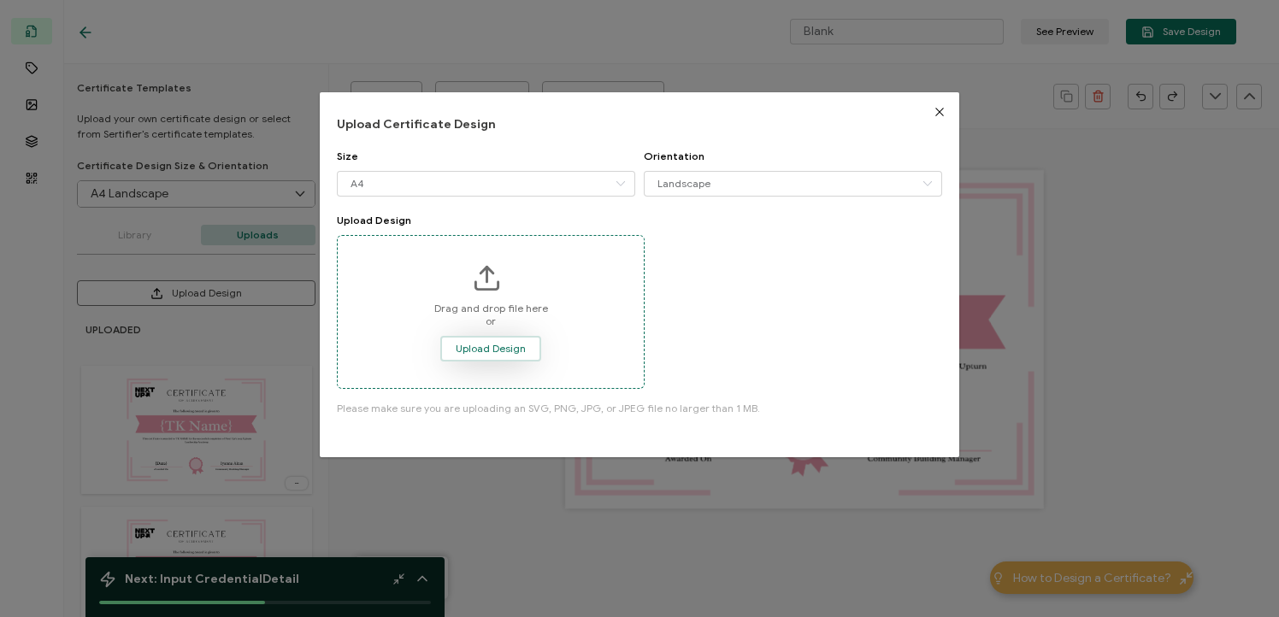
click at [500, 350] on span "Upload Design" at bounding box center [491, 349] width 70 height 10
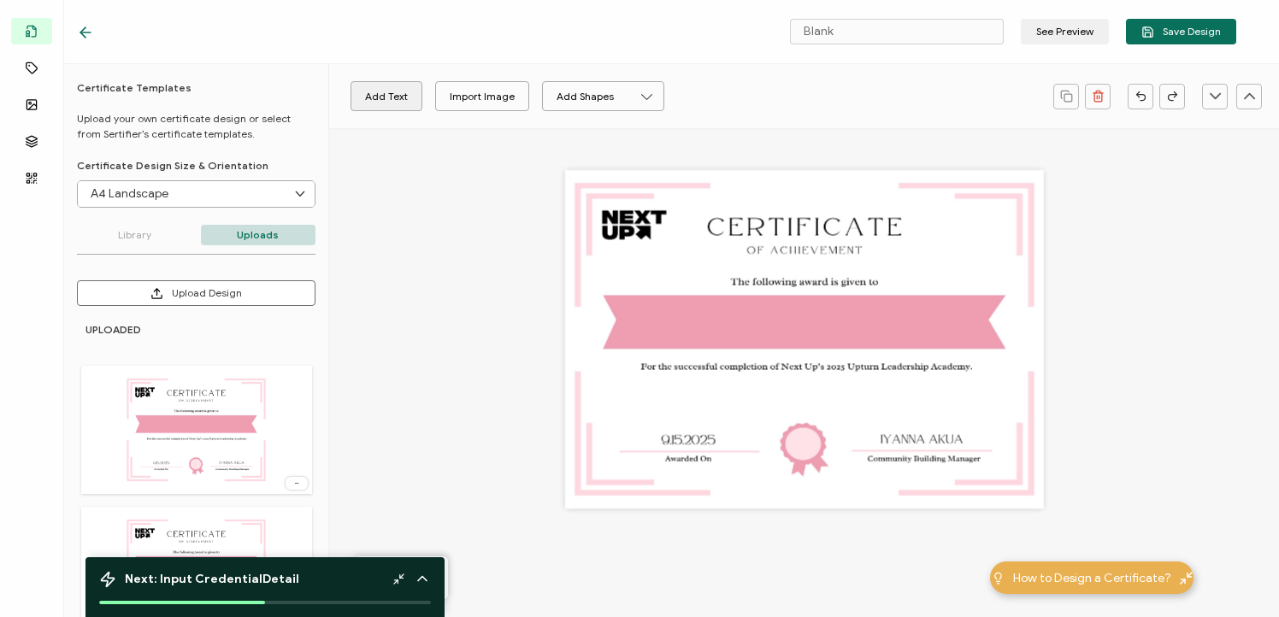
click at [392, 100] on button "Add Text" at bounding box center [386, 96] width 72 height 30
click at [803, 344] on pre "Edit this text" at bounding box center [804, 339] width 87 height 21
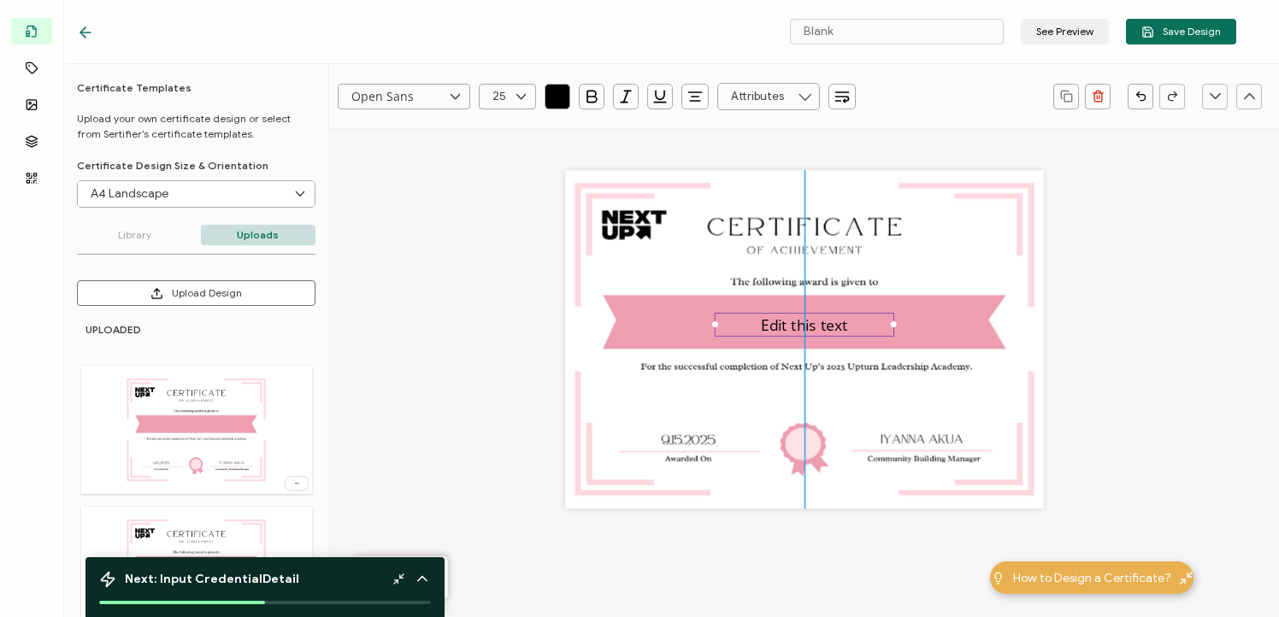
drag, startPoint x: 805, startPoint y: 338, endPoint x: 805, endPoint y: 323, distance: 14.5
click at [805, 323] on pre "Edit this text" at bounding box center [804, 325] width 87 height 21
click at [370, 97] on input "Open Sans" at bounding box center [404, 97] width 132 height 26
click at [391, 300] on span "UnifrakturMaguntia" at bounding box center [398, 305] width 85 height 10
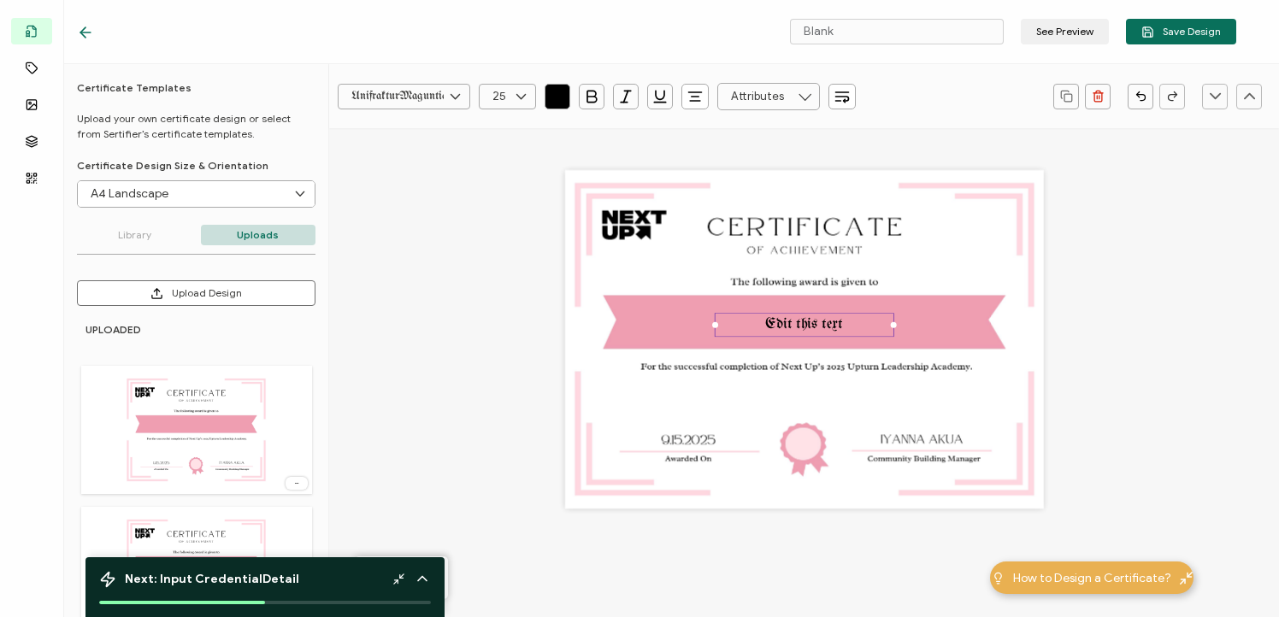
click at [430, 97] on input "UnifrakturMaguntia" at bounding box center [404, 97] width 132 height 26
click at [431, 205] on li "[PERSON_NAME]" at bounding box center [419, 215] width 162 height 29
click at [385, 88] on input "[PERSON_NAME]" at bounding box center [404, 97] width 132 height 26
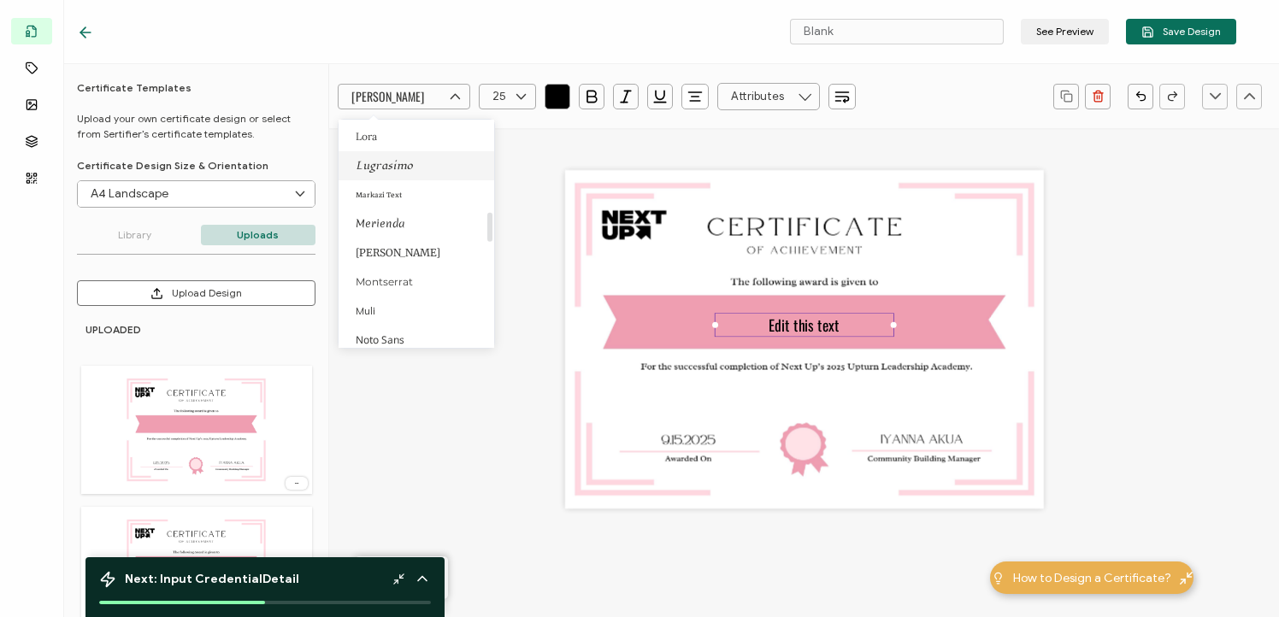
click at [402, 166] on span "Lugrasimo" at bounding box center [384, 166] width 57 height 14
type input "Lugrasimo"
drag, startPoint x: 891, startPoint y: 325, endPoint x: 958, endPoint y: 333, distance: 68.1
click at [958, 333] on div "Edit this text" at bounding box center [804, 339] width 479 height 338
drag, startPoint x: 709, startPoint y: 325, endPoint x: 664, endPoint y: 311, distance: 46.5
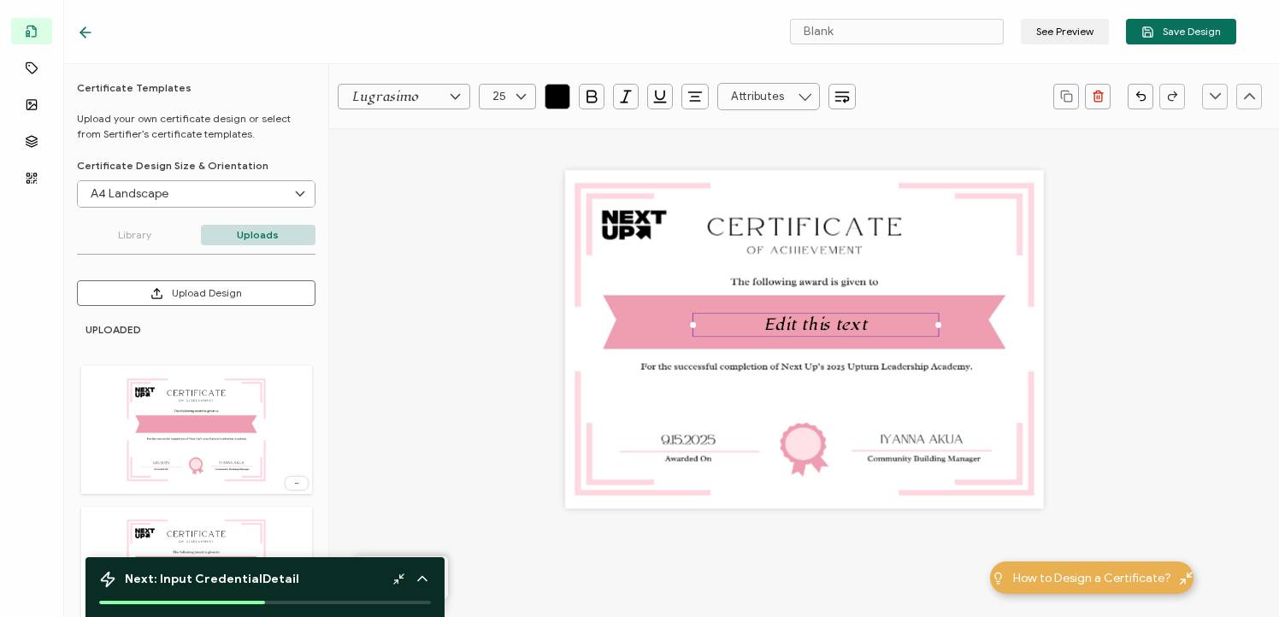
click at [665, 312] on div "Edit this text" at bounding box center [804, 339] width 479 height 338
click at [768, 324] on pre "Edit this text" at bounding box center [810, 325] width 103 height 21
click at [513, 97] on icon at bounding box center [520, 97] width 21 height 26
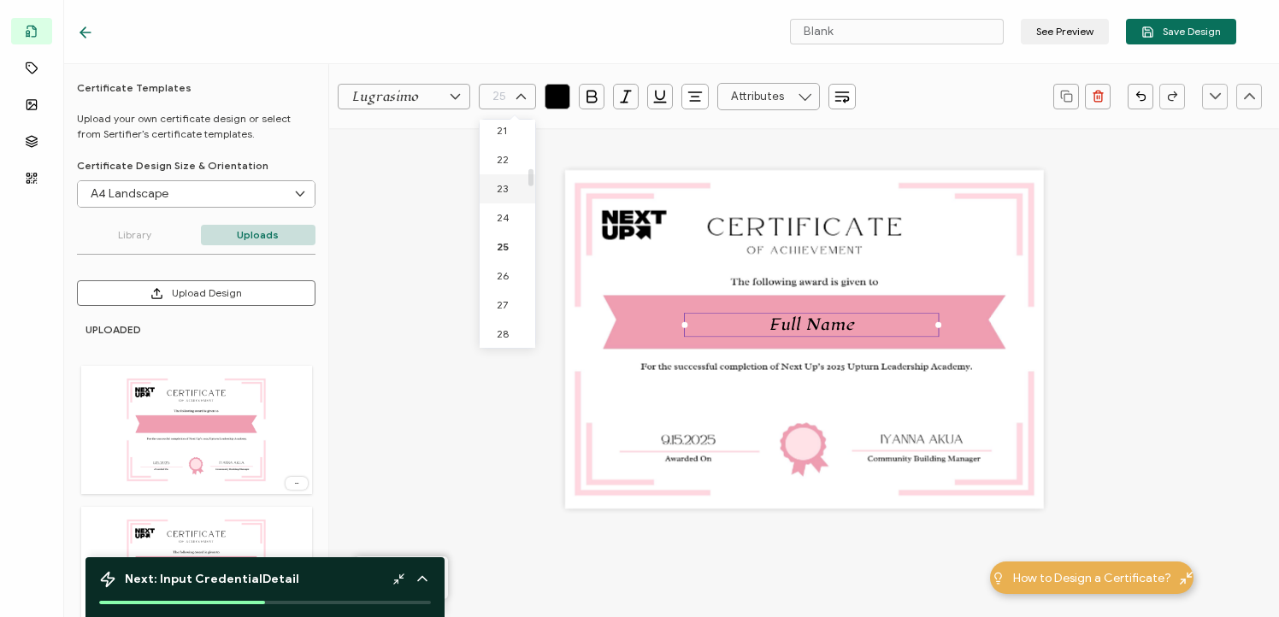
scroll to position [644, 0]
click at [509, 281] on li "27" at bounding box center [510, 280] width 62 height 29
type input "27"
click at [501, 99] on input "27" at bounding box center [507, 97] width 57 height 26
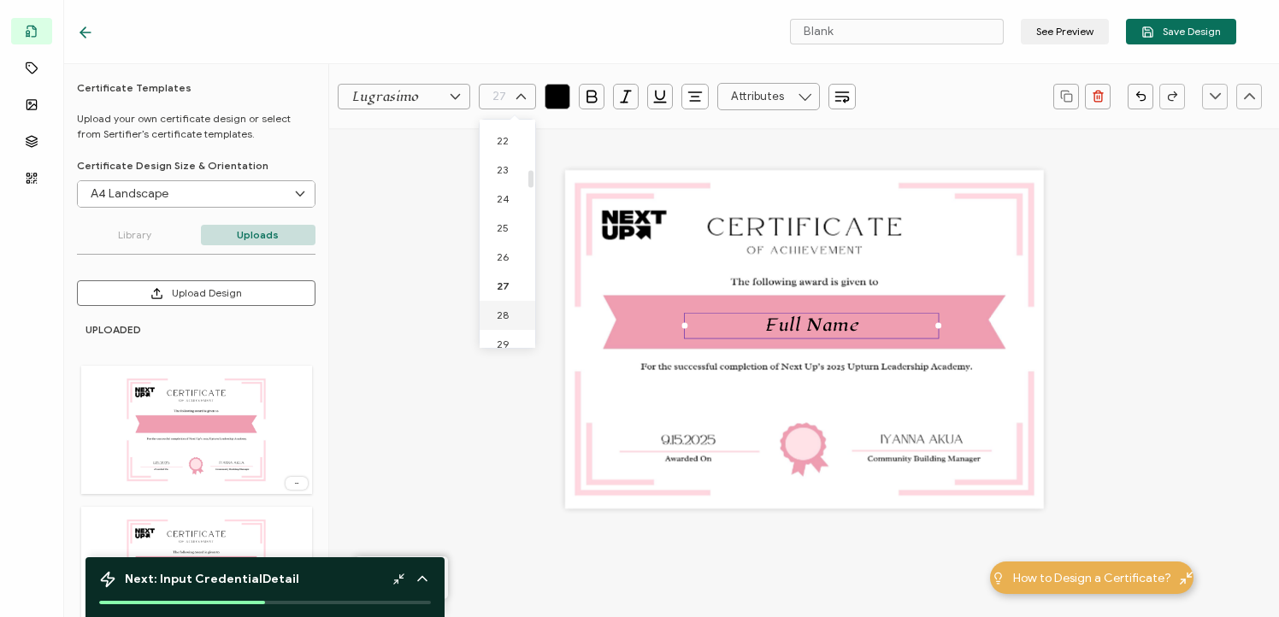
click at [507, 315] on span "28" at bounding box center [503, 315] width 12 height 13
type input "28"
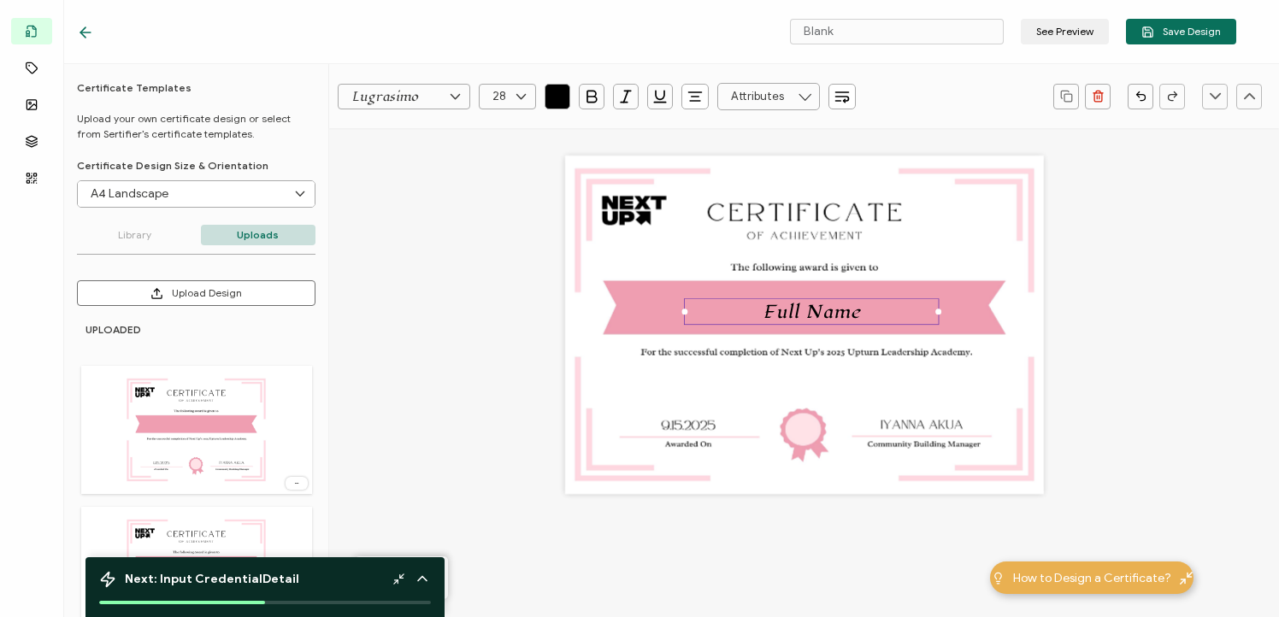
scroll to position [13, 0]
click at [503, 106] on input "28" at bounding box center [507, 97] width 57 height 26
click at [506, 297] on span "32" at bounding box center [502, 300] width 11 height 13
type input "32"
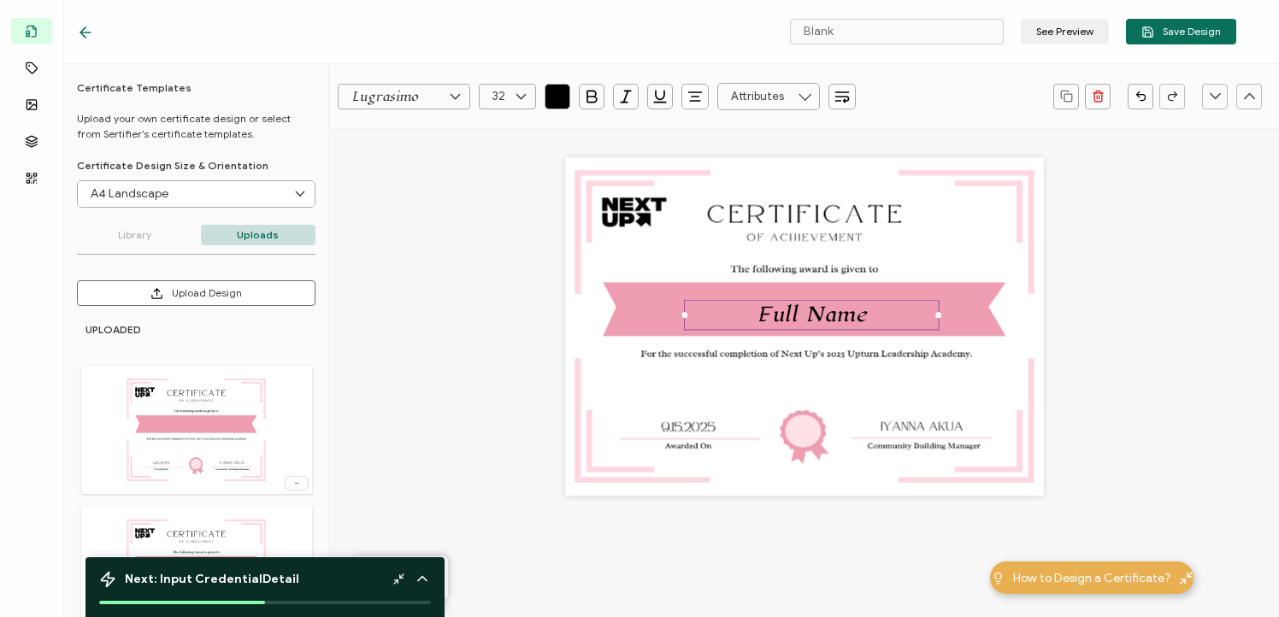
click at [732, 308] on div "Full Name" at bounding box center [811, 315] width 255 height 30
drag, startPoint x: 696, startPoint y: 309, endPoint x: 695, endPoint y: 300, distance: 8.6
click at [695, 300] on div "Full Name" at bounding box center [811, 315] width 255 height 30
click at [681, 314] on div at bounding box center [684, 315] width 6 height 6
drag, startPoint x: 705, startPoint y: 313, endPoint x: 705, endPoint y: 300, distance: 12.8
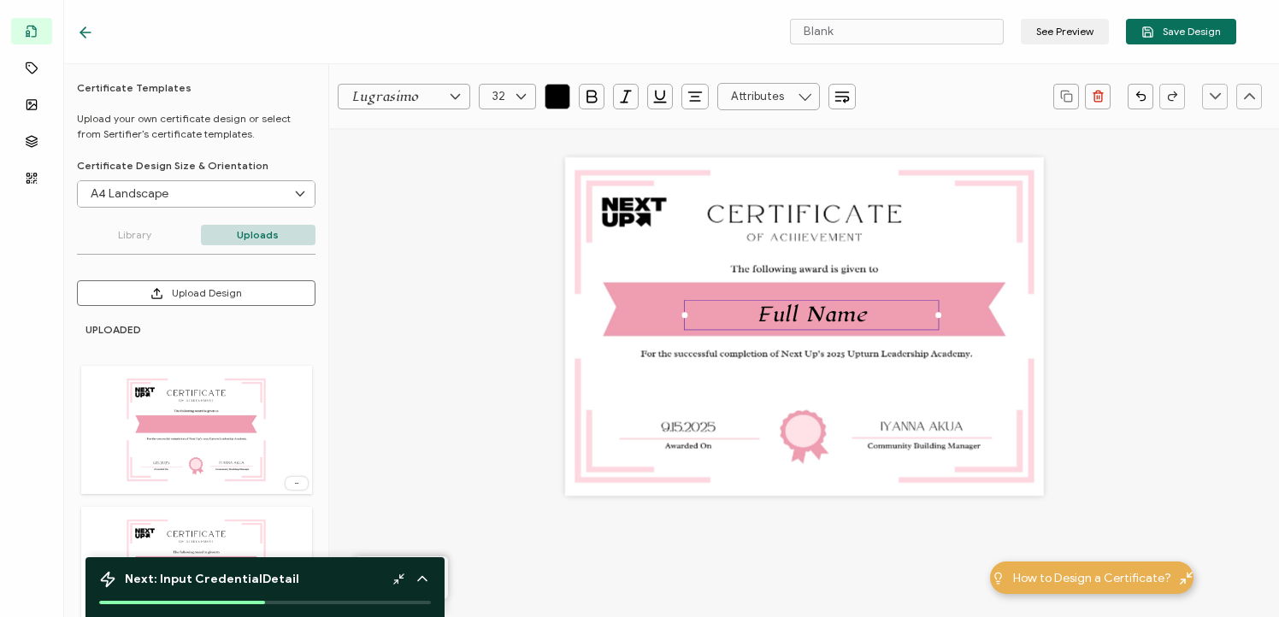
click at [705, 300] on div "Full Name" at bounding box center [811, 315] width 255 height 30
click at [631, 304] on div "Full Name" at bounding box center [804, 326] width 479 height 338
click at [709, 310] on div "Full Name" at bounding box center [811, 315] width 255 height 30
click at [705, 306] on div "Full Name" at bounding box center [803, 311] width 255 height 30
click at [499, 96] on input "text" at bounding box center [507, 97] width 57 height 26
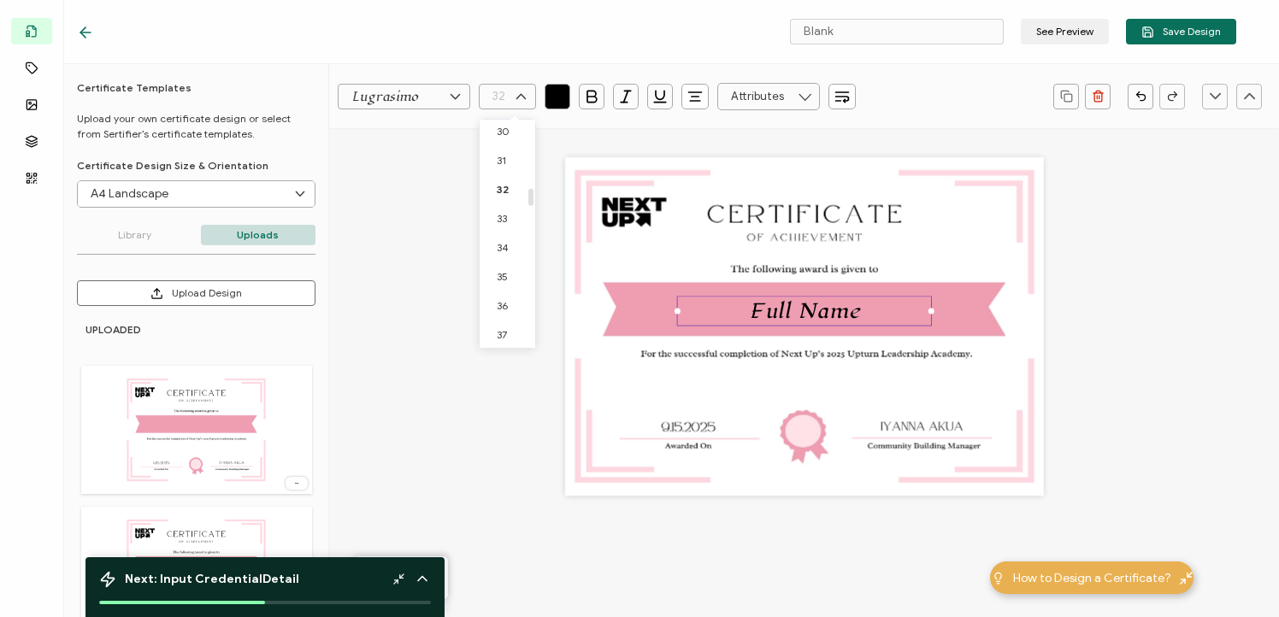
scroll to position [892, 0]
click at [503, 263] on span "35" at bounding box center [502, 263] width 11 height 13
type input "35"
click at [501, 98] on input "35" at bounding box center [507, 97] width 57 height 26
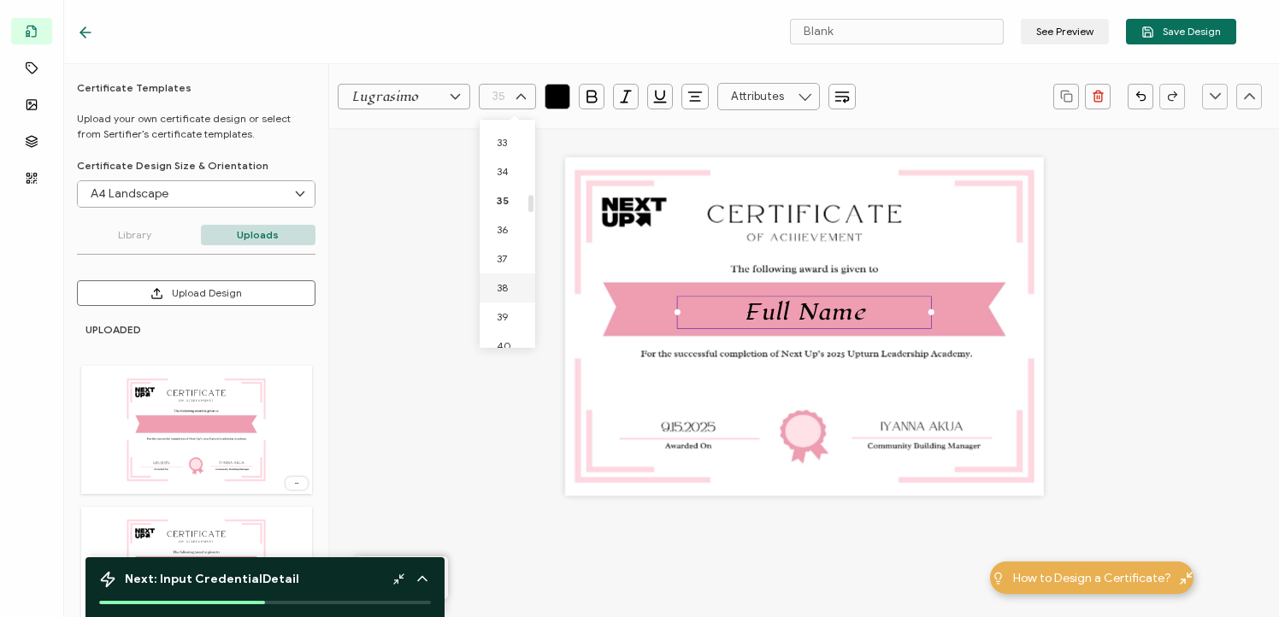
click at [507, 286] on span "38" at bounding box center [502, 287] width 11 height 13
type input "38"
click at [699, 302] on div "Full Name" at bounding box center [803, 313] width 255 height 35
click at [673, 368] on div "Full Name" at bounding box center [804, 326] width 479 height 338
click at [706, 305] on div "Full Name" at bounding box center [806, 308] width 255 height 35
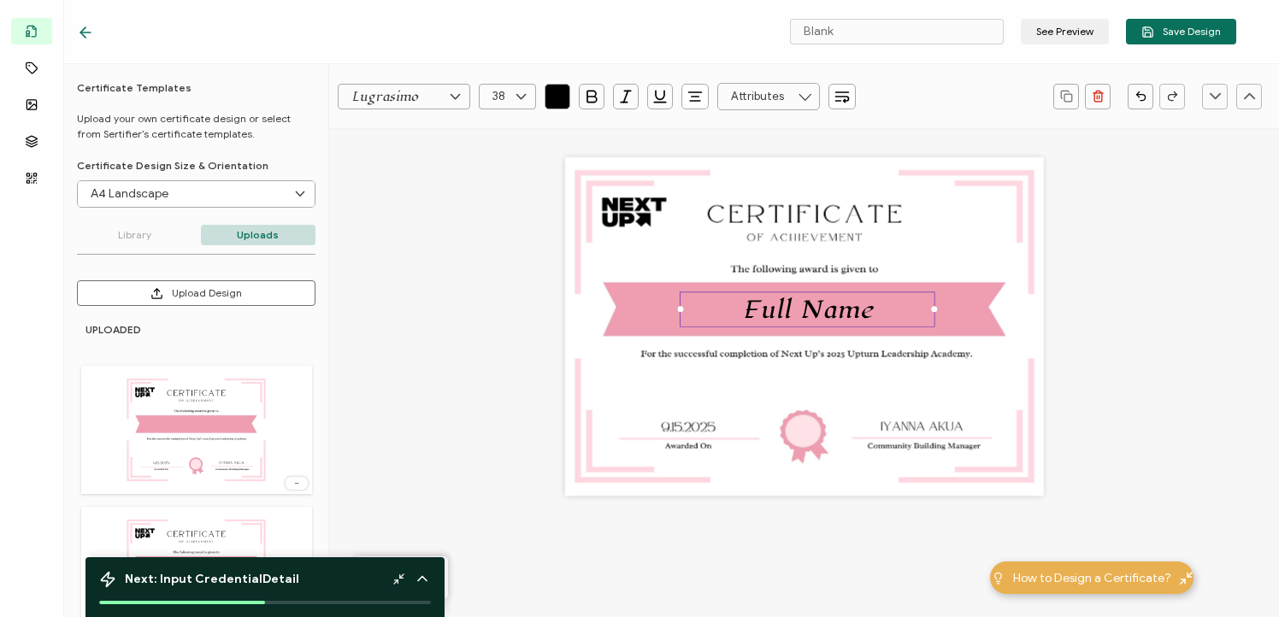
click at [753, 356] on div "Full Name" at bounding box center [804, 326] width 479 height 338
click at [768, 303] on pre "Full Name" at bounding box center [807, 309] width 131 height 31
click at [736, 94] on input "text" at bounding box center [768, 96] width 103 height 27
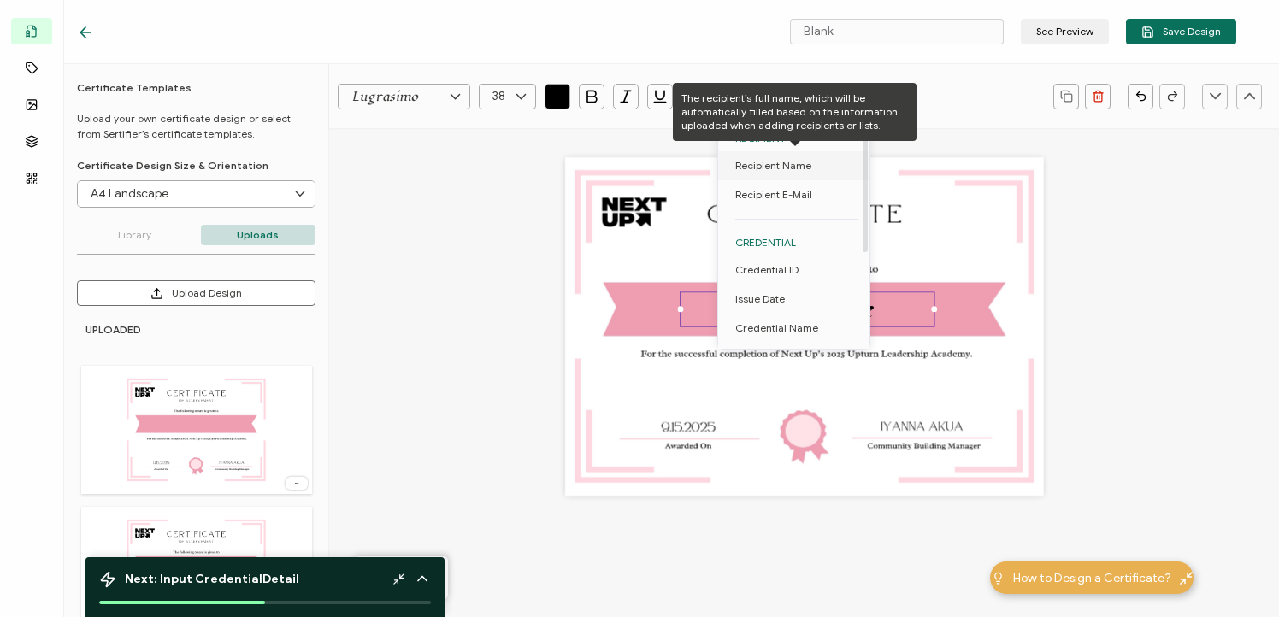
click at [766, 168] on span "Recipient Name" at bounding box center [773, 165] width 76 height 29
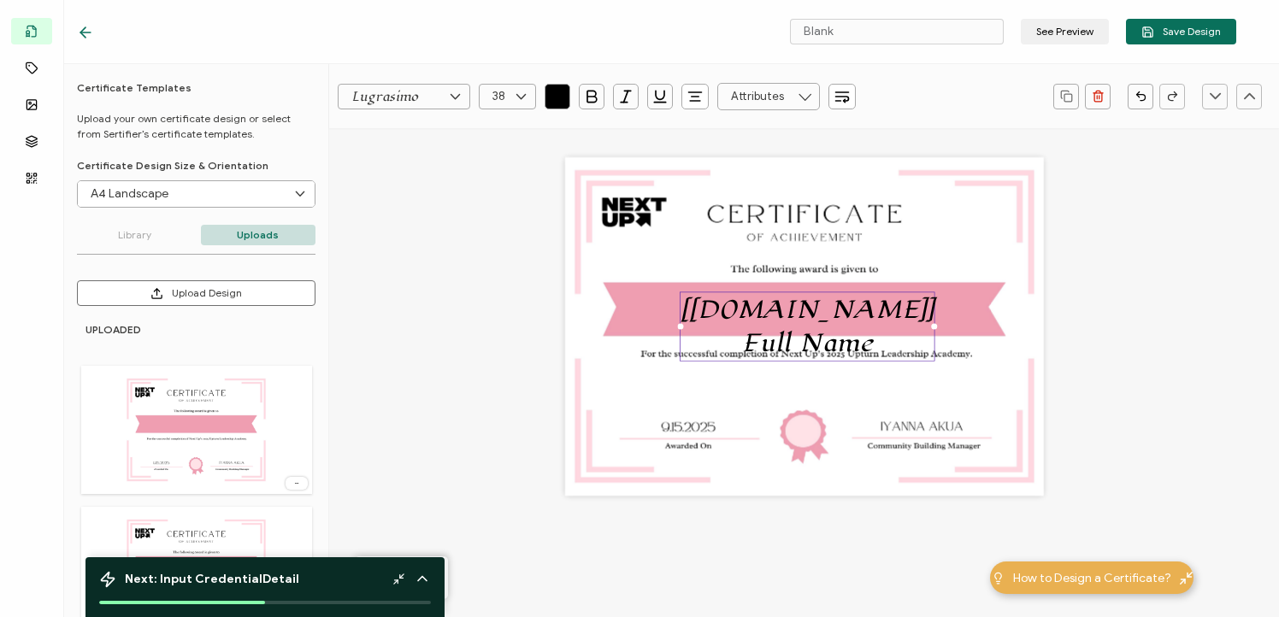
click at [838, 339] on pre "[[DOMAIN_NAME]]Full Name" at bounding box center [806, 326] width 253 height 65
click at [846, 342] on div "[[DOMAIN_NAME]]Full Name" at bounding box center [806, 325] width 255 height 69
click at [759, 90] on input "text" at bounding box center [768, 96] width 103 height 27
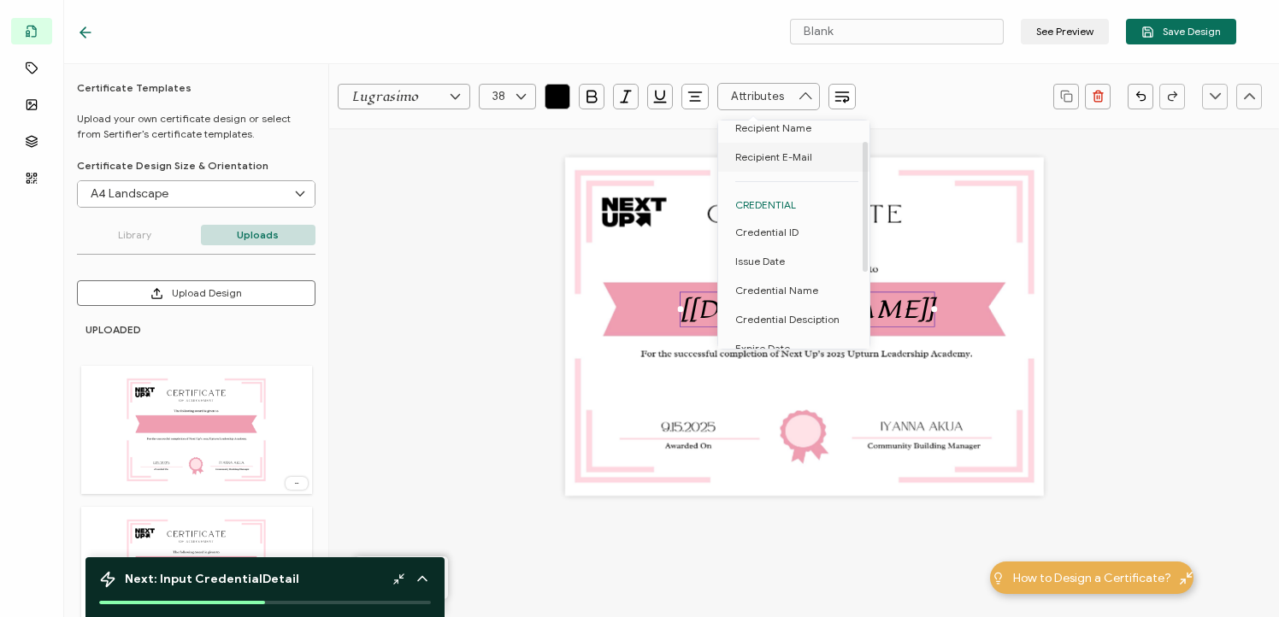
scroll to position [54, 0]
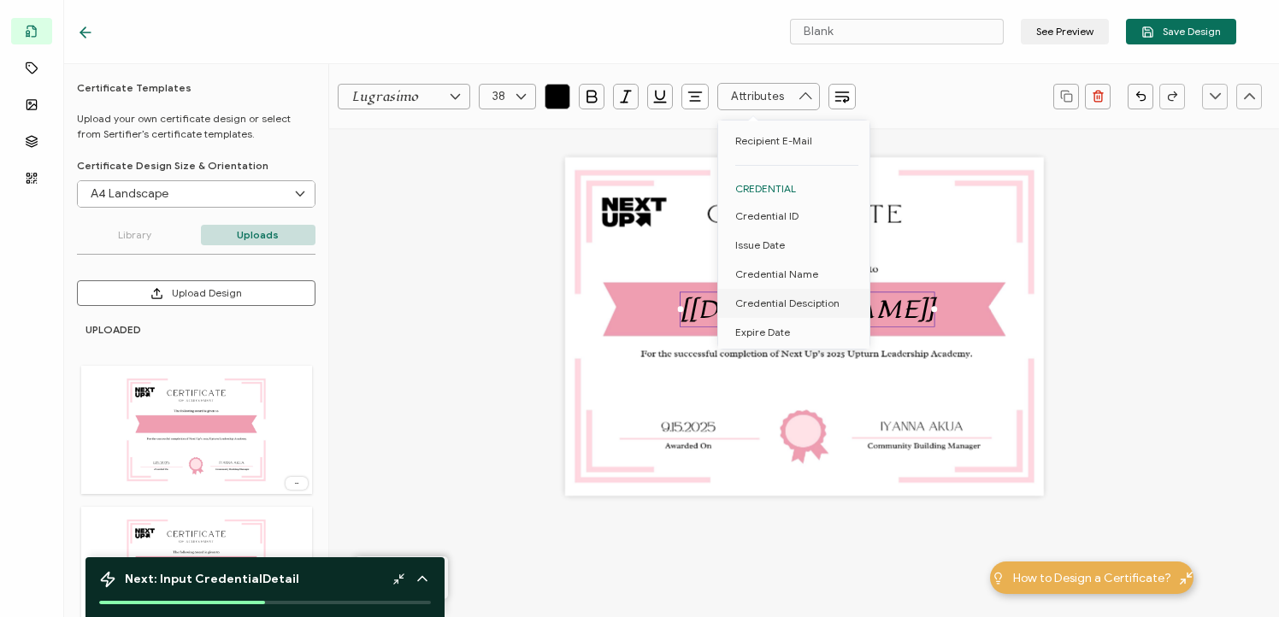
click at [992, 333] on div "[[DOMAIN_NAME]]" at bounding box center [804, 326] width 479 height 338
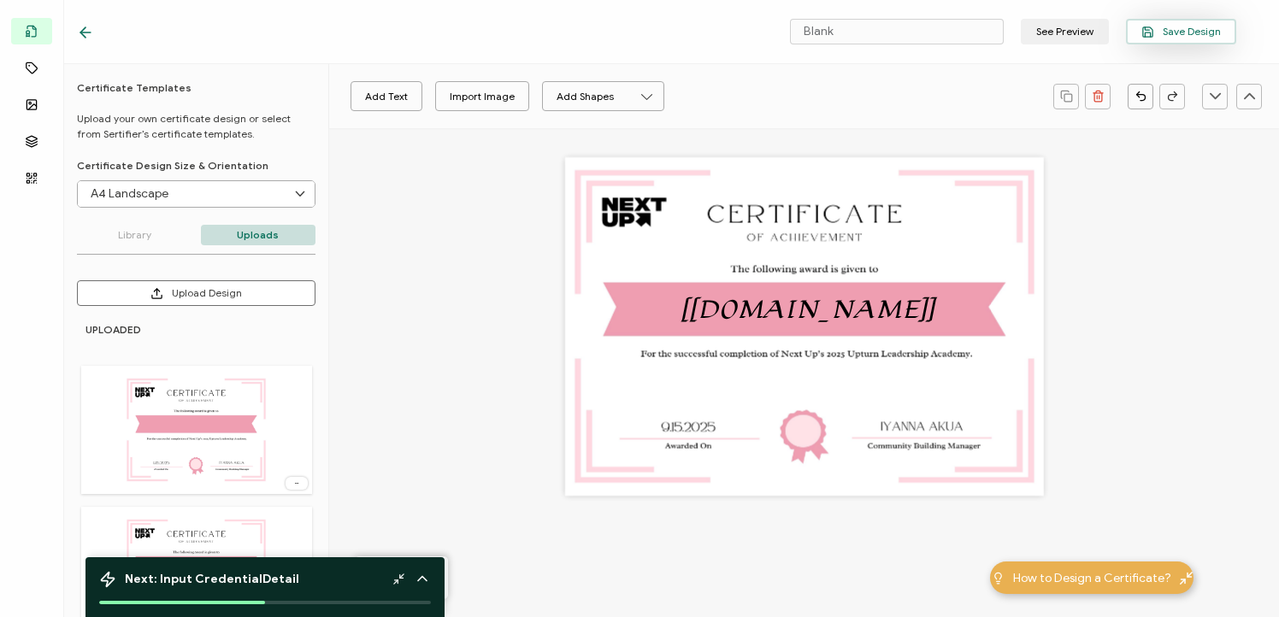
click at [1181, 32] on span "Save Design" at bounding box center [1180, 32] width 79 height 13
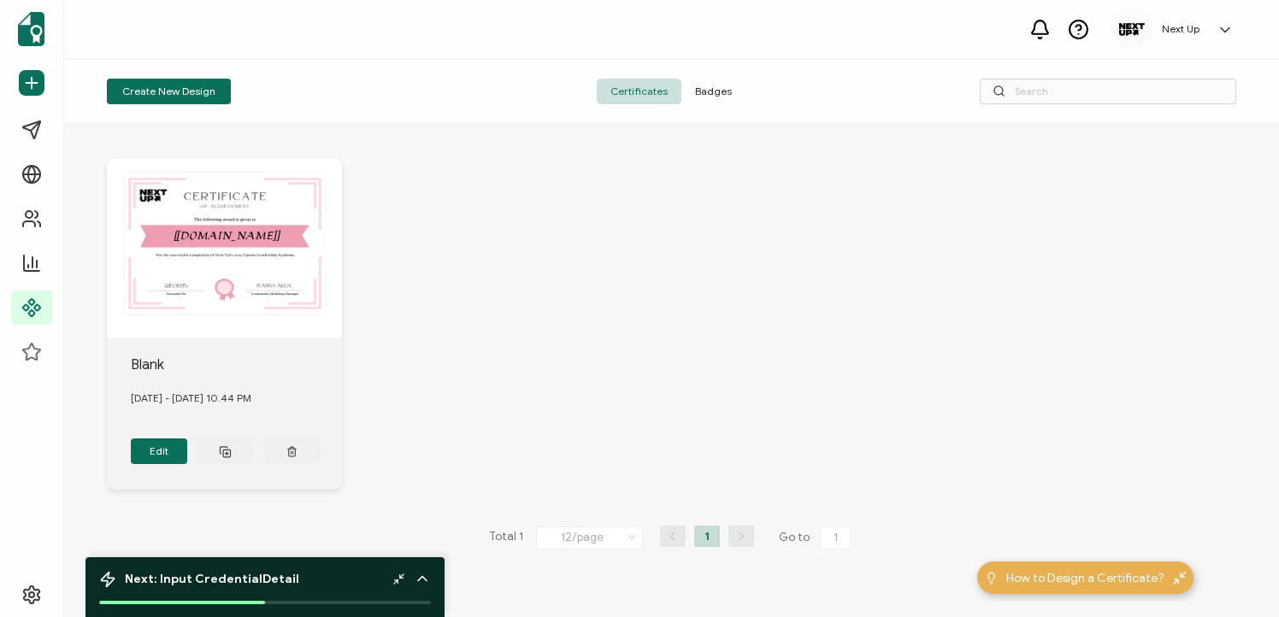
click at [274, 573] on b "Detail" at bounding box center [280, 579] width 37 height 15
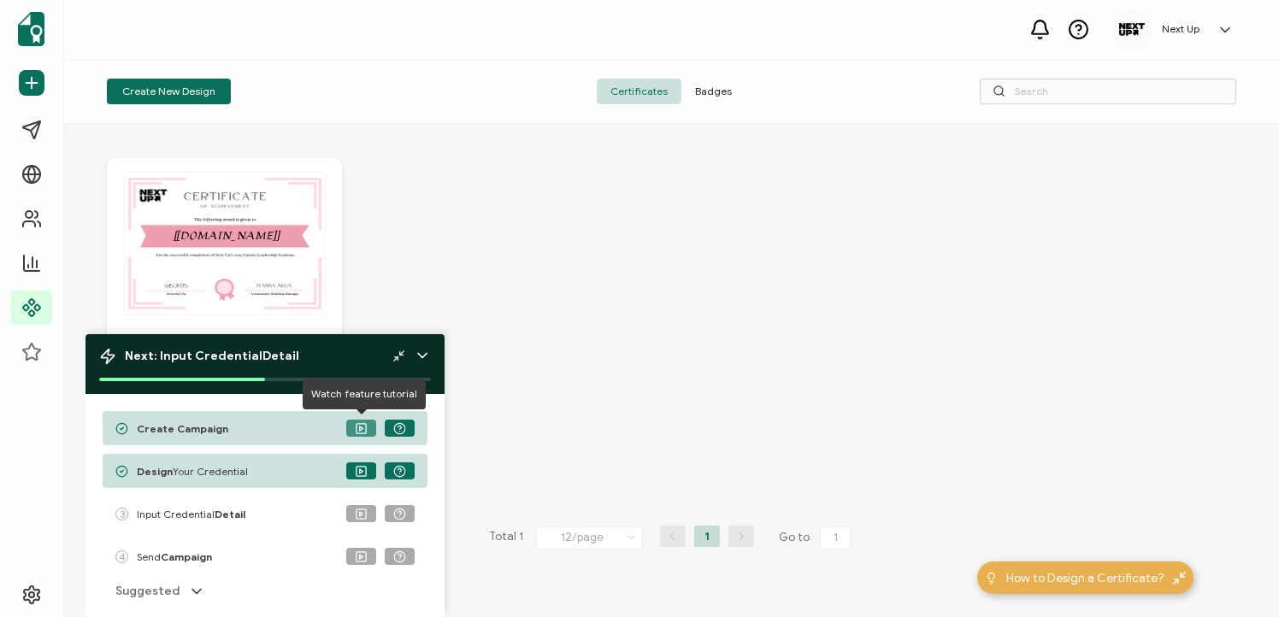
click at [363, 430] on icon at bounding box center [361, 428] width 13 height 13
click at [277, 506] on div "3 Input Credential Detail" at bounding box center [265, 514] width 325 height 34
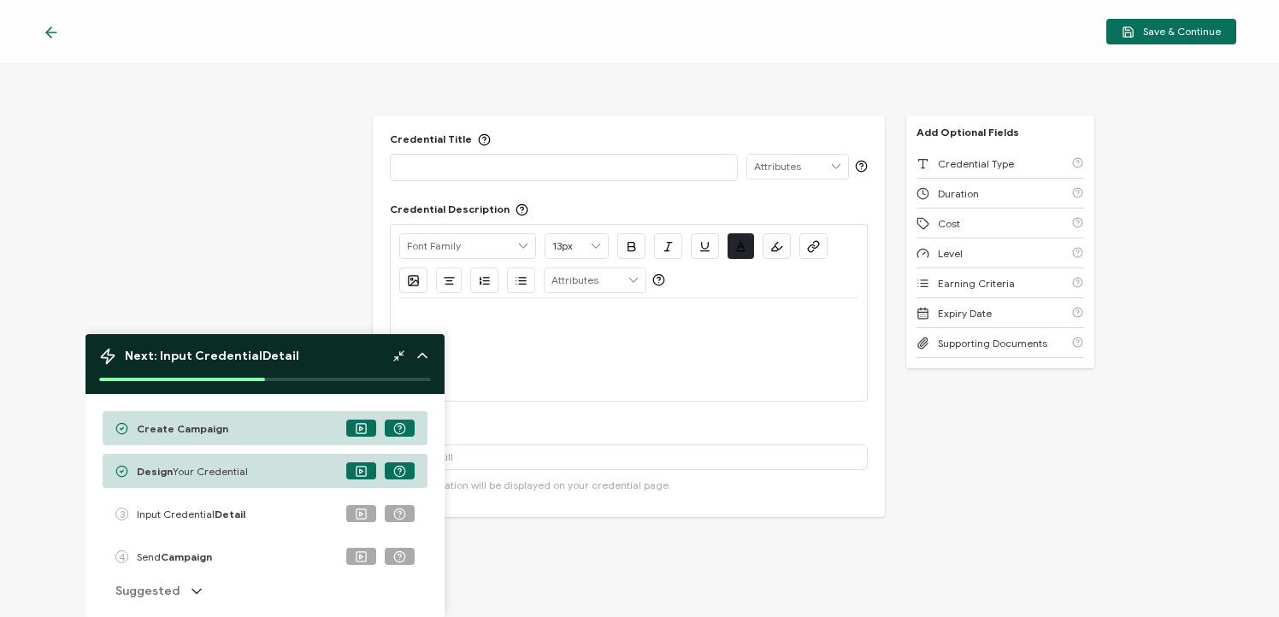
click at [421, 158] on p at bounding box center [563, 166] width 328 height 17
